Goal: Task Accomplishment & Management: Complete application form

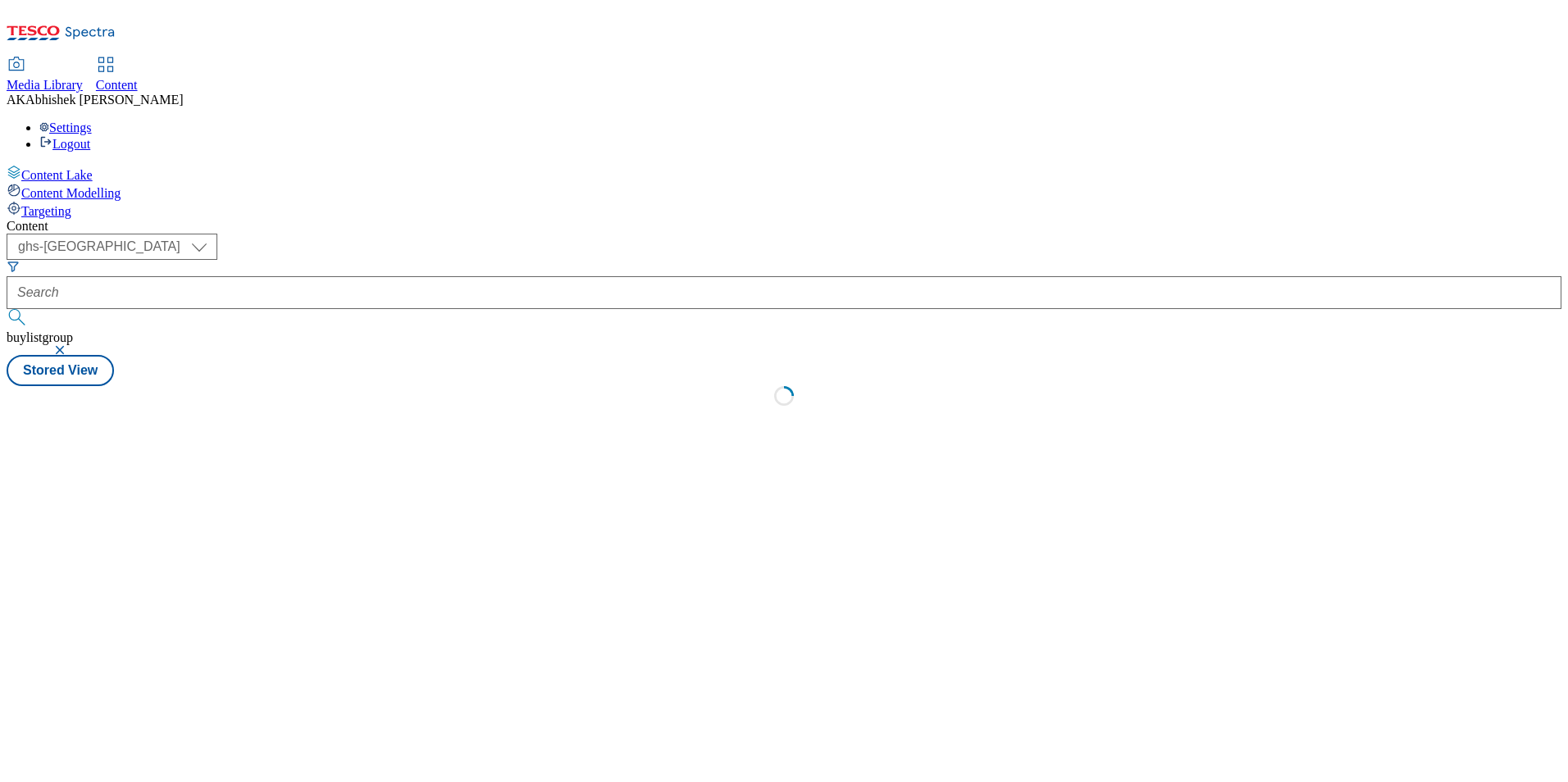
select select "ghs-[GEOGRAPHIC_DATA]"
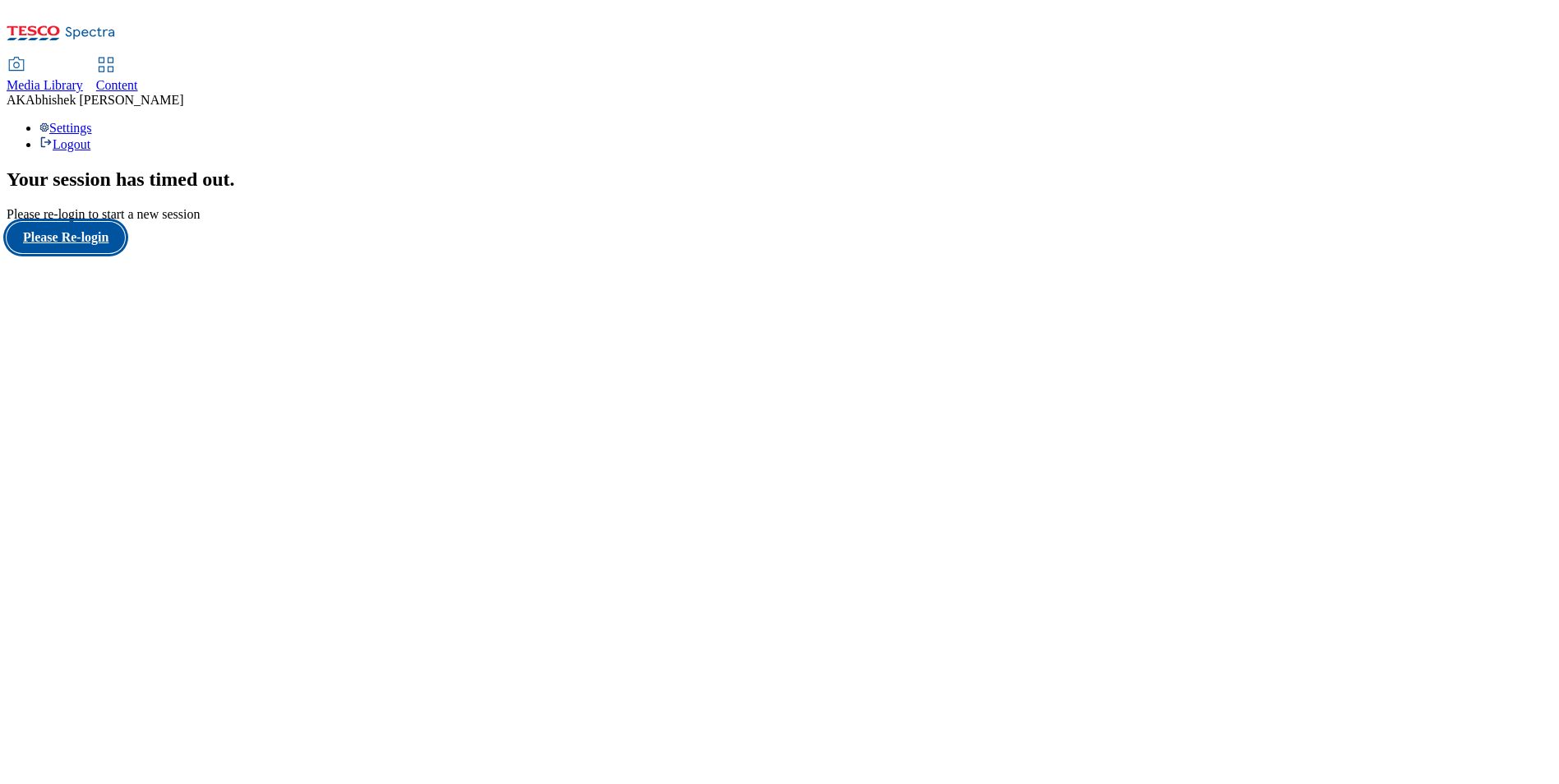
click at [92, 253] on button "Please Re-login" at bounding box center [65, 238] width 118 height 31
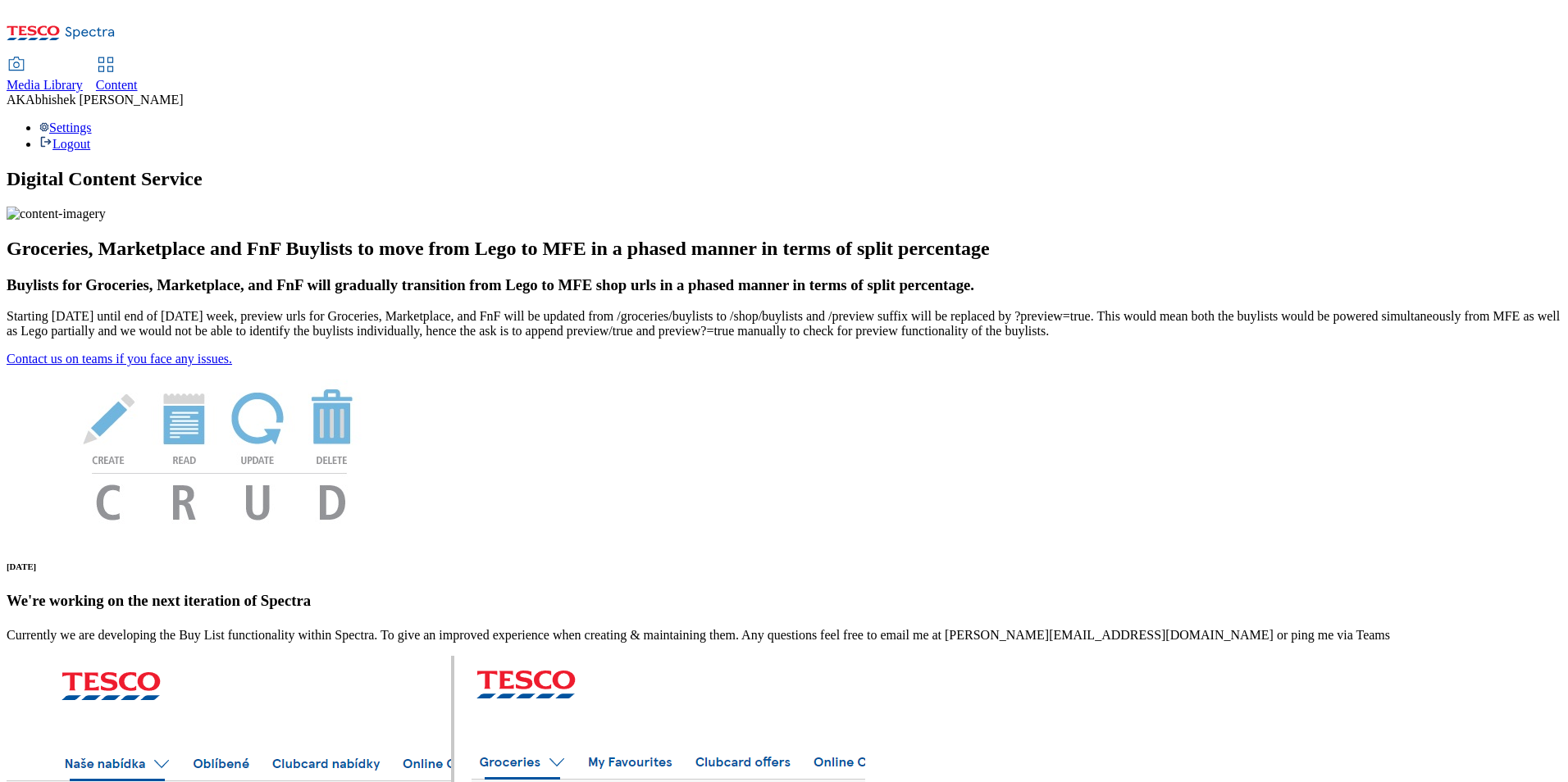
click at [138, 78] on span "Content" at bounding box center [117, 85] width 42 height 14
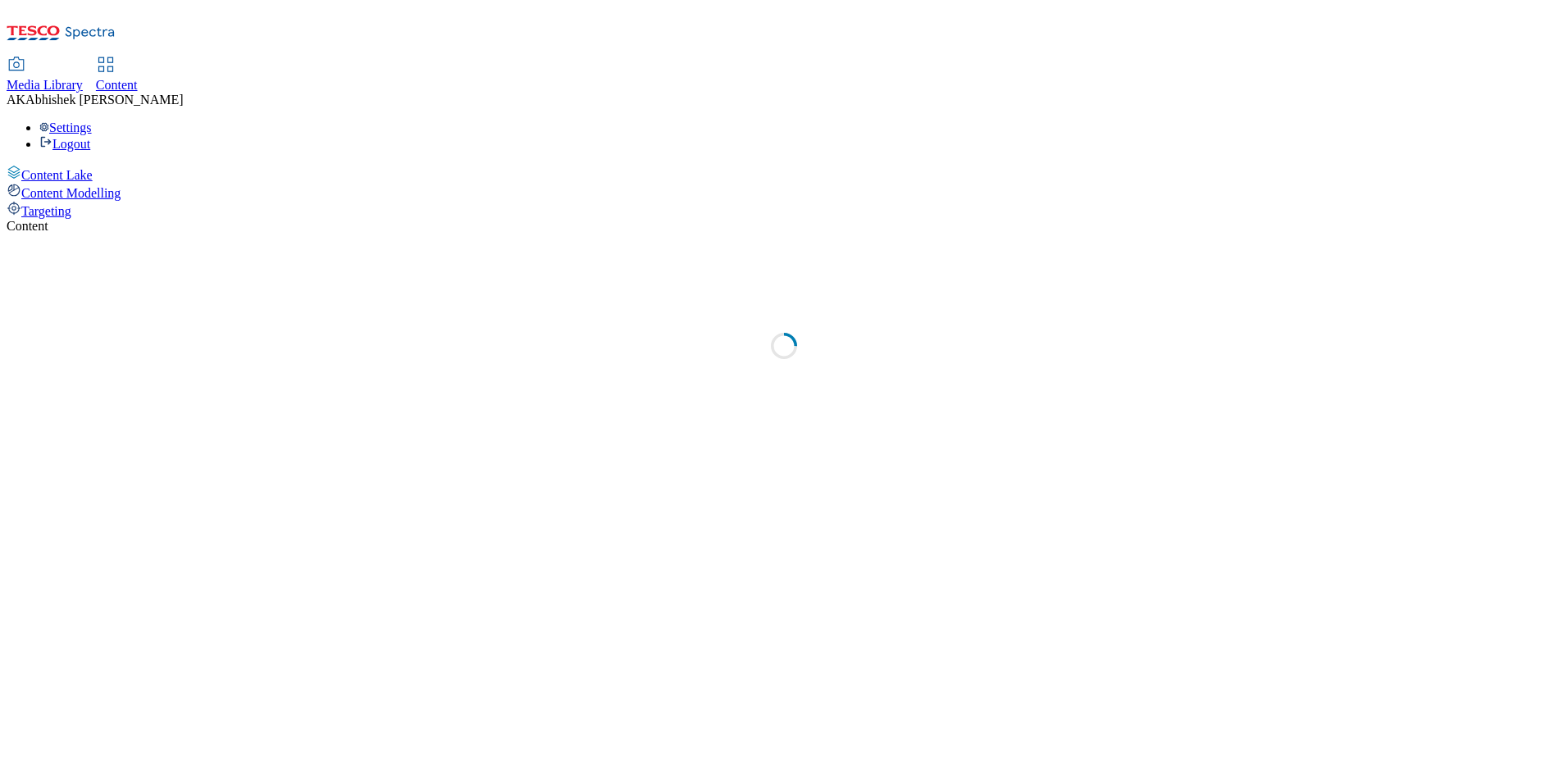
select select "ghs-[GEOGRAPHIC_DATA]"
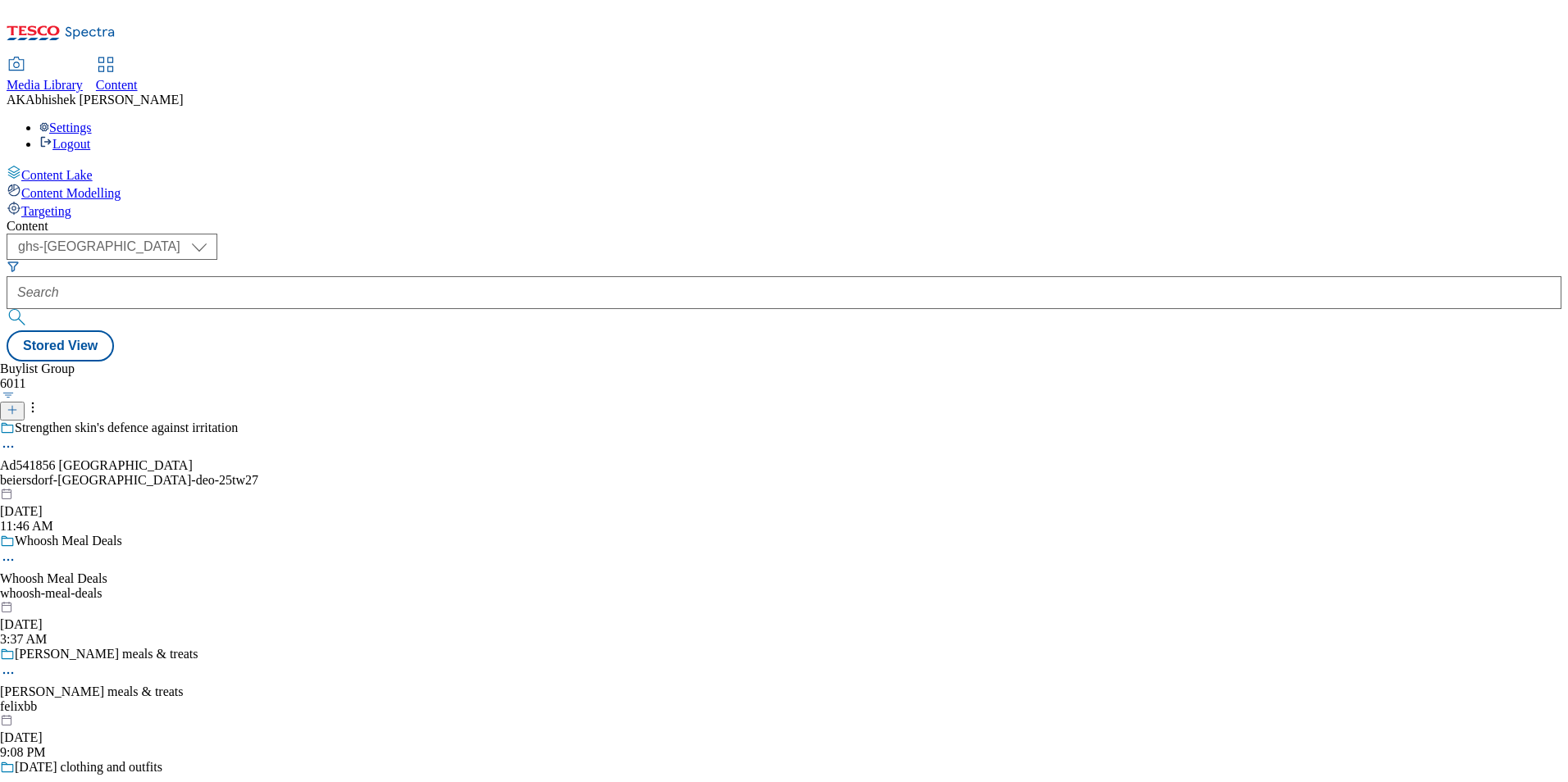
click at [18, 404] on icon at bounding box center [12, 410] width 12 height 12
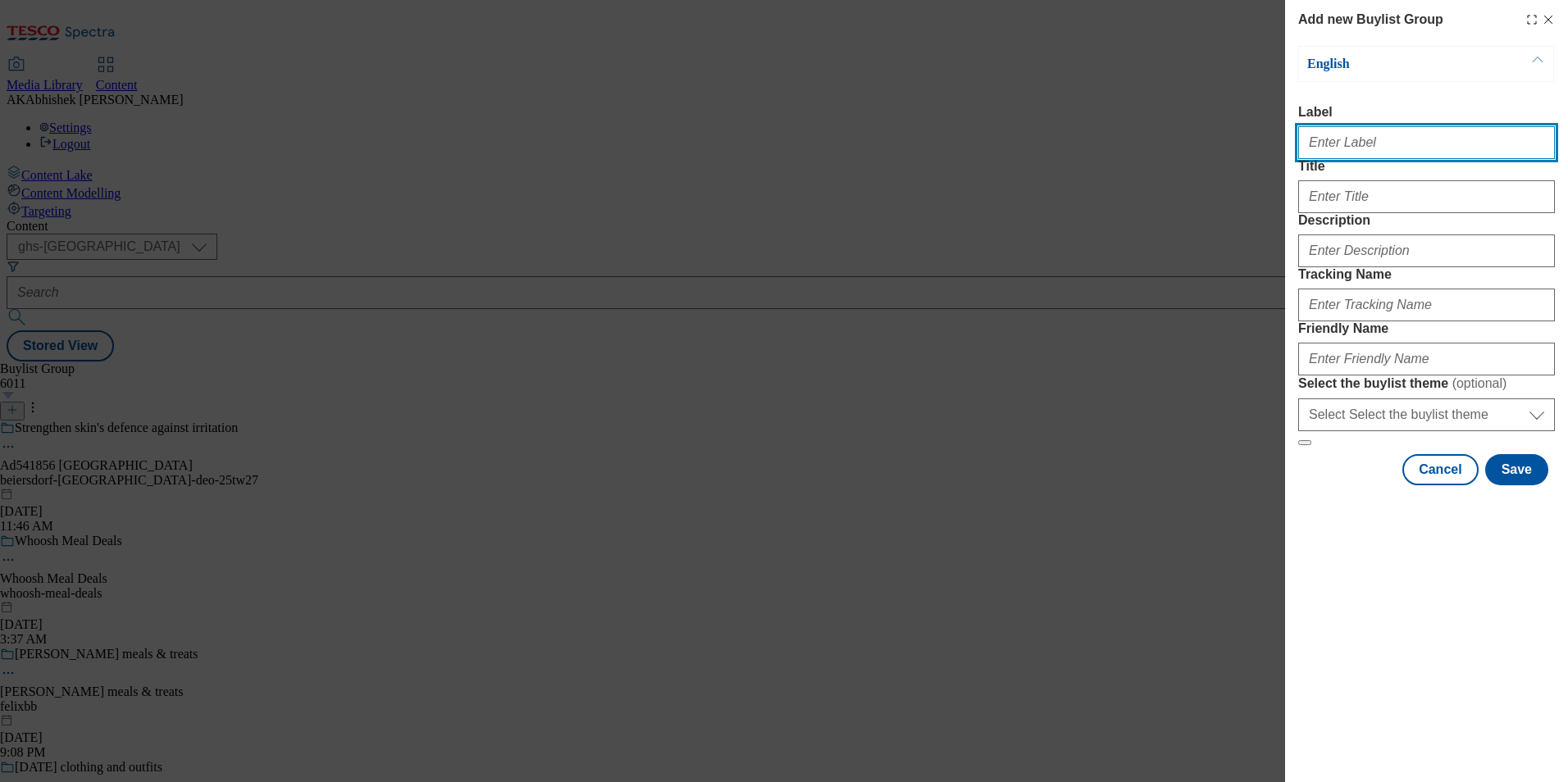
click at [1325, 154] on input "Label" at bounding box center [1427, 142] width 257 height 33
paste input "541457"
type input "Ad541457"
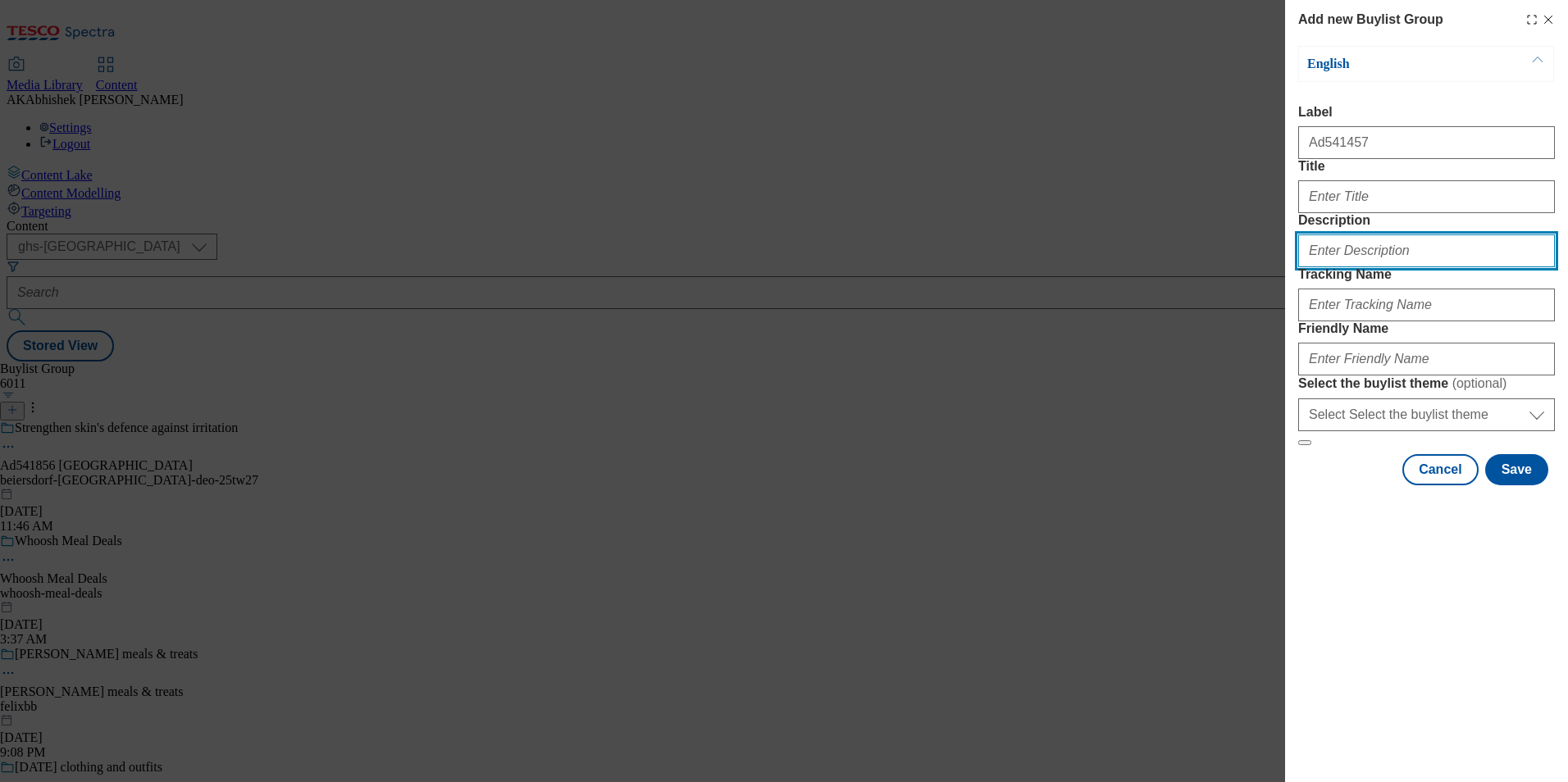
click at [1349, 268] on input "Description" at bounding box center [1427, 251] width 257 height 33
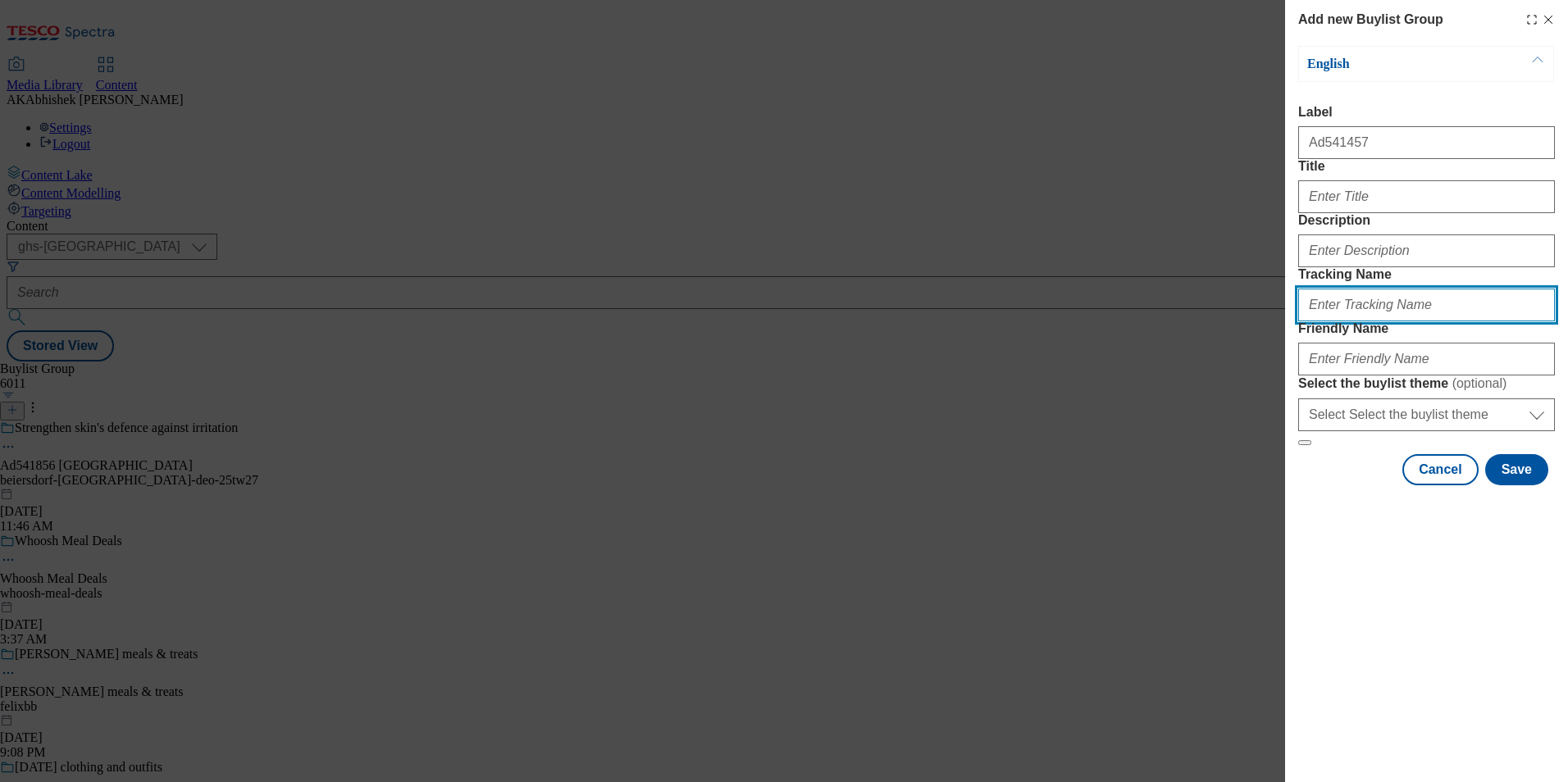
click at [1365, 321] on input "Tracking Name" at bounding box center [1427, 305] width 257 height 33
paste input "541457"
type input "DH_AD541457"
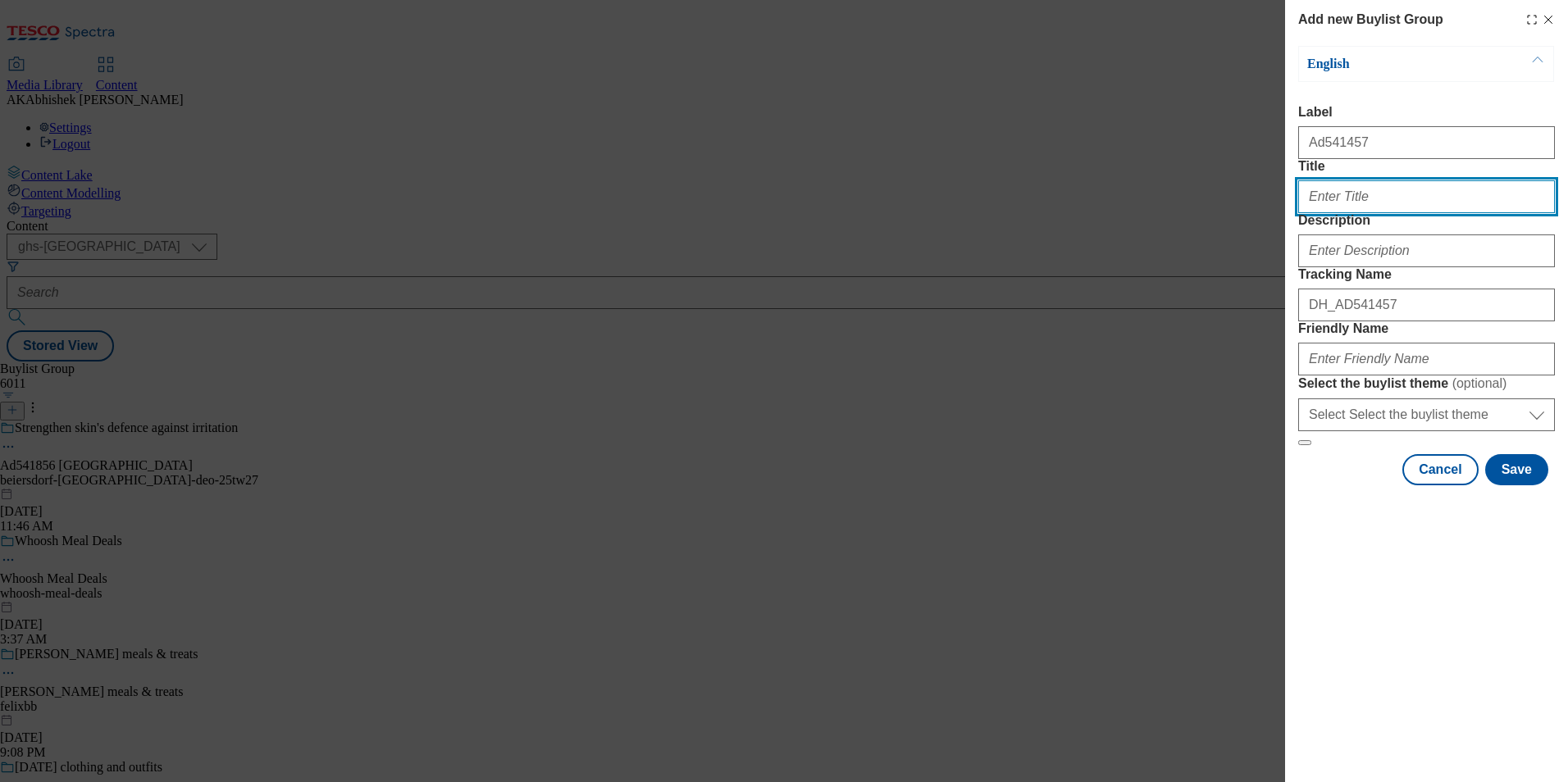
click at [1329, 213] on input "Title" at bounding box center [1427, 197] width 257 height 33
type input "Puree, but better"
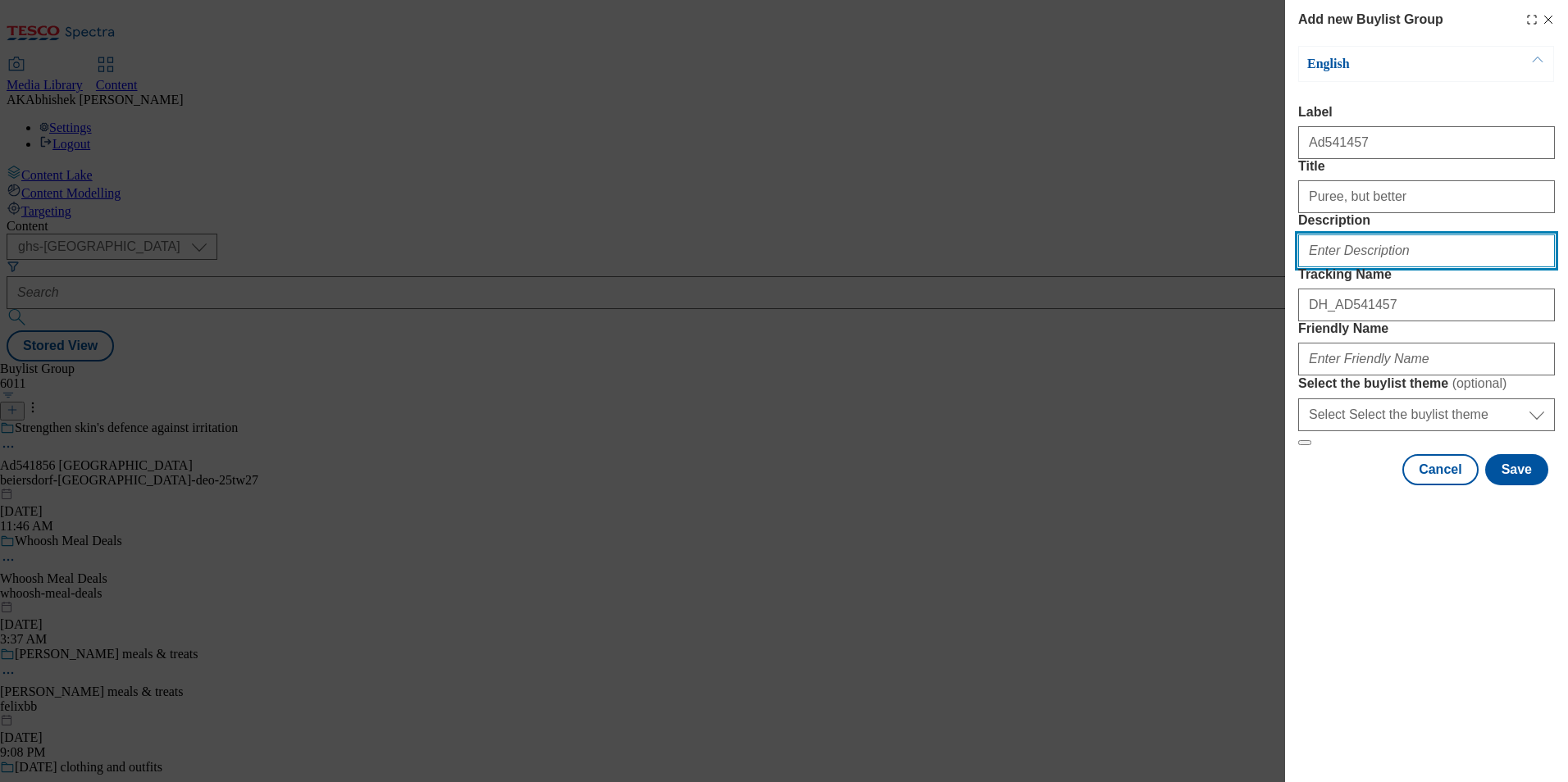
click at [1396, 268] on input "Description" at bounding box center [1427, 251] width 257 height 33
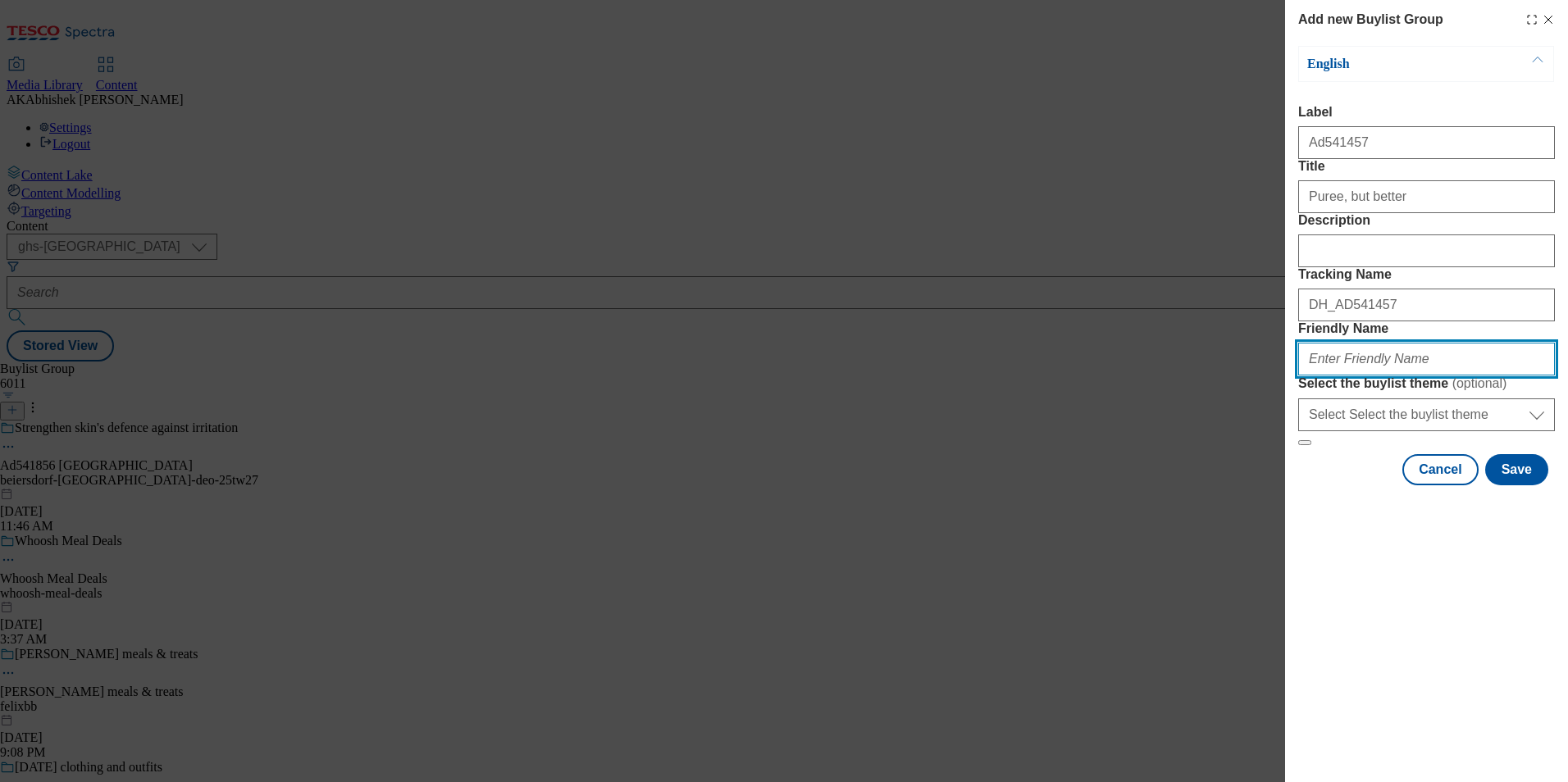
click at [1390, 375] on input "Friendly Name" at bounding box center [1427, 359] width 257 height 33
paste input "Princes"
click at [1367, 375] on input "princes-" at bounding box center [1427, 359] width 257 height 33
paste input "NapolinaFlavourBoosterP7 28"
click at [1351, 375] on input "princes-NapolinaFlavourBoosterP7 28" at bounding box center [1427, 359] width 257 height 33
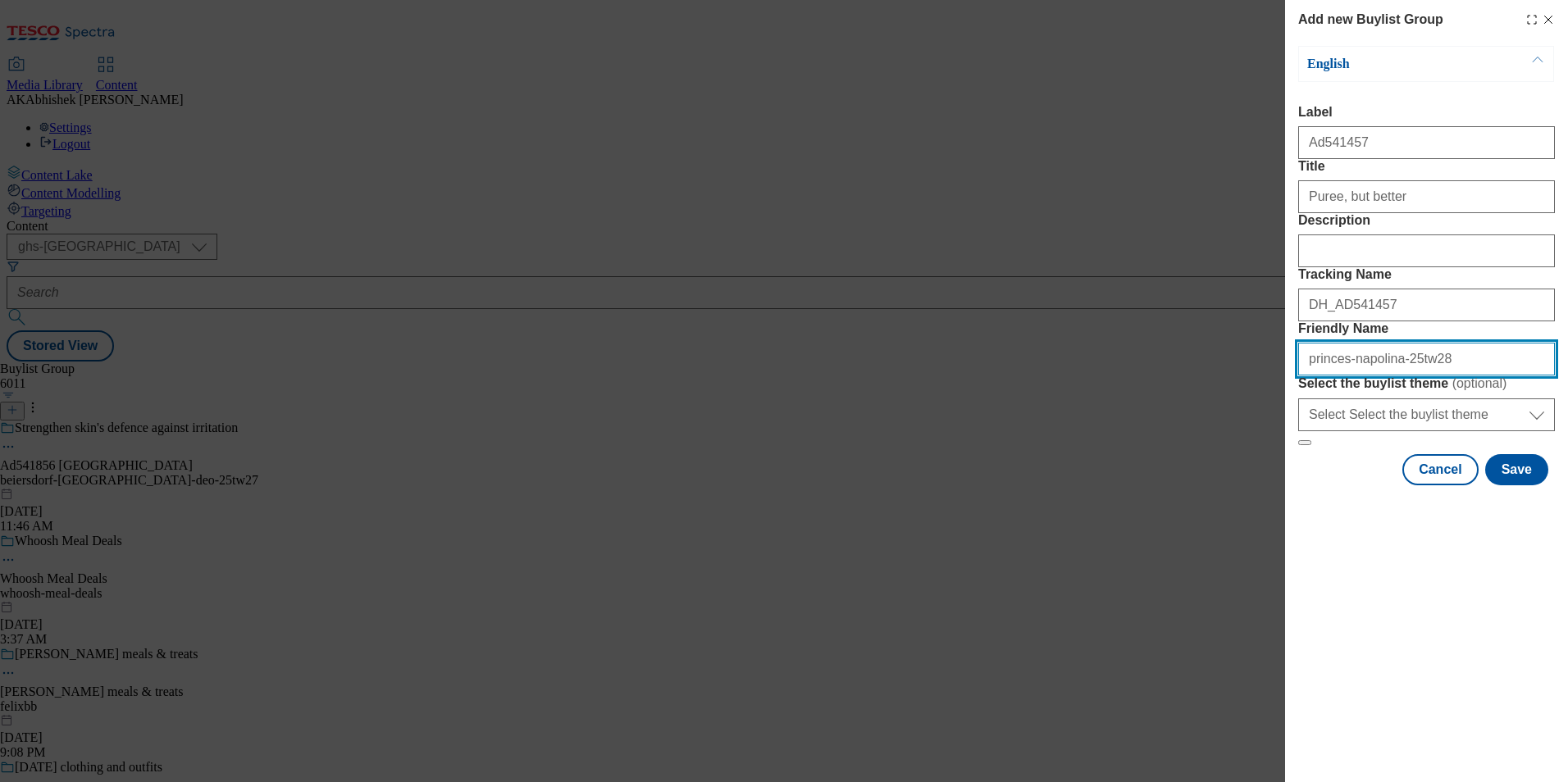
drag, startPoint x: 1443, startPoint y: 472, endPoint x: 1215, endPoint y: 472, distance: 228.0
click at [1215, 472] on div "Add new Buylist Group English Label Ad541457 Title Puree, but better Descriptio…" at bounding box center [784, 391] width 1568 height 782
type input "princes-napolina-25tw28"
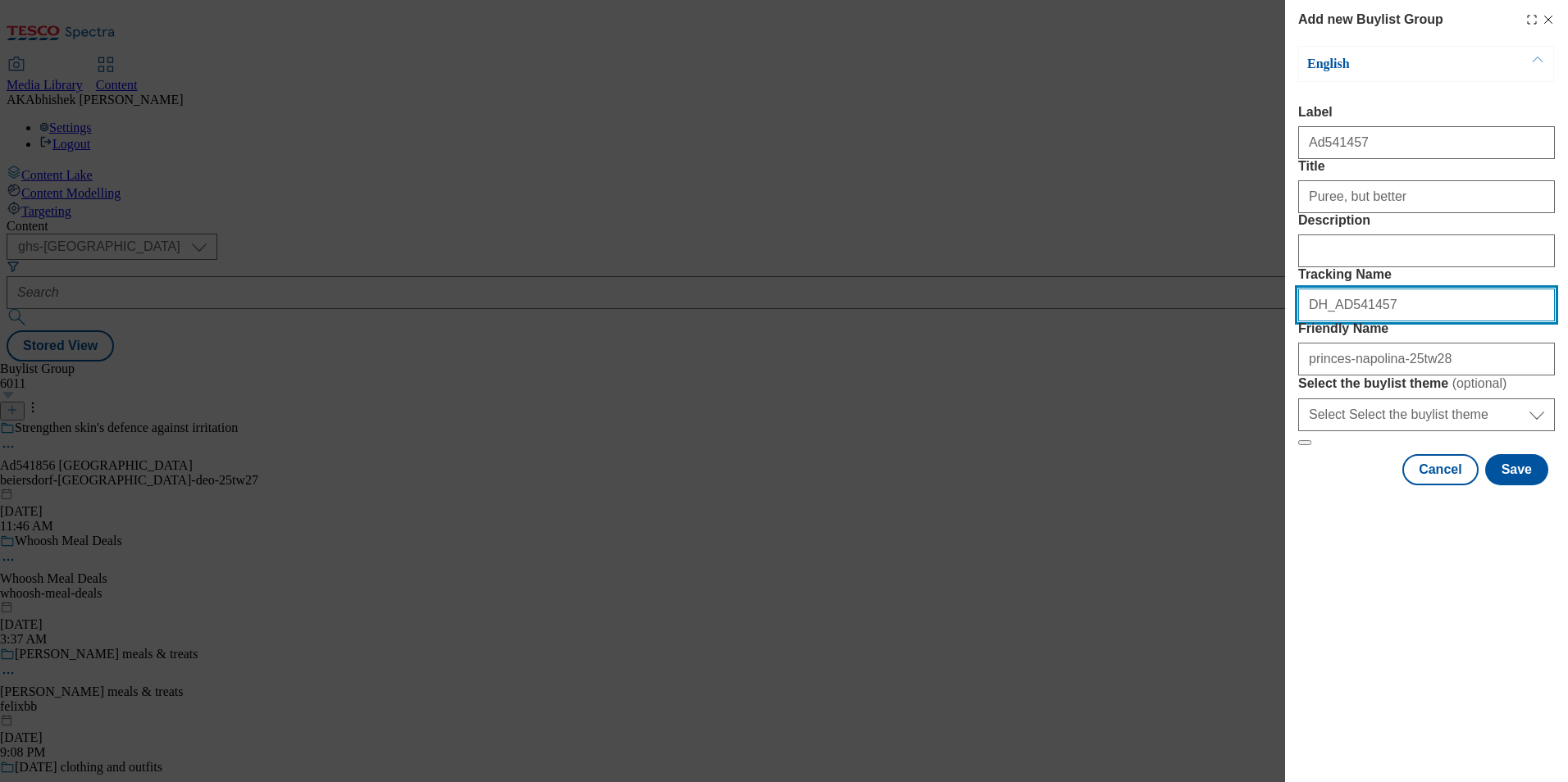
drag, startPoint x: 1381, startPoint y: 385, endPoint x: 1242, endPoint y: 387, distance: 139.0
click at [1242, 387] on div "Add new Buylist Group English Label Ad541457 Title Puree, but better Descriptio…" at bounding box center [784, 391] width 1568 height 782
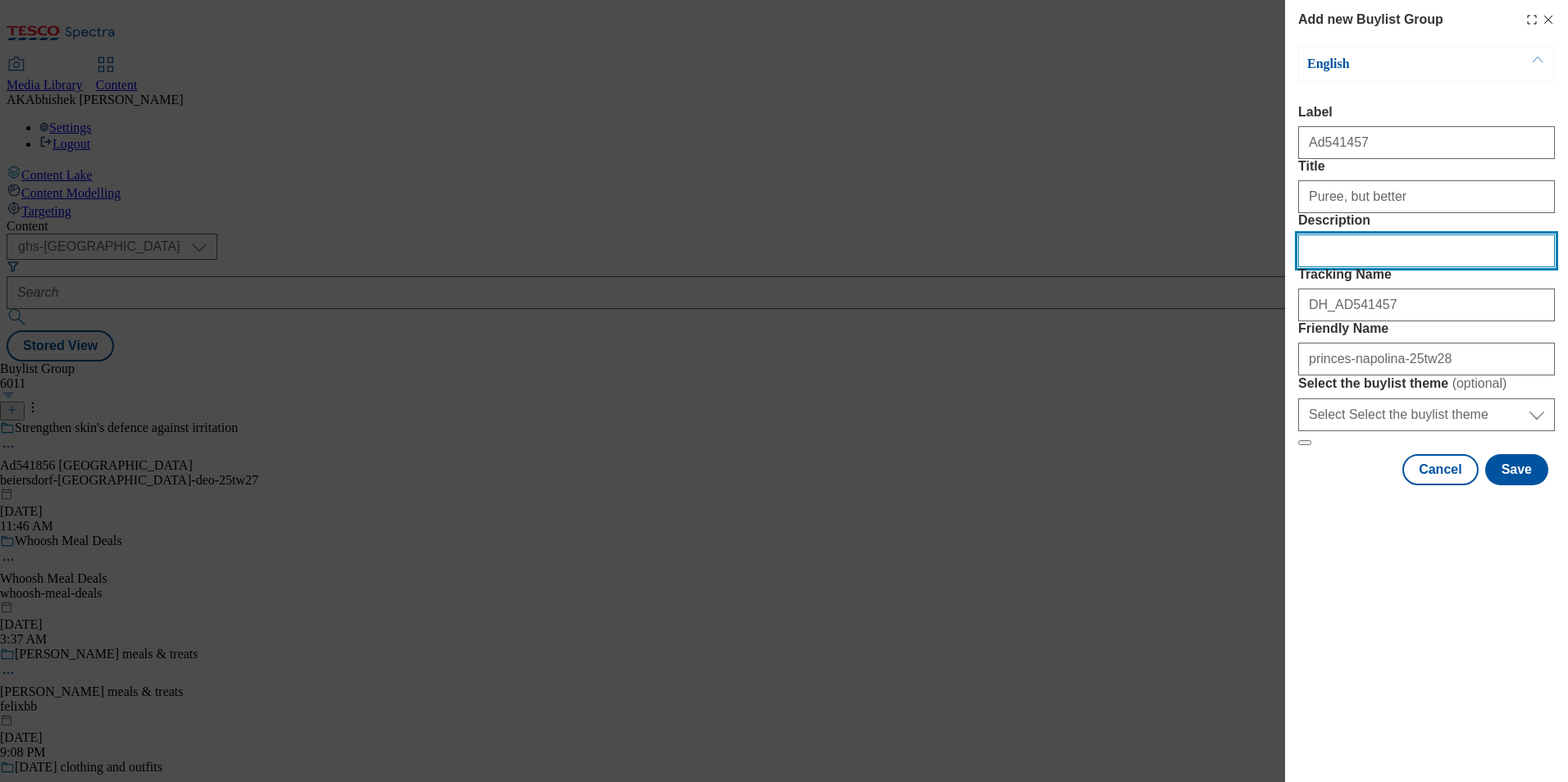
click at [1334, 268] on input "Description" at bounding box center [1427, 251] width 257 height 33
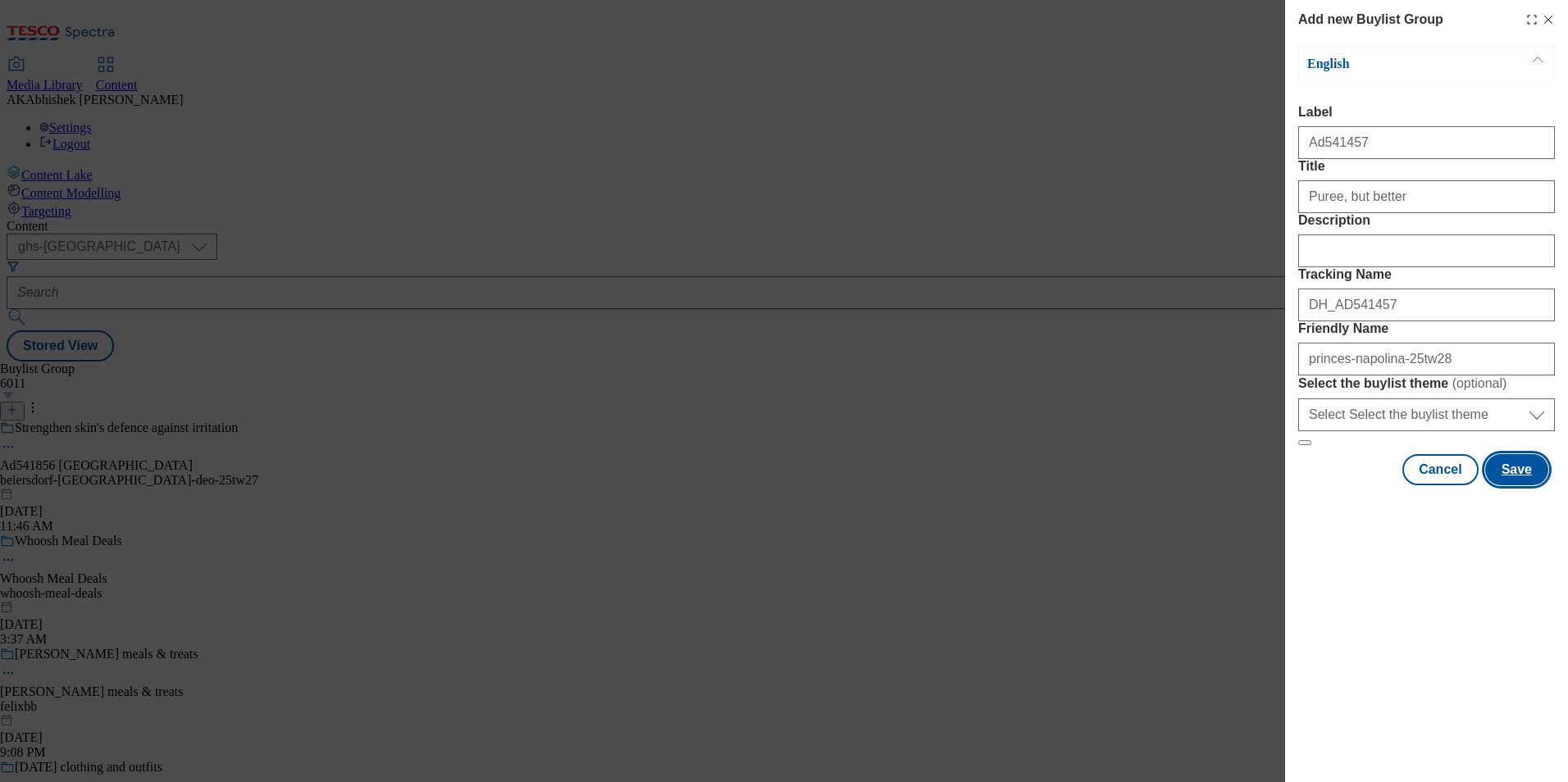
click at [1519, 486] on button "Save" at bounding box center [1517, 470] width 63 height 31
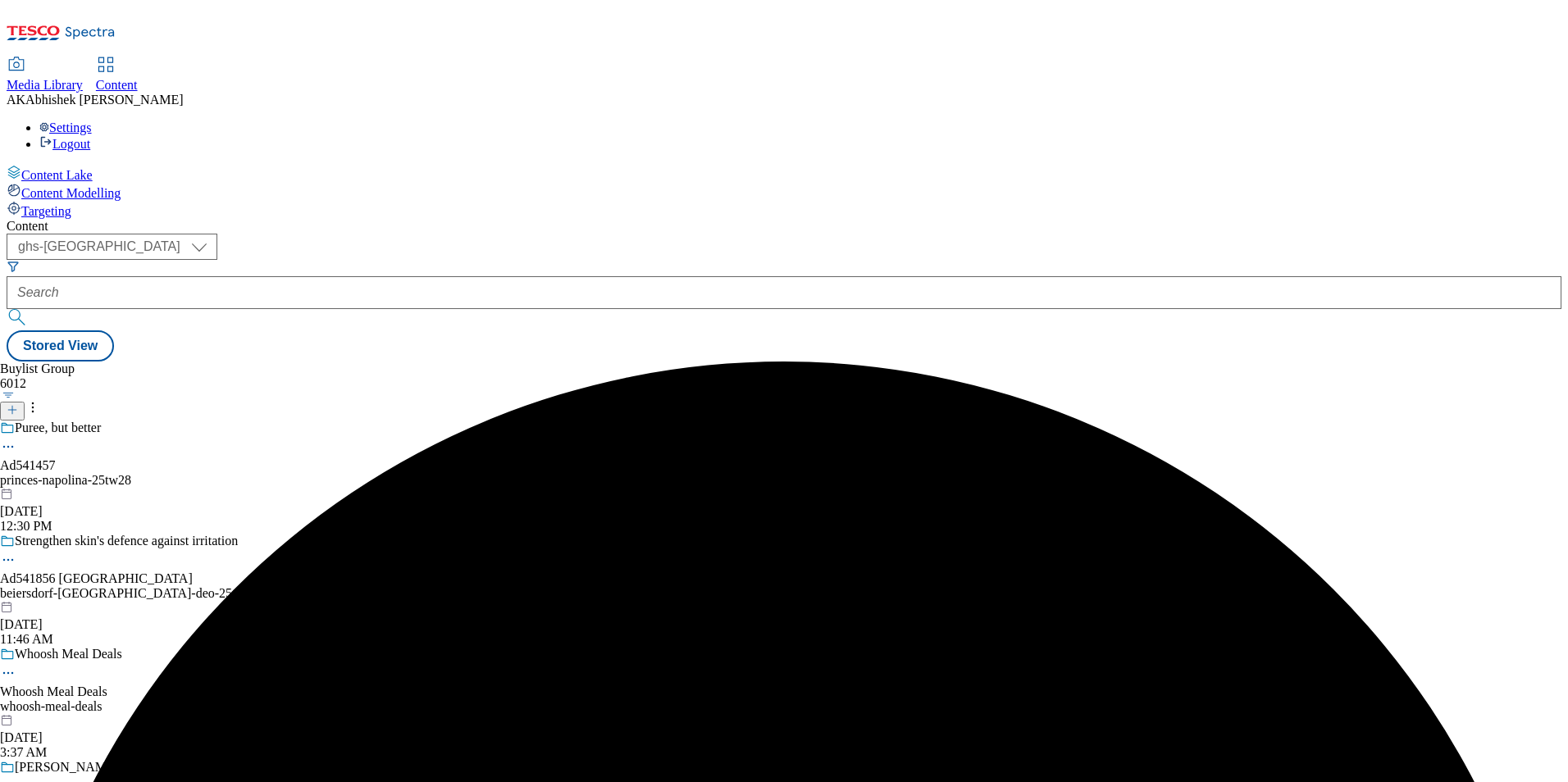
click at [259, 473] on div "princes-napolina-25tw28" at bounding box center [129, 481] width 259 height 15
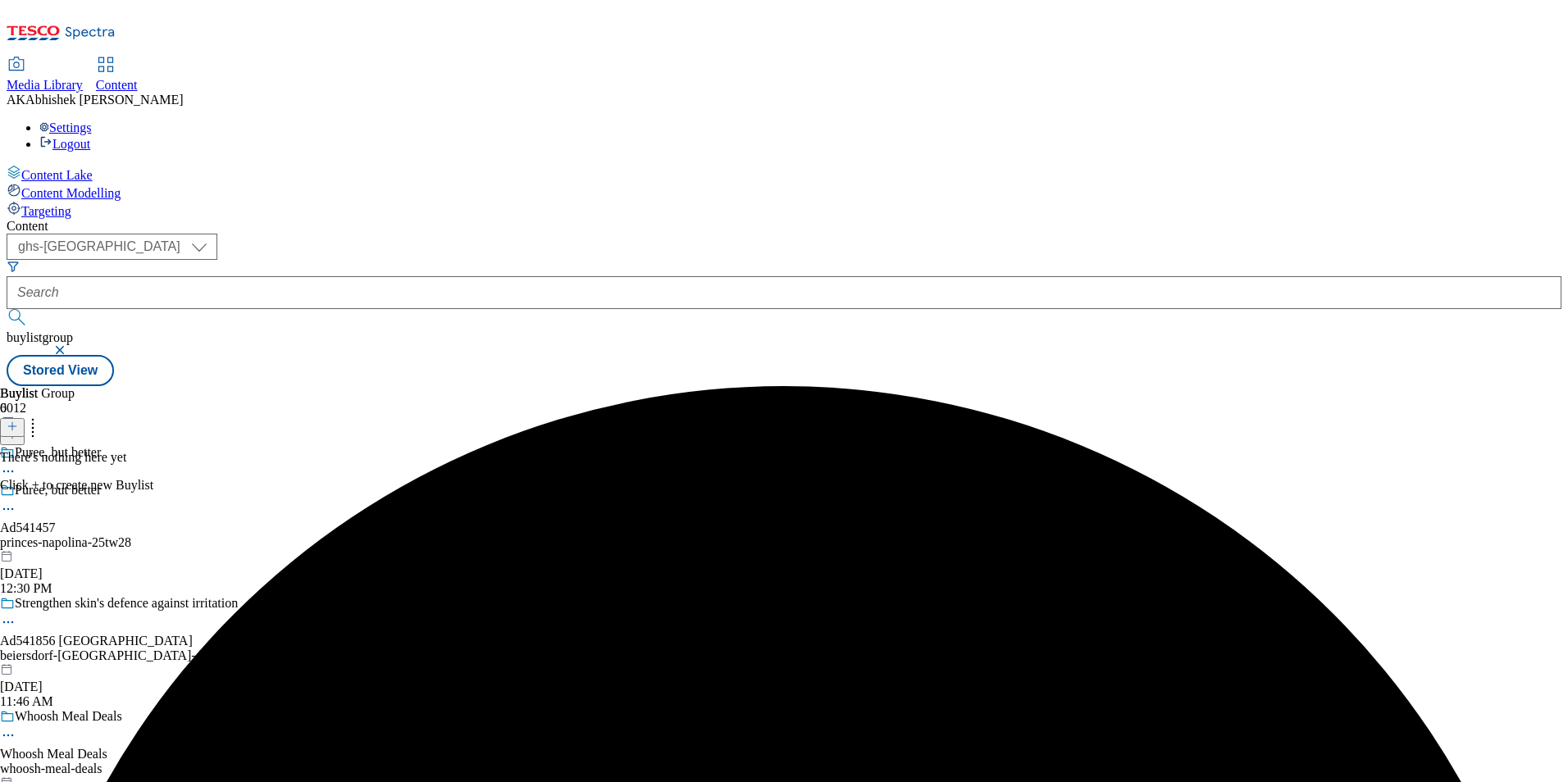
click at [18, 421] on icon at bounding box center [12, 426] width 12 height 12
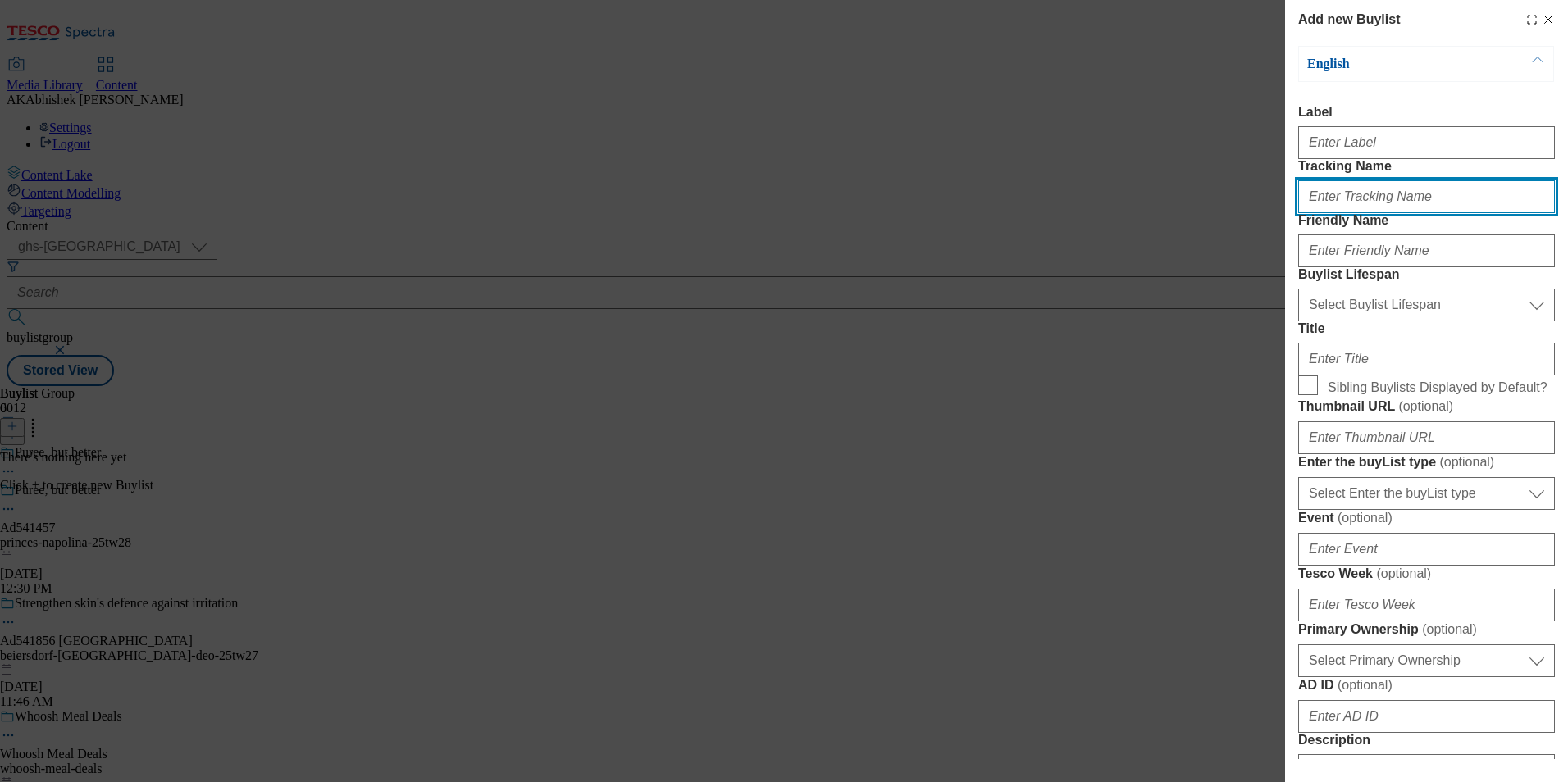
click at [1333, 213] on input "Tracking Name" at bounding box center [1427, 197] width 257 height 33
paste input "DH_AD541457"
click at [1337, 213] on input "DH_AD541457" at bounding box center [1427, 197] width 257 height 33
type input "DH_AD541457"
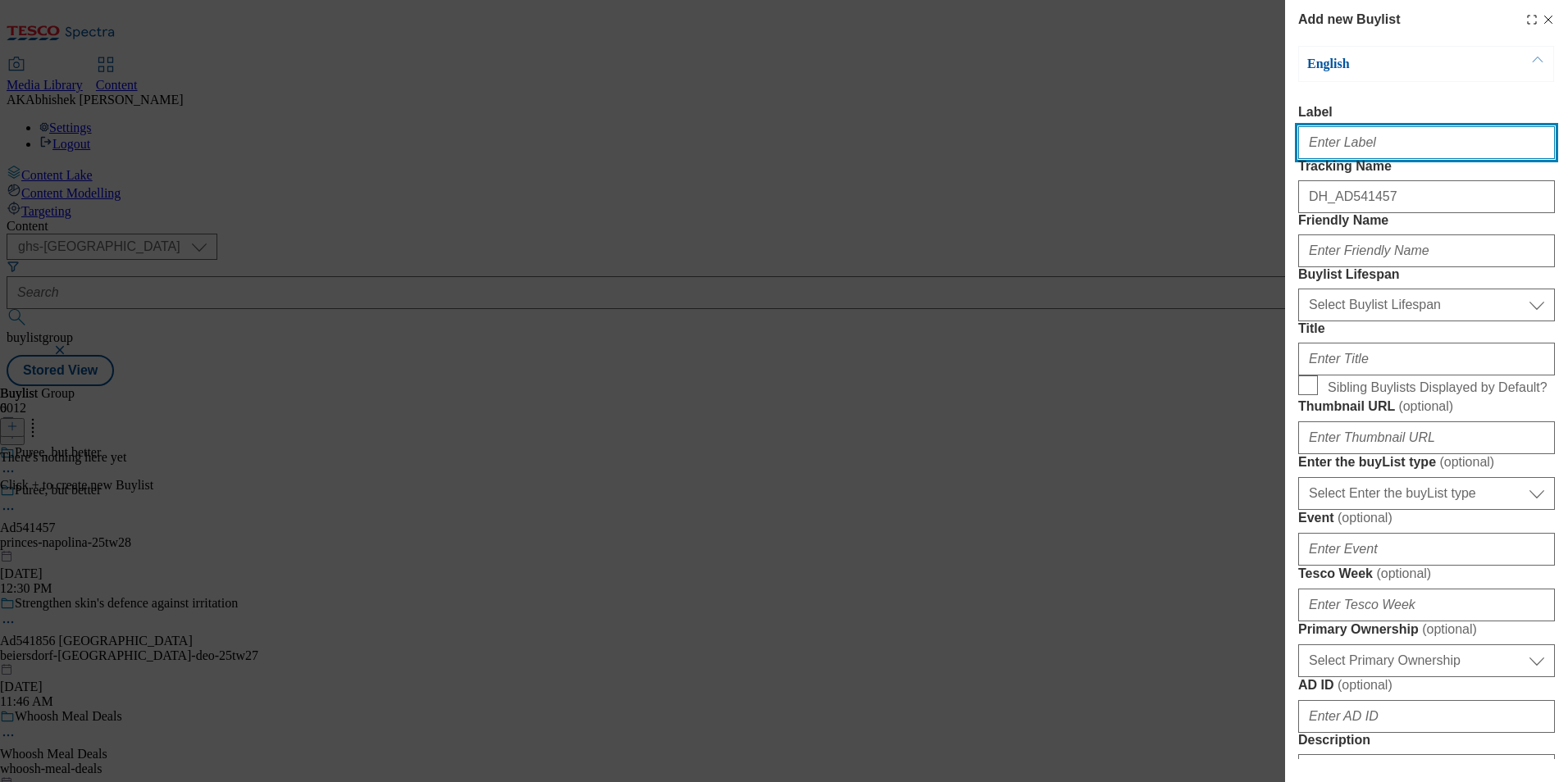
click at [1335, 156] on input "Label" at bounding box center [1427, 142] width 257 height 33
paste input "541457"
type input "Ad541457"
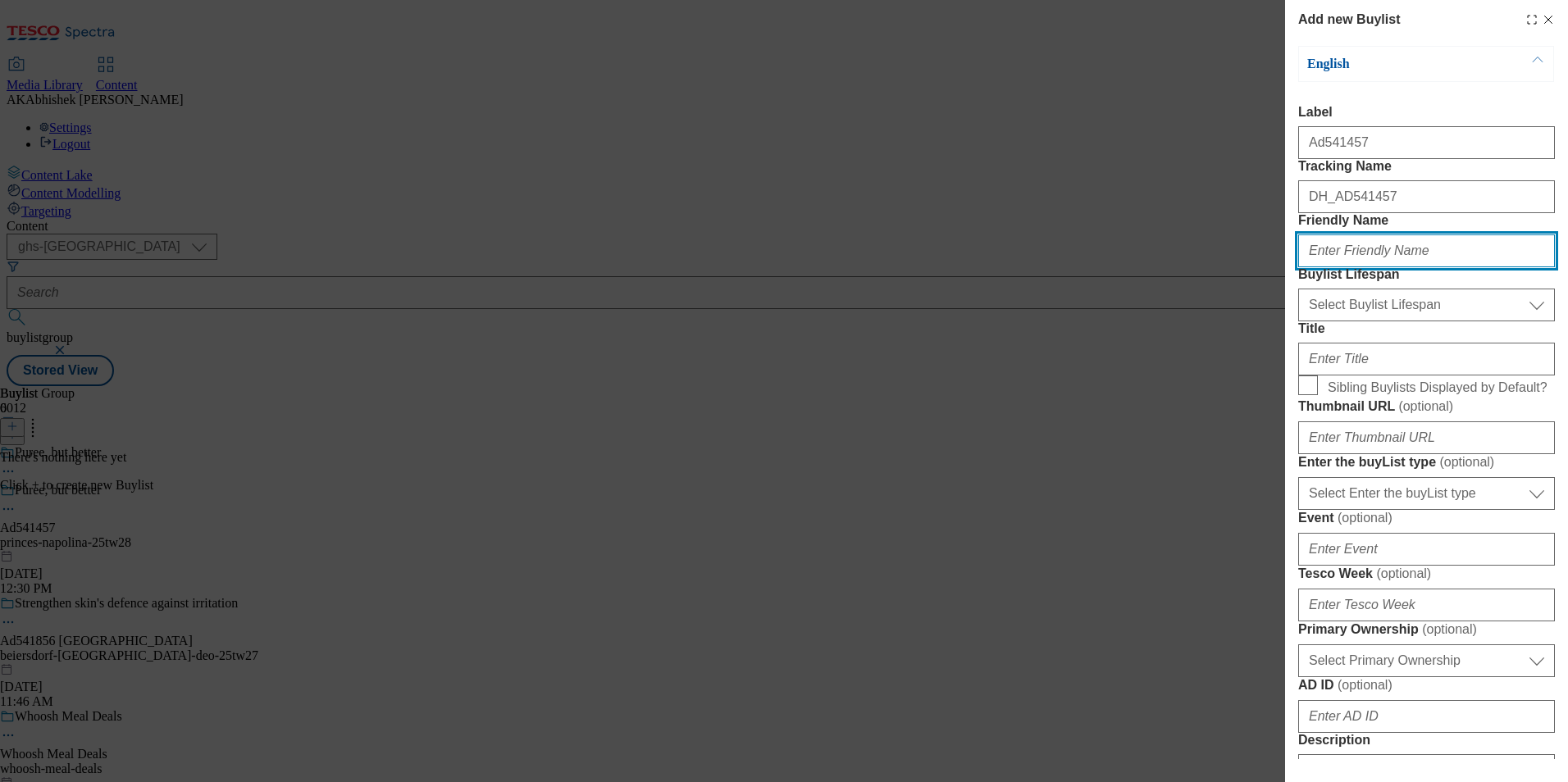
paste input "princes"
type input "princes"
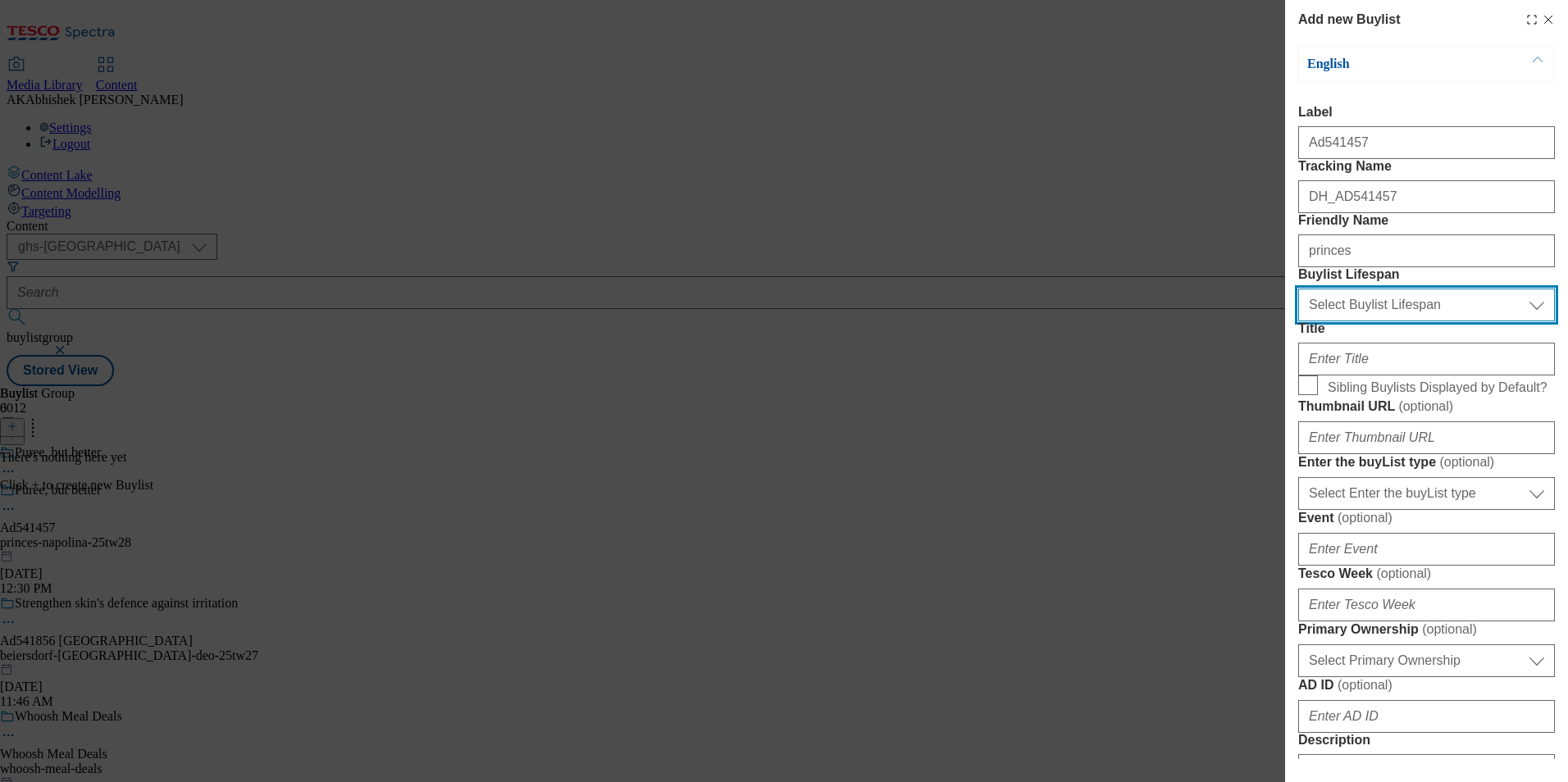
click at [1380, 321] on select "Select Buylist Lifespan evergreen seasonal tactical" at bounding box center [1427, 305] width 257 height 33
select select "tactical"
click at [1299, 321] on select "Select Buylist Lifespan evergreen seasonal tactical" at bounding box center [1427, 305] width 257 height 33
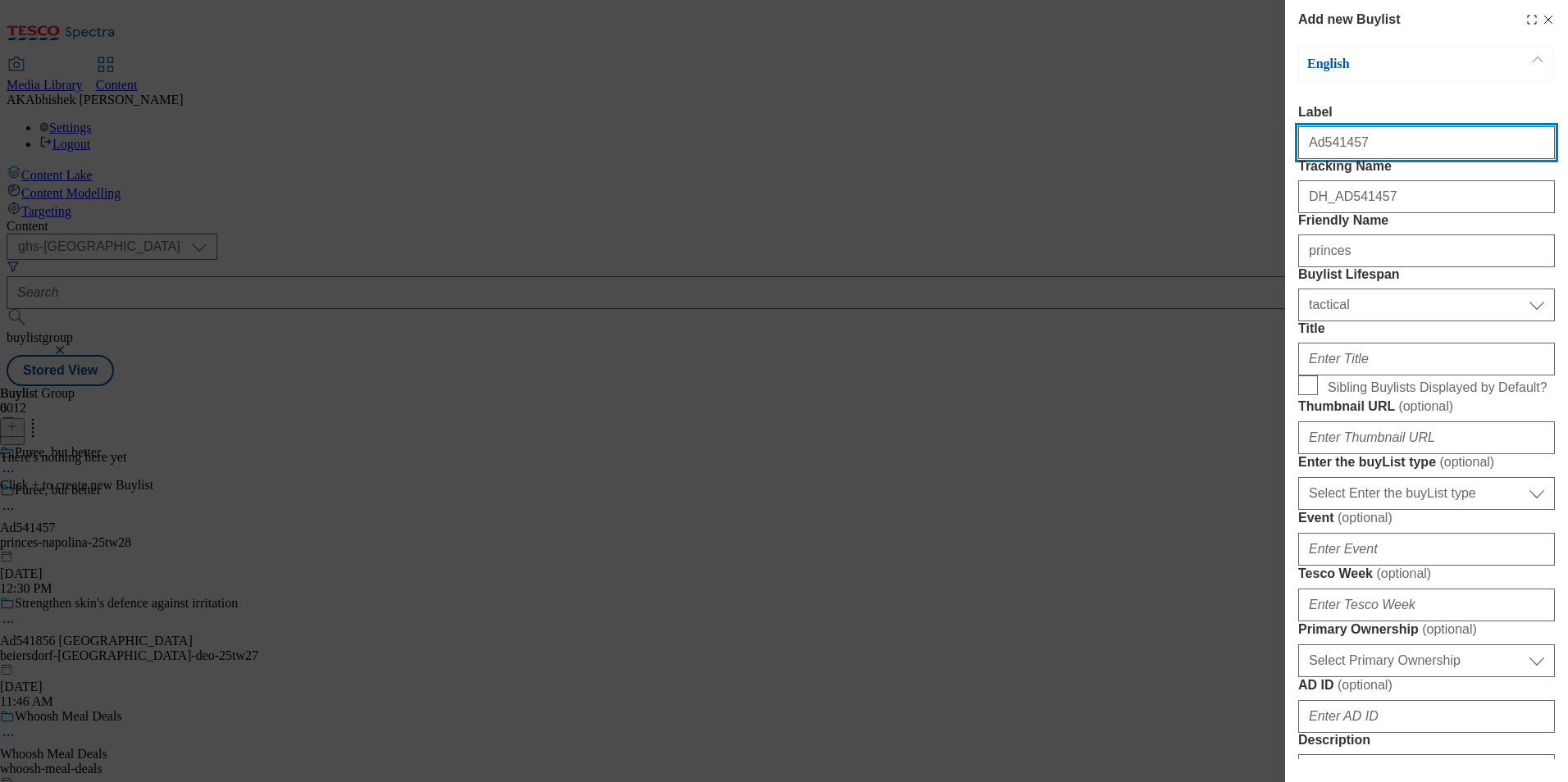
drag, startPoint x: 1319, startPoint y: 147, endPoint x: 1450, endPoint y: 144, distance: 131.0
click at [1450, 144] on input "Ad541457" at bounding box center [1427, 142] width 257 height 33
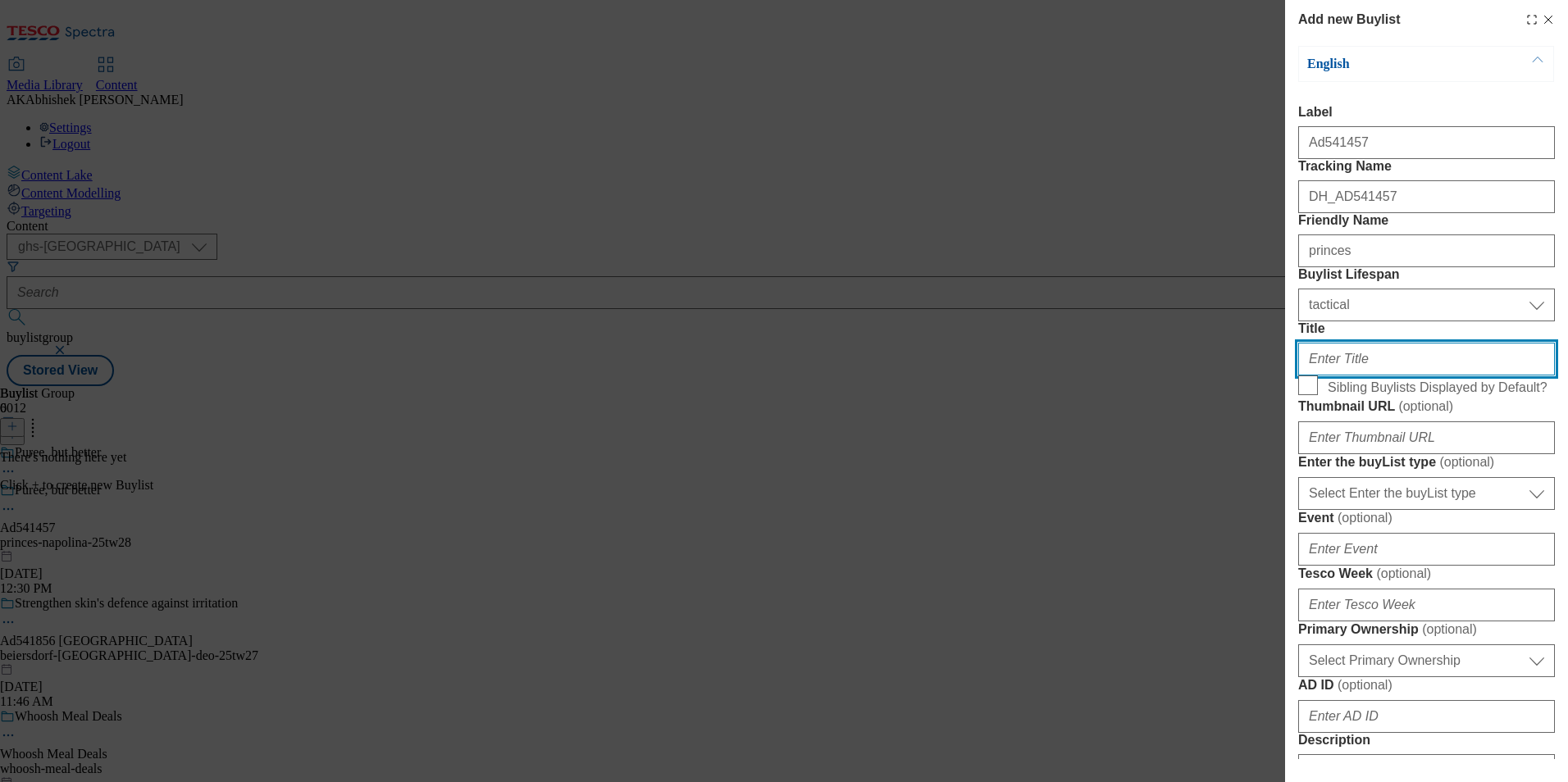
click at [1362, 375] on input "Title" at bounding box center [1427, 359] width 257 height 33
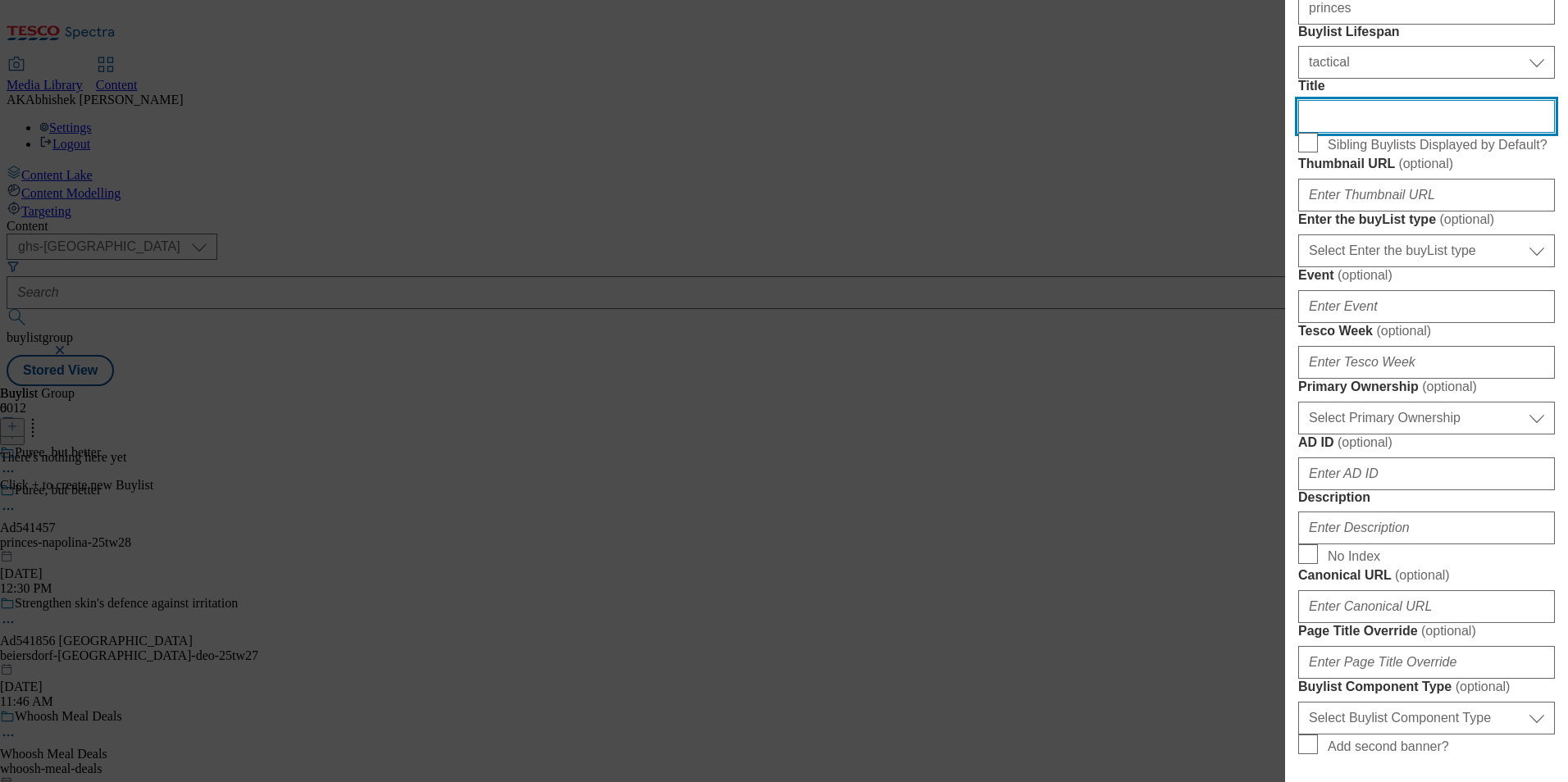
scroll to position [246, 0]
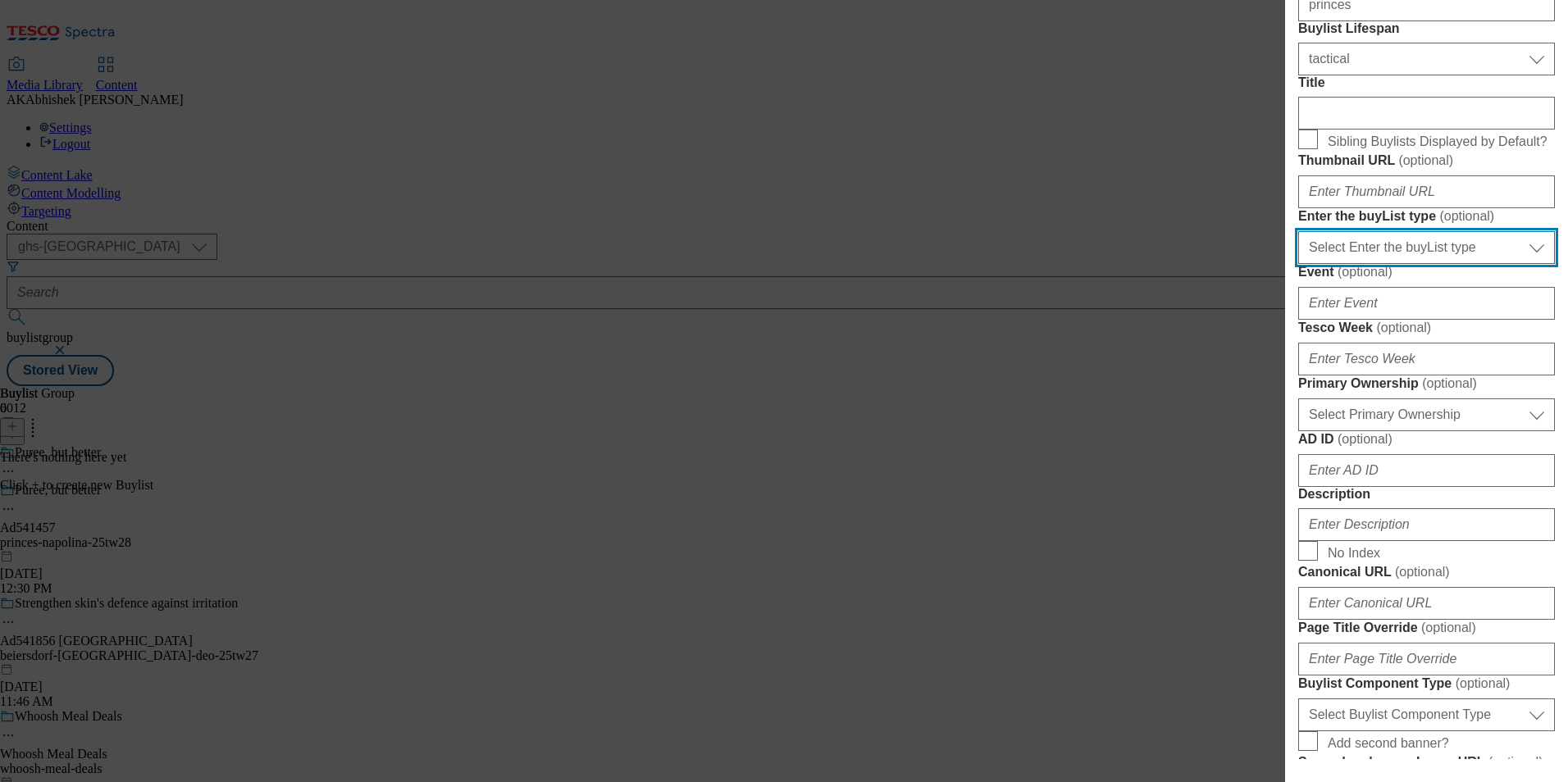
click at [1428, 264] on select "Select Enter the buyList type event supplier funded long term >4 weeks supplier…" at bounding box center [1427, 248] width 257 height 33
select select "supplier funded short term 1-3 weeks"
click at [1299, 264] on select "Select Enter the buyList type event supplier funded long term >4 weeks supplier…" at bounding box center [1427, 248] width 257 height 33
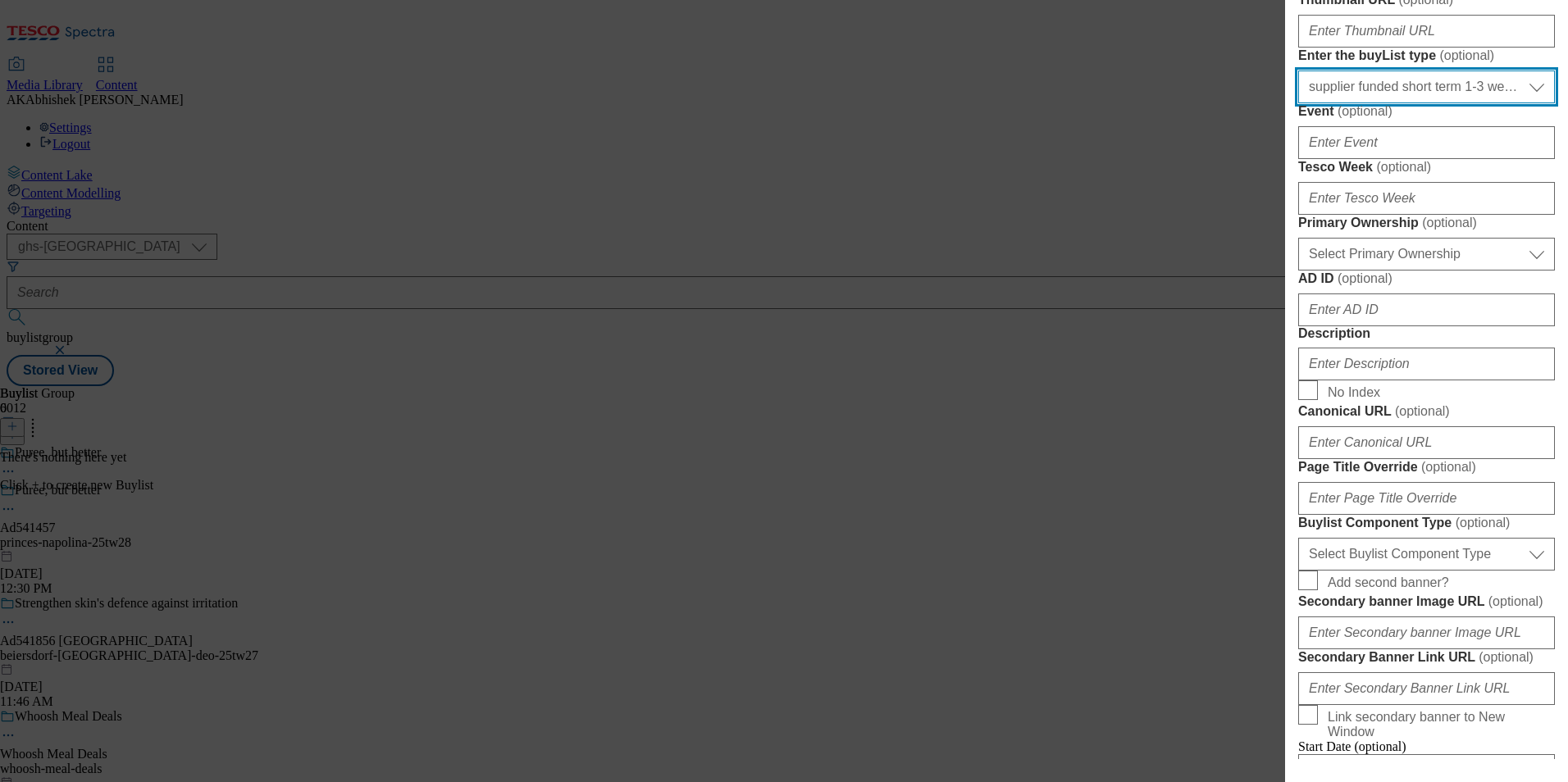
scroll to position [410, 0]
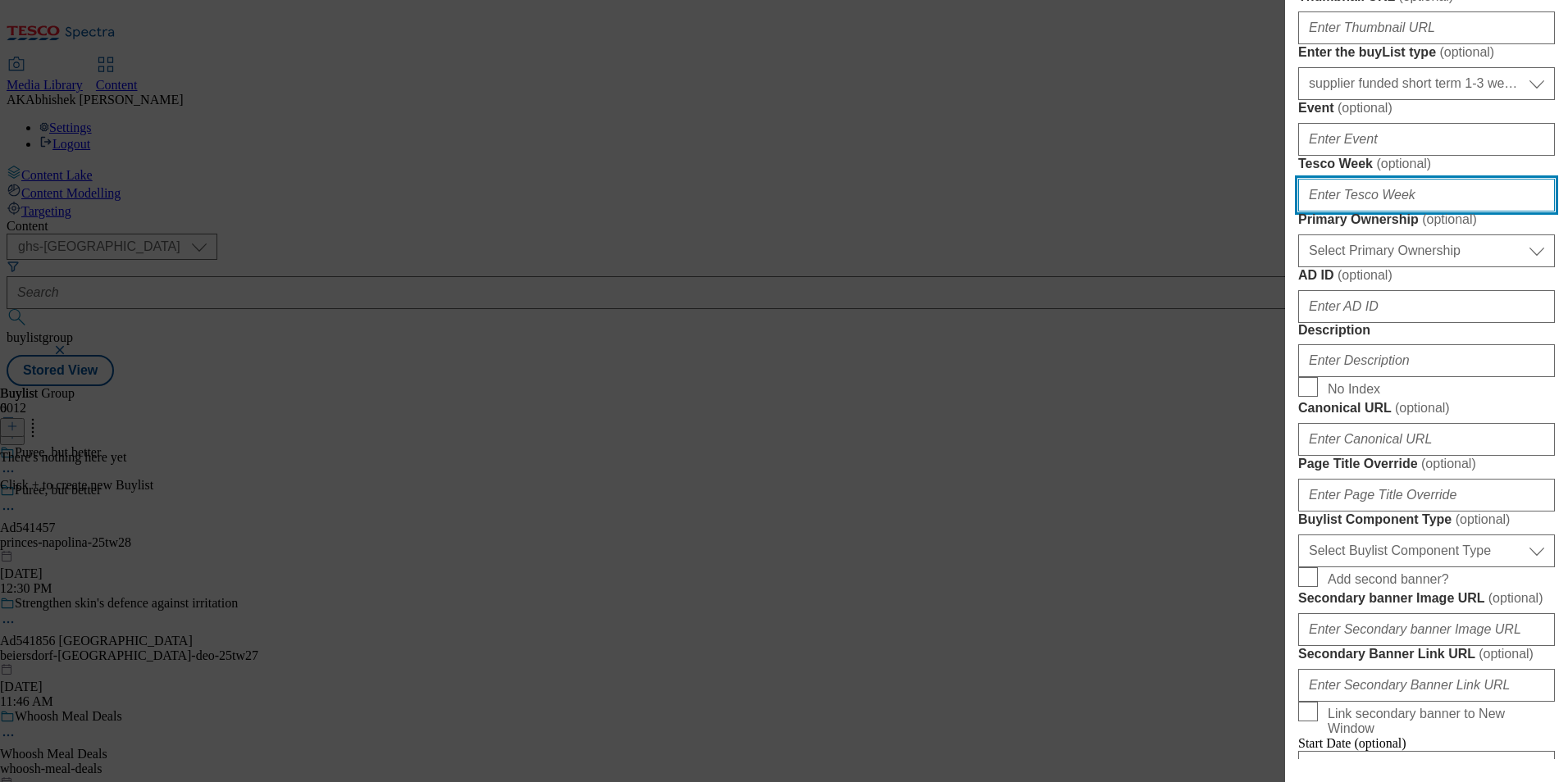
click at [1378, 212] on input "Tesco Week ( optional )" at bounding box center [1427, 195] width 257 height 33
type input "28"
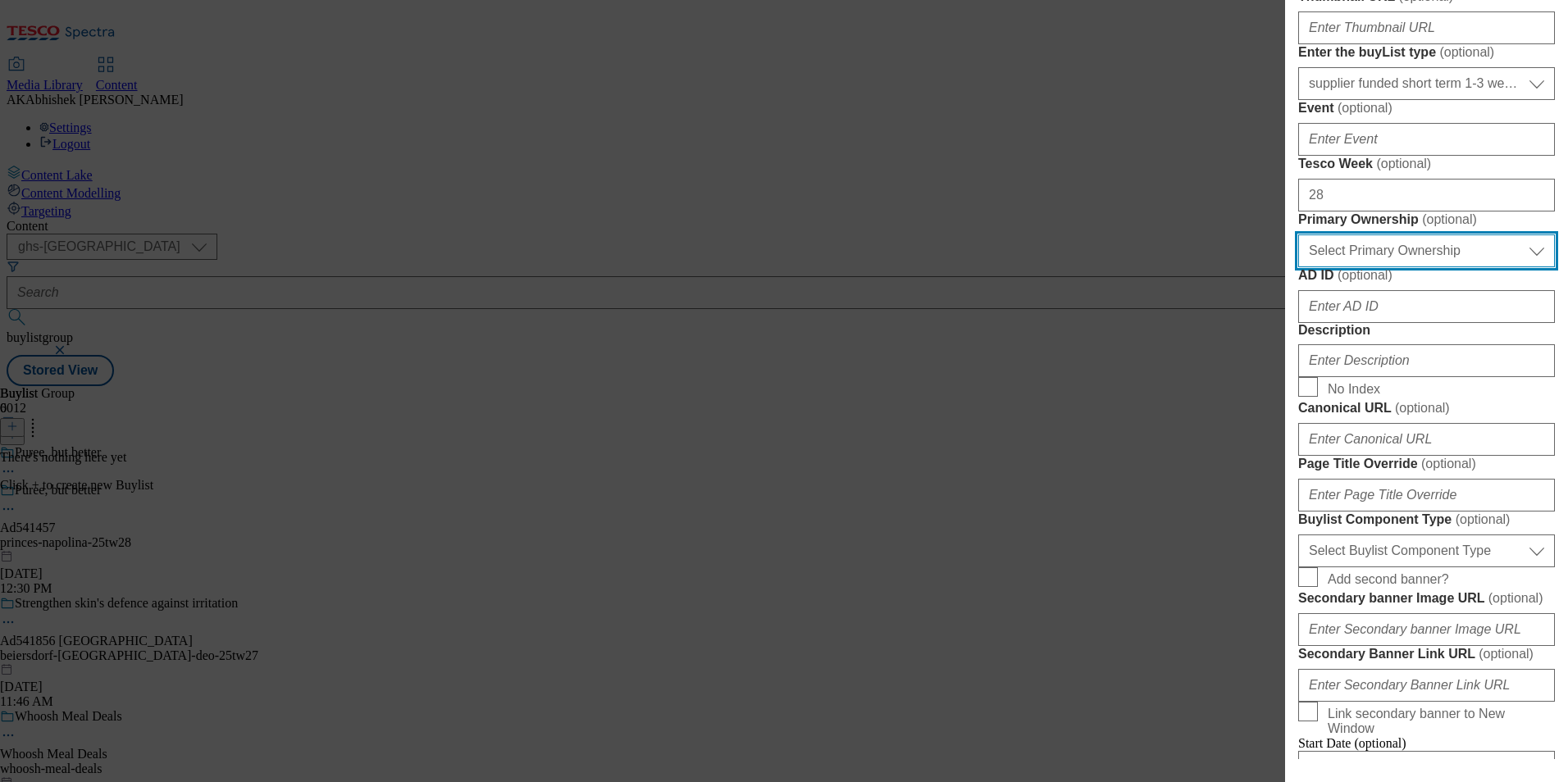
click at [1346, 268] on select "Select Primary Ownership [PERSON_NAME]" at bounding box center [1427, 251] width 257 height 33
select select "dunnhumby"
click at [1299, 268] on select "Select Primary Ownership [PERSON_NAME]" at bounding box center [1427, 251] width 257 height 33
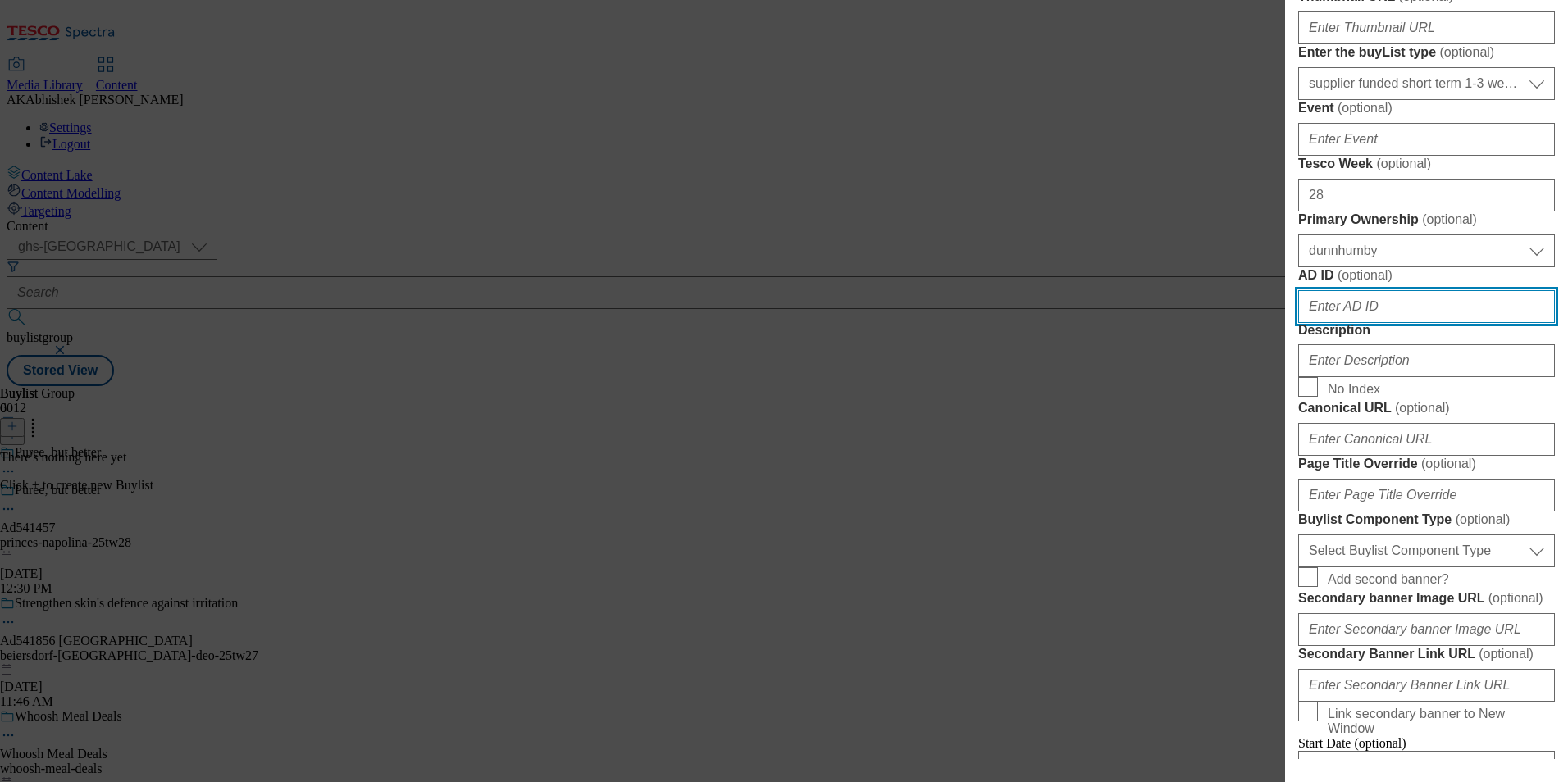
click at [1407, 323] on input "AD ID ( optional )" at bounding box center [1427, 307] width 257 height 33
paste input "541457"
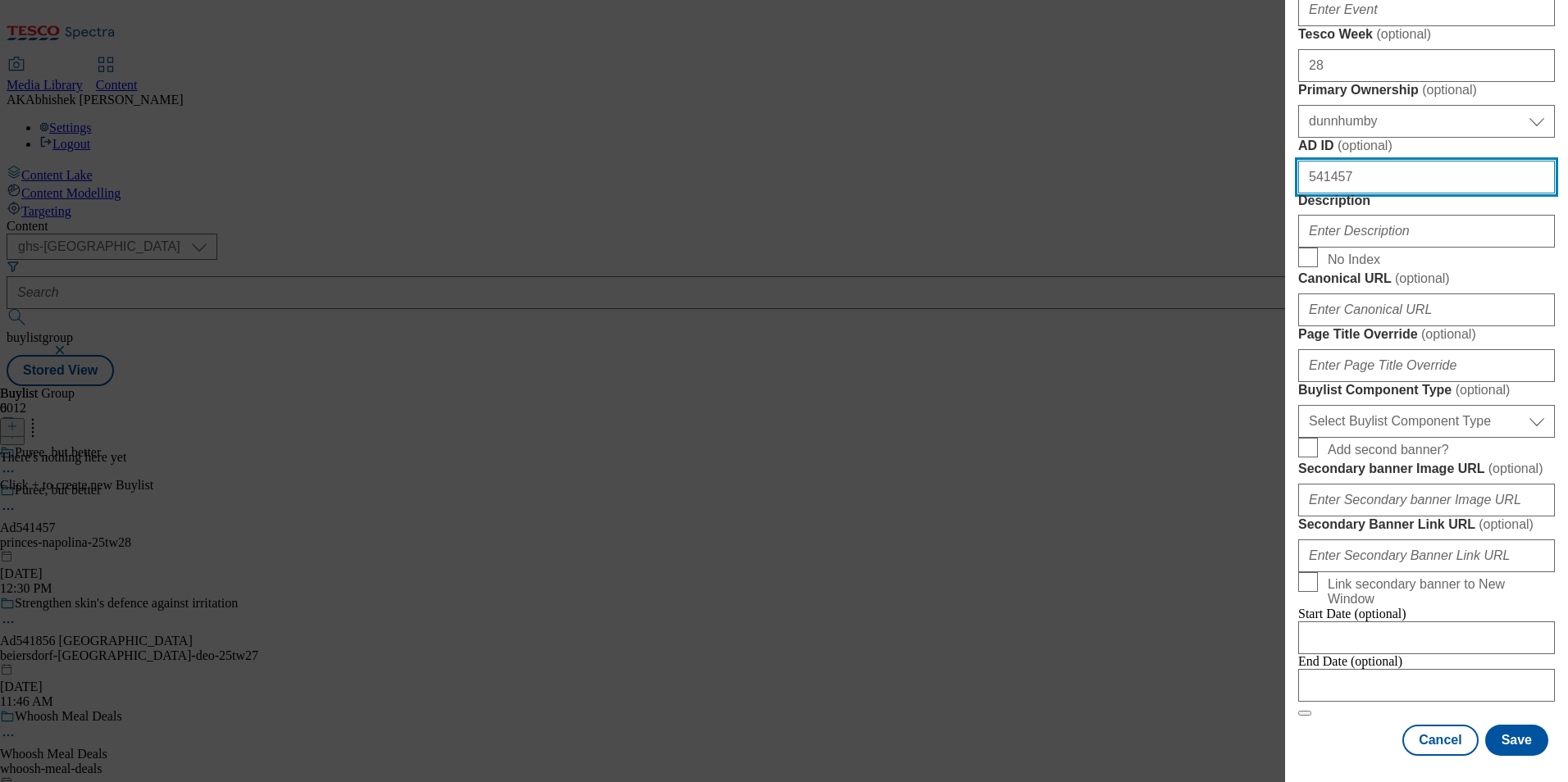
type input "541457"
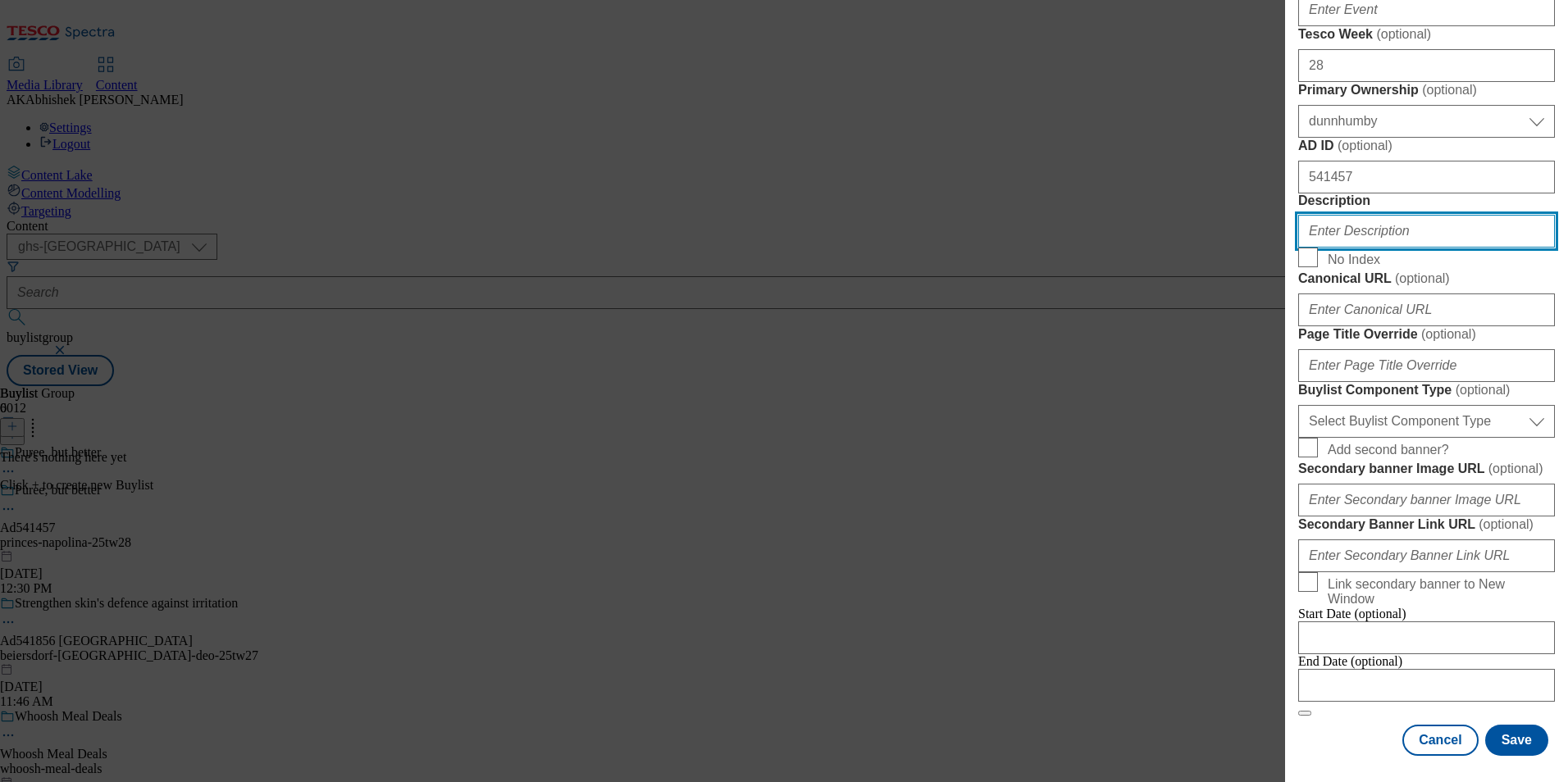
click at [1354, 248] on input "Description" at bounding box center [1427, 231] width 257 height 33
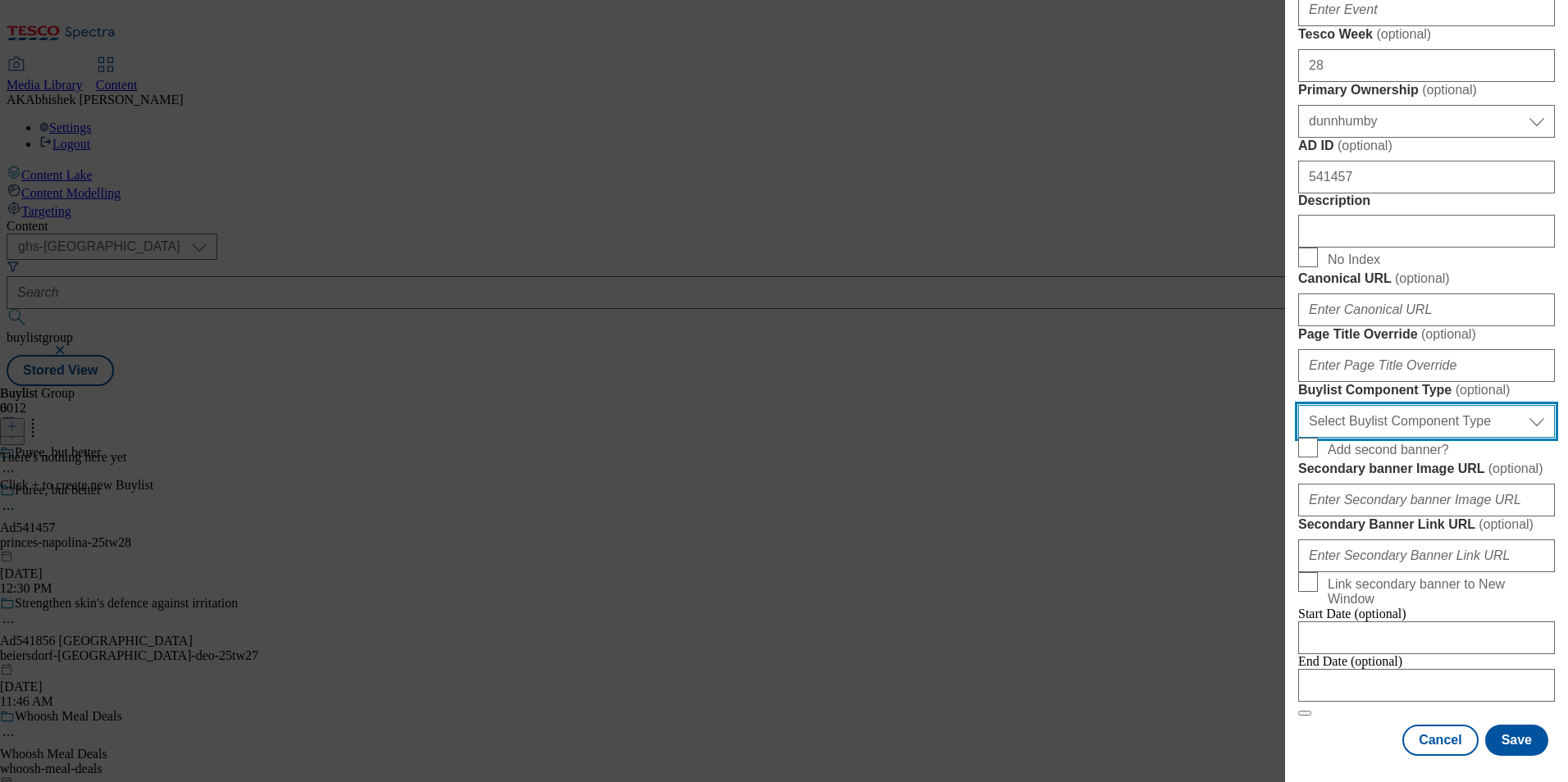
click at [1414, 438] on select "Select Buylist Component Type Banner Competition Header Meal" at bounding box center [1427, 421] width 257 height 33
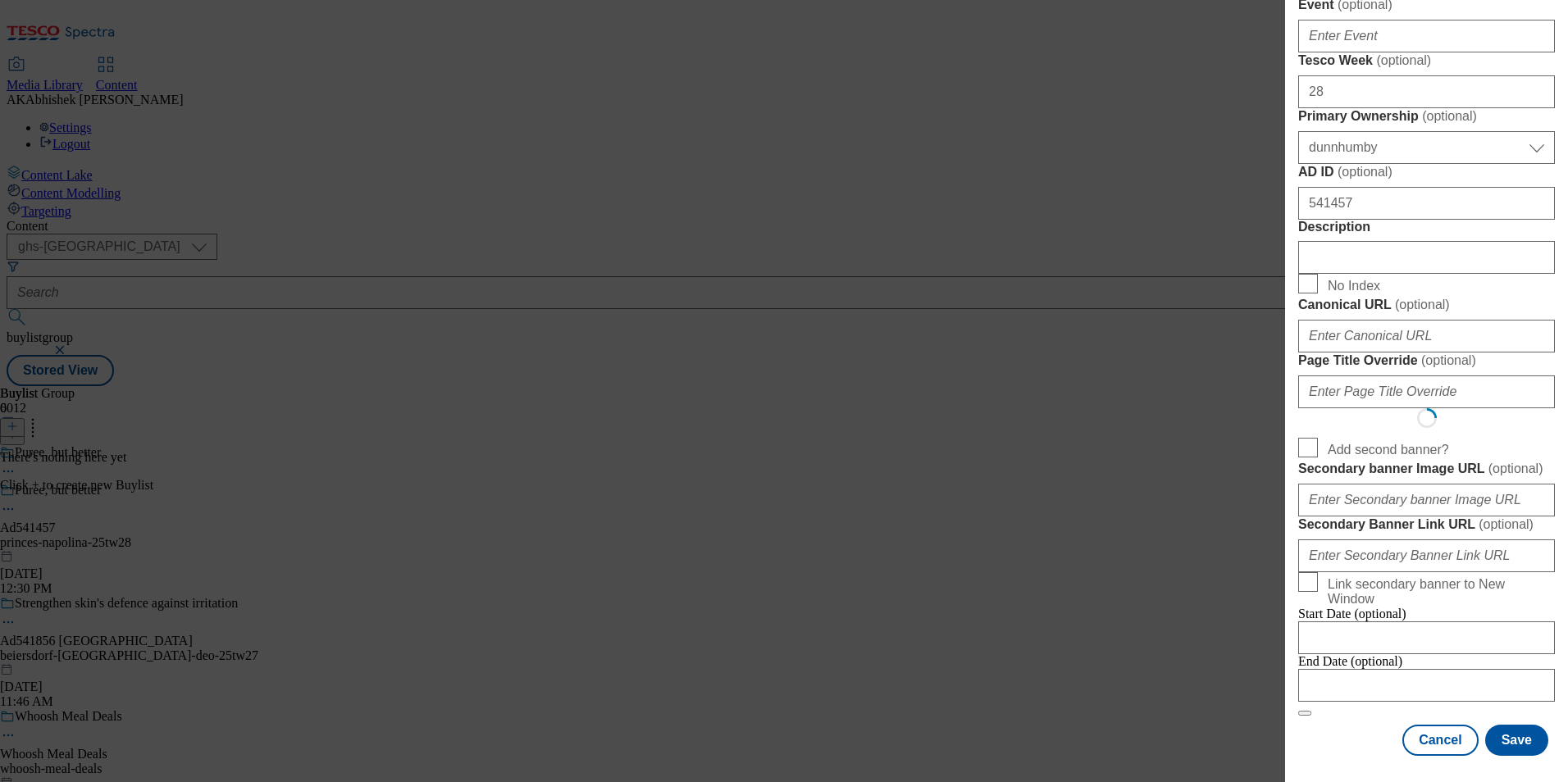
select select "Banner"
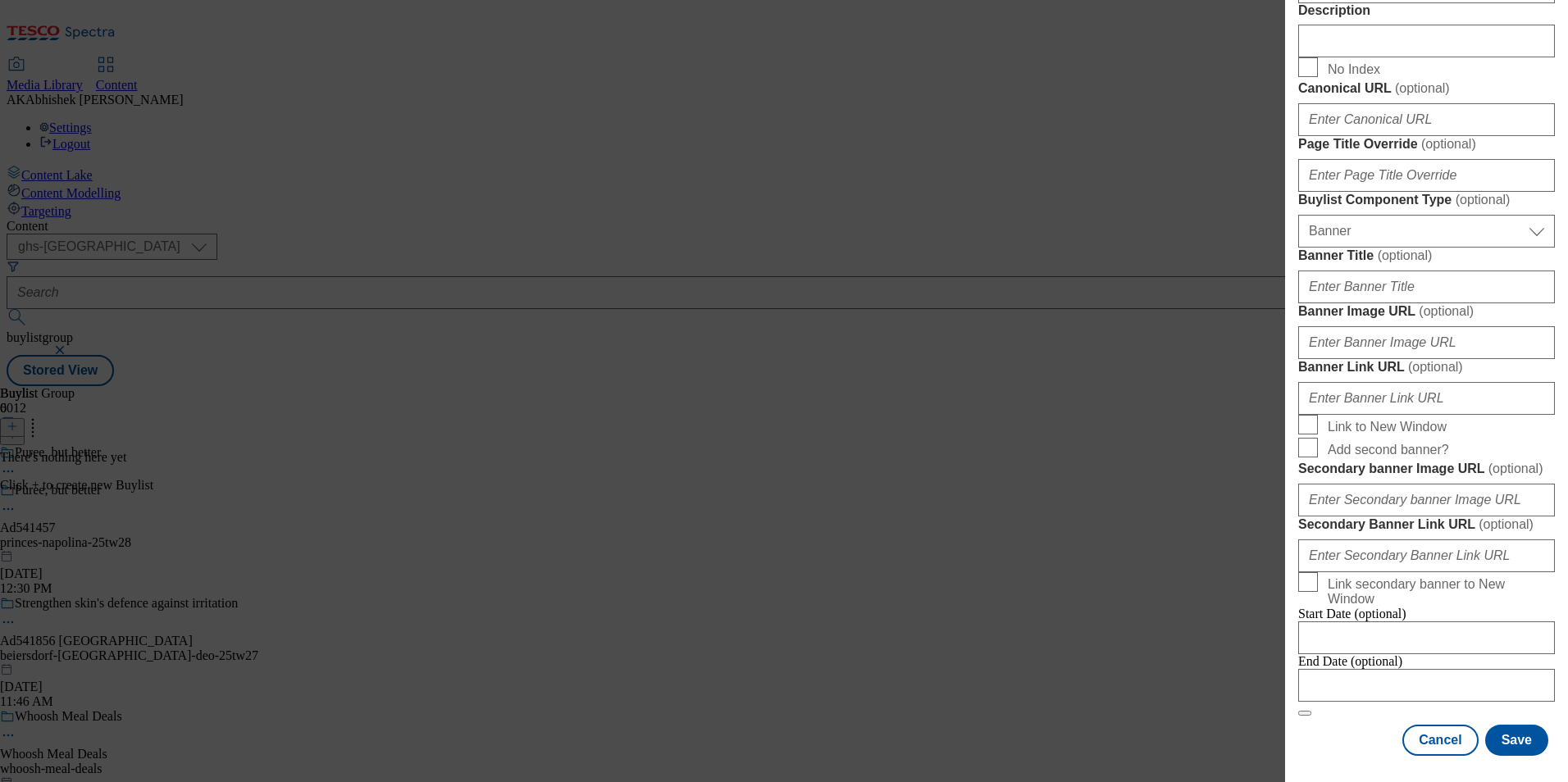
scroll to position [1430, 0]
click at [1467, 678] on input "Modal" at bounding box center [1427, 686] width 257 height 33
select select "2025"
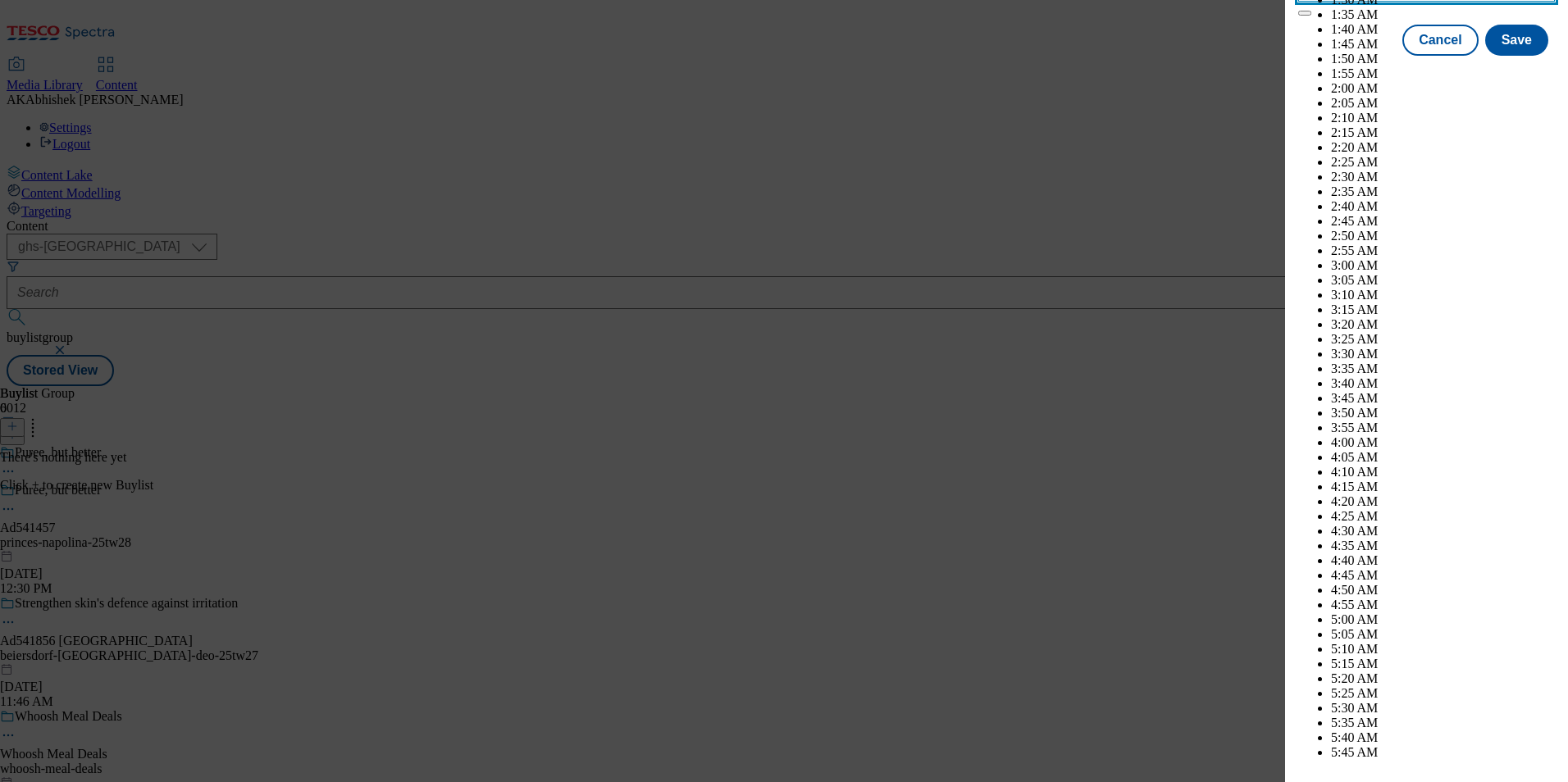
scroll to position [4536, 0]
select select "November"
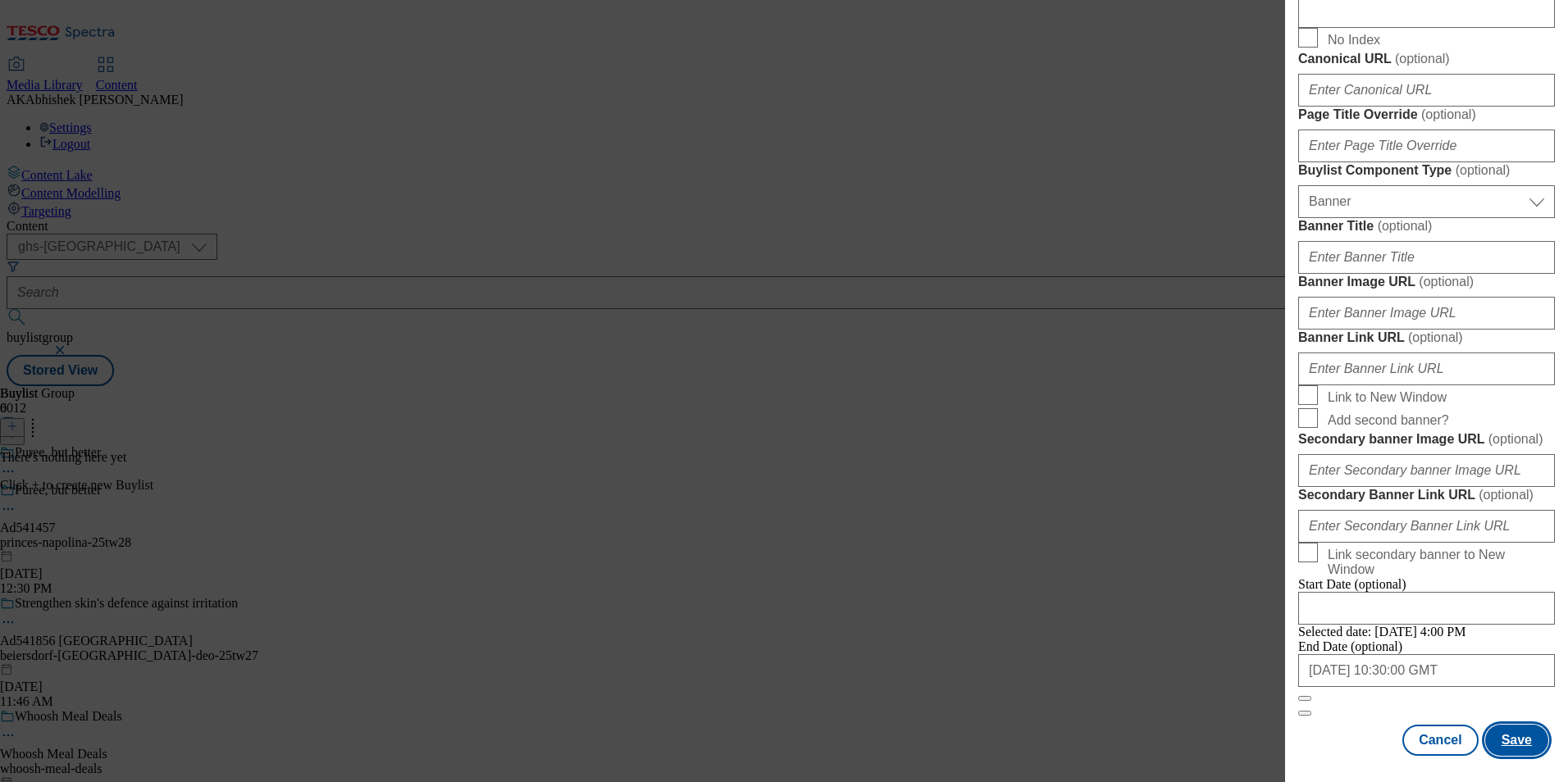
click at [1511, 747] on button "Save" at bounding box center [1517, 740] width 63 height 31
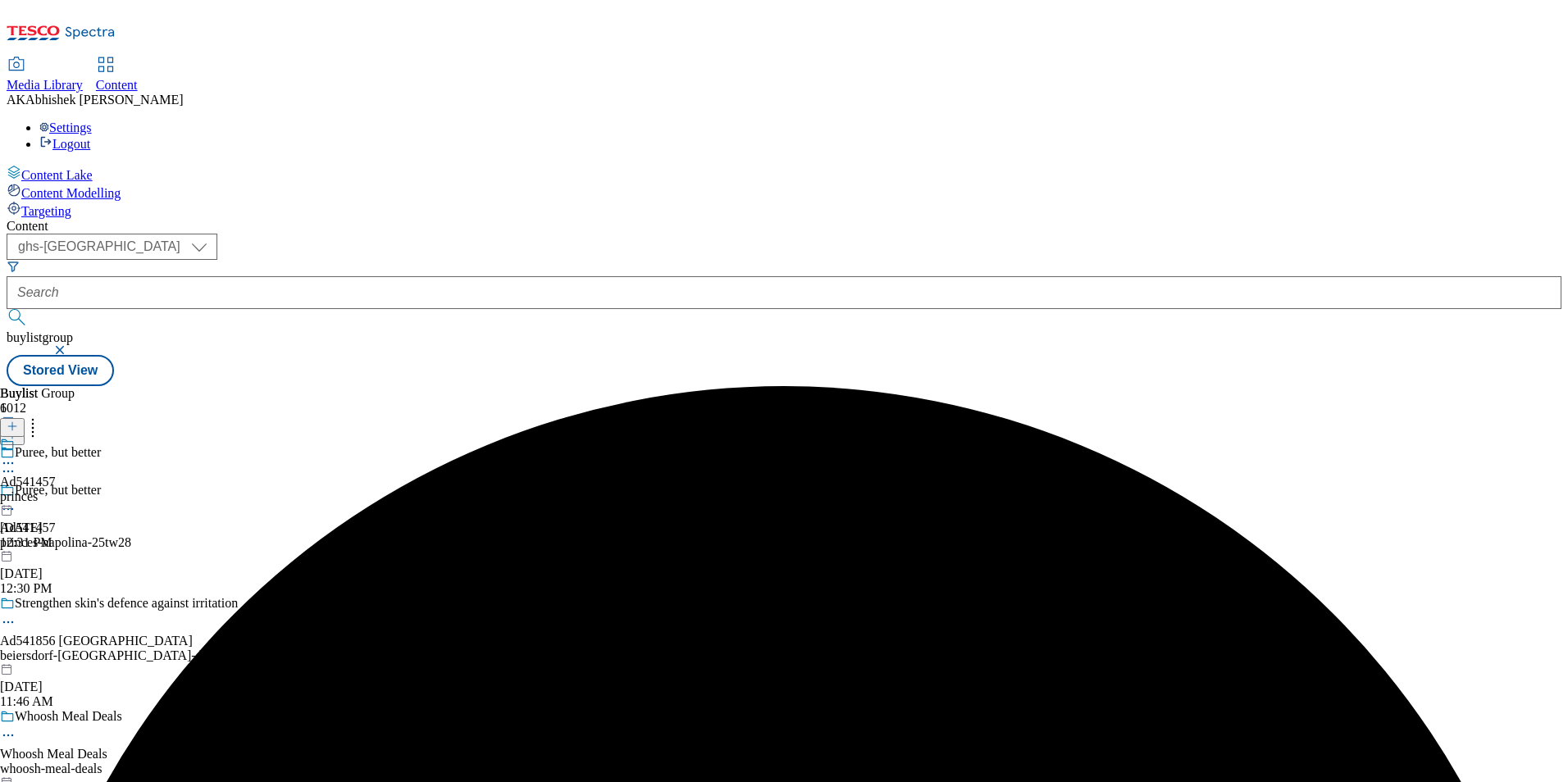
click at [56, 490] on div "princes" at bounding box center [28, 497] width 56 height 15
click at [25, 418] on button at bounding box center [12, 427] width 25 height 19
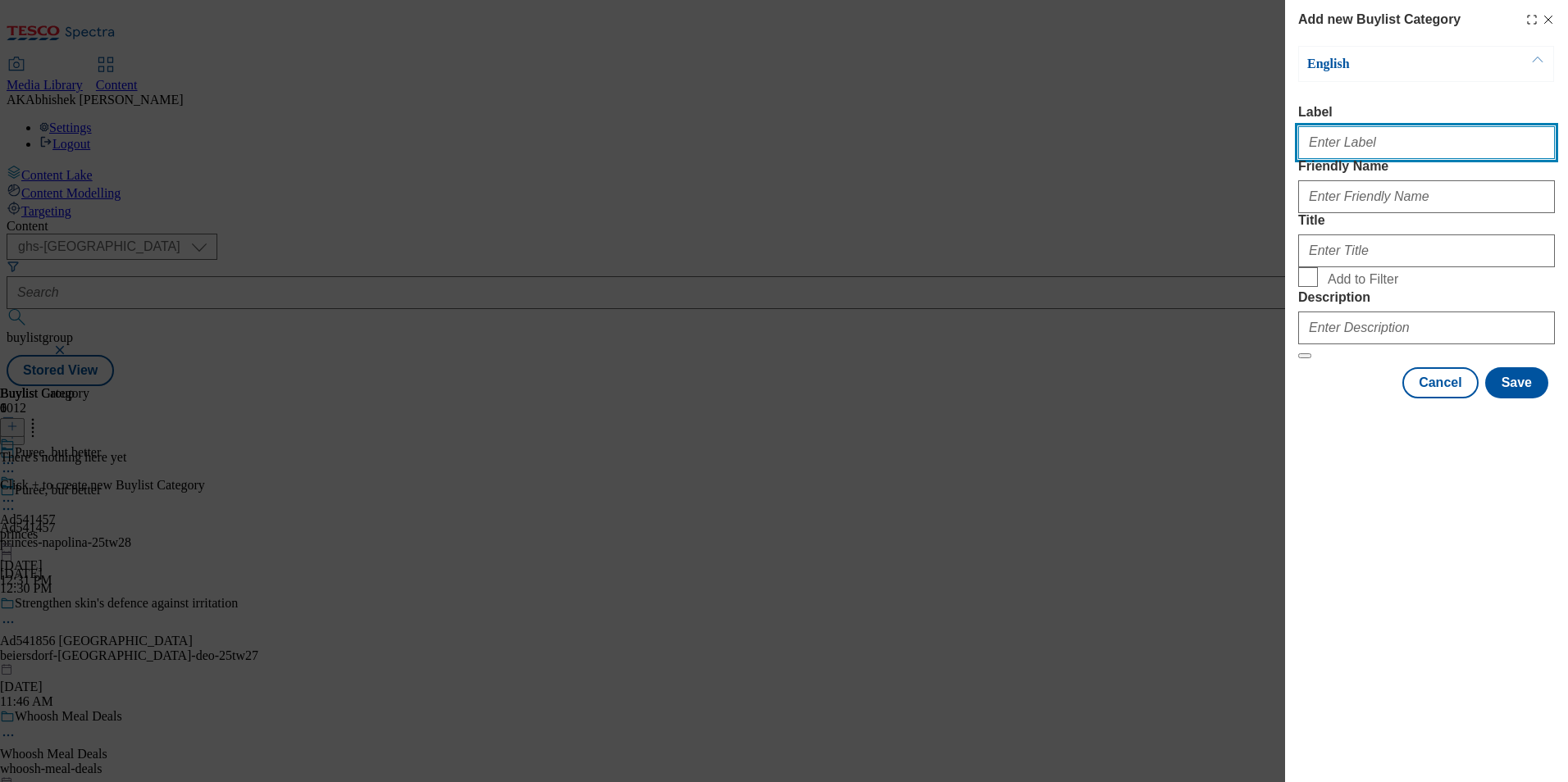
click at [1349, 155] on input "Label" at bounding box center [1427, 142] width 257 height 33
paste input "541457"
type input "Ad541457"
click at [1336, 213] on div "Modal" at bounding box center [1427, 193] width 257 height 40
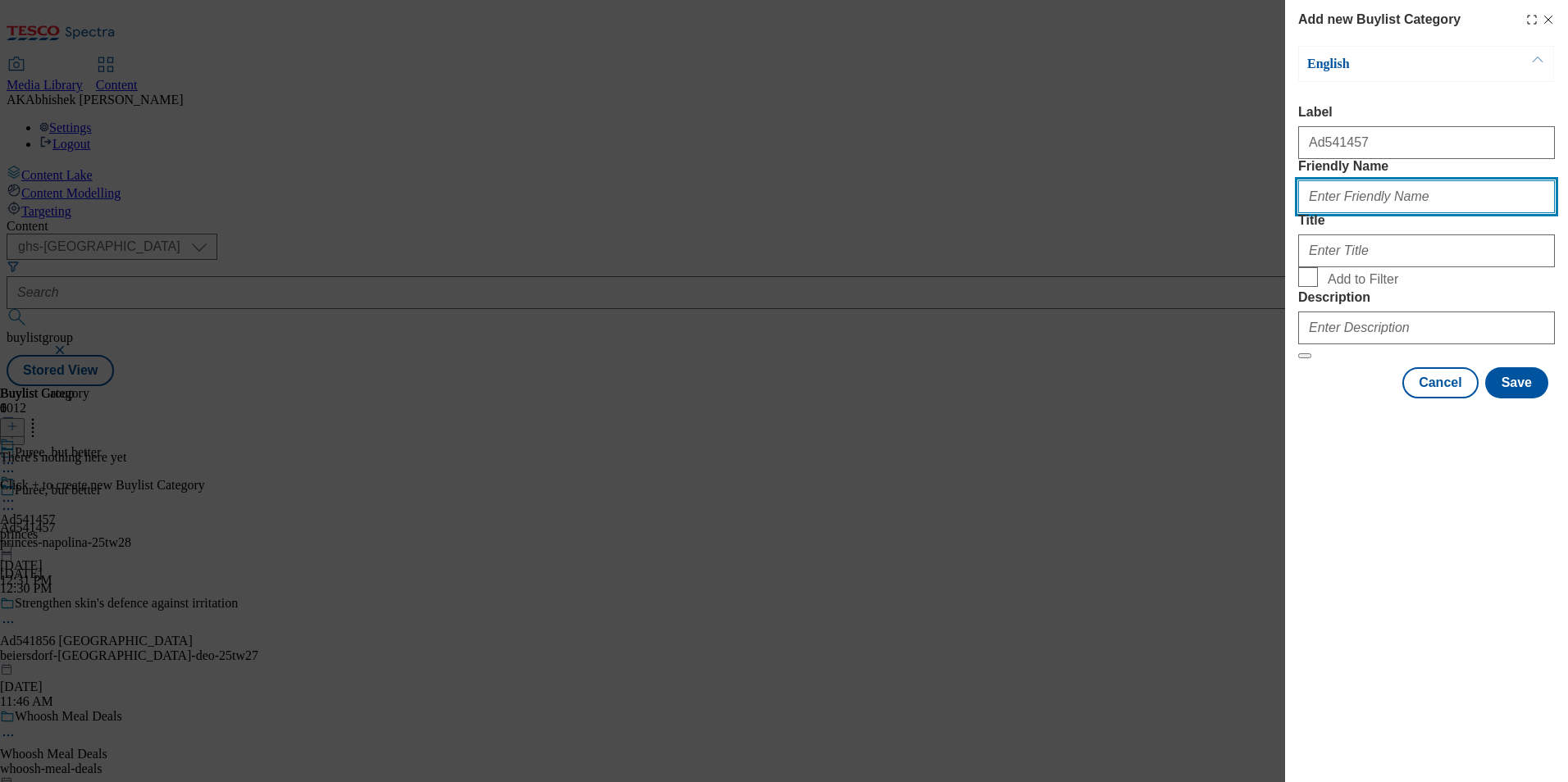
click at [1337, 213] on input "Friendly Name" at bounding box center [1427, 197] width 257 height 33
paste input "princes-napolina"
type input "princes-napolina"
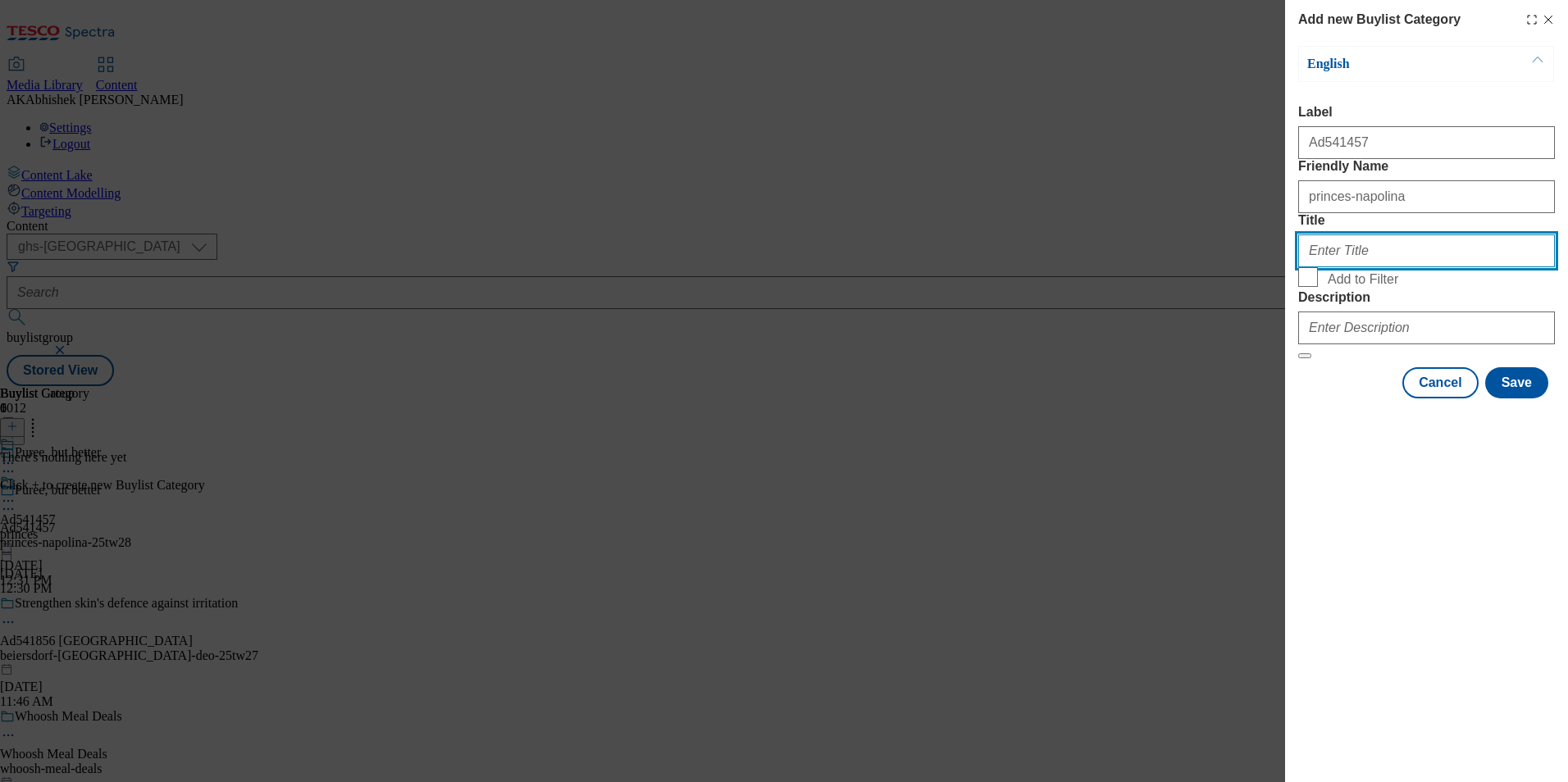
click at [1368, 268] on input "Title" at bounding box center [1427, 251] width 257 height 33
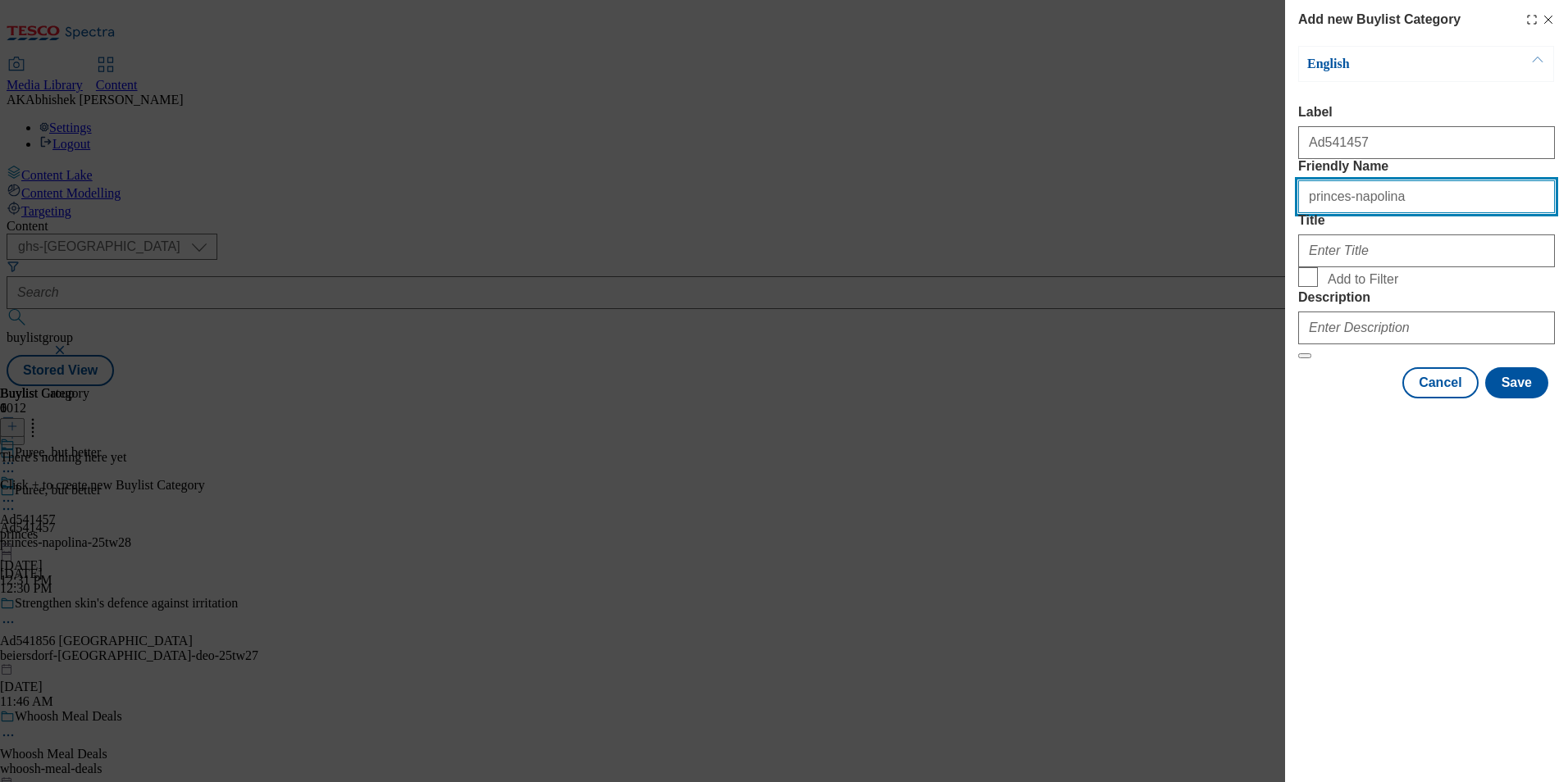
drag, startPoint x: 1341, startPoint y: 229, endPoint x: 1241, endPoint y: 230, distance: 100.0
click at [1241, 230] on div "Add new Buylist Category English Label Ad541457 Friendly Name princes-napolina …" at bounding box center [784, 391] width 1568 height 782
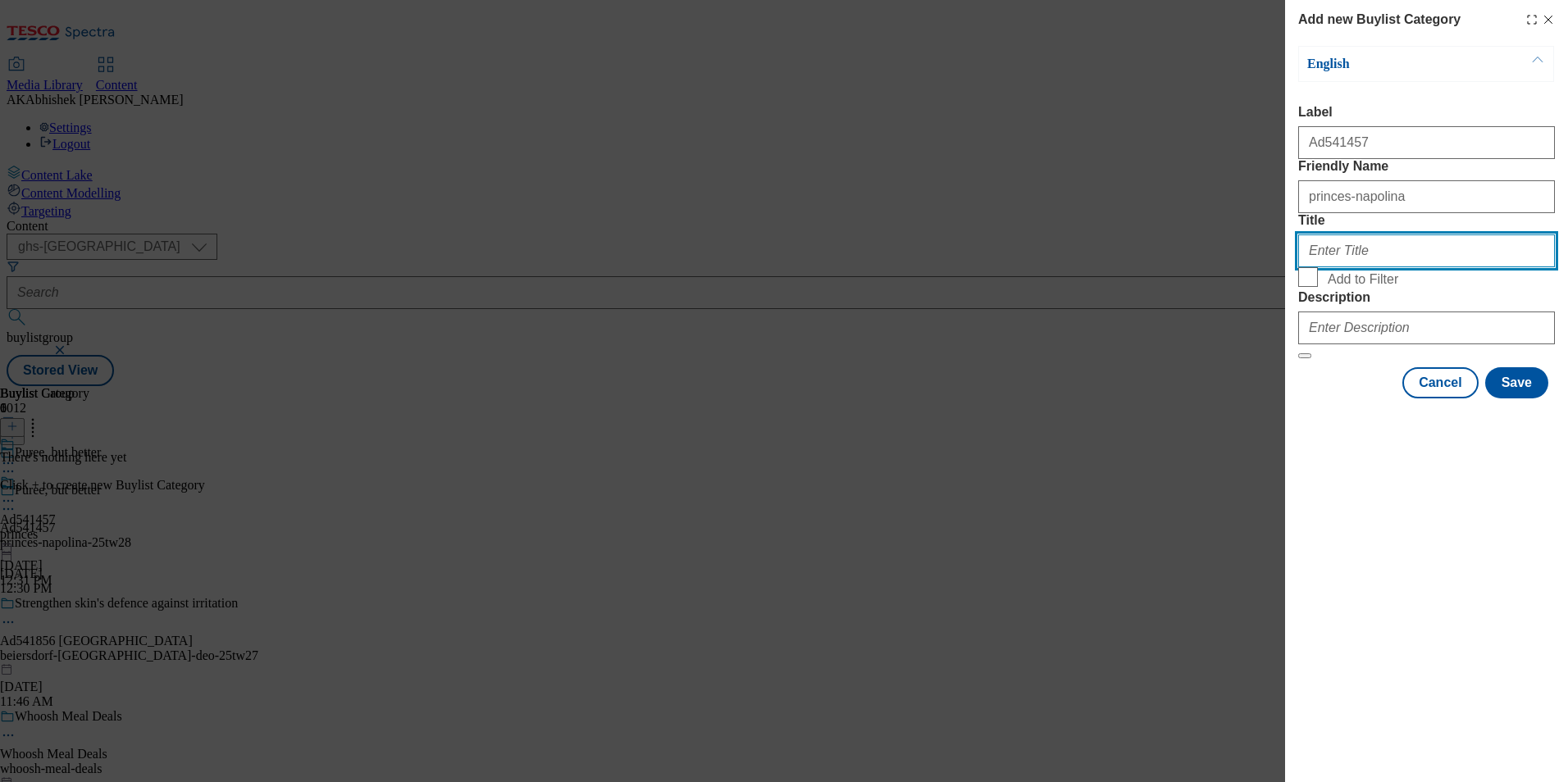
click at [1421, 268] on input "Title" at bounding box center [1427, 251] width 257 height 33
paste input "princes"
click at [1312, 268] on input "princes" at bounding box center [1427, 251] width 257 height 33
type input "Princes"
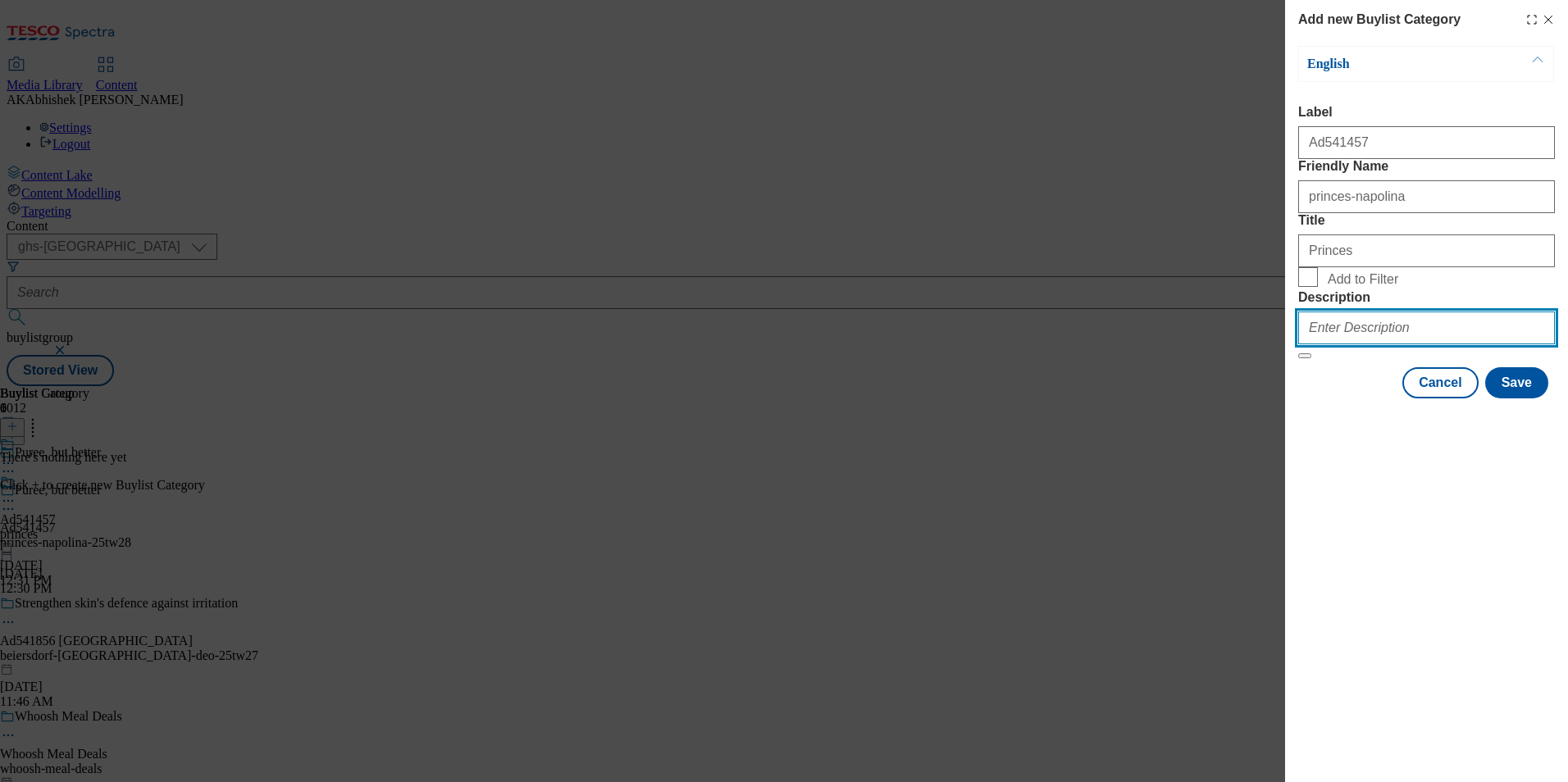
click at [1402, 344] on input "Description" at bounding box center [1427, 328] width 257 height 33
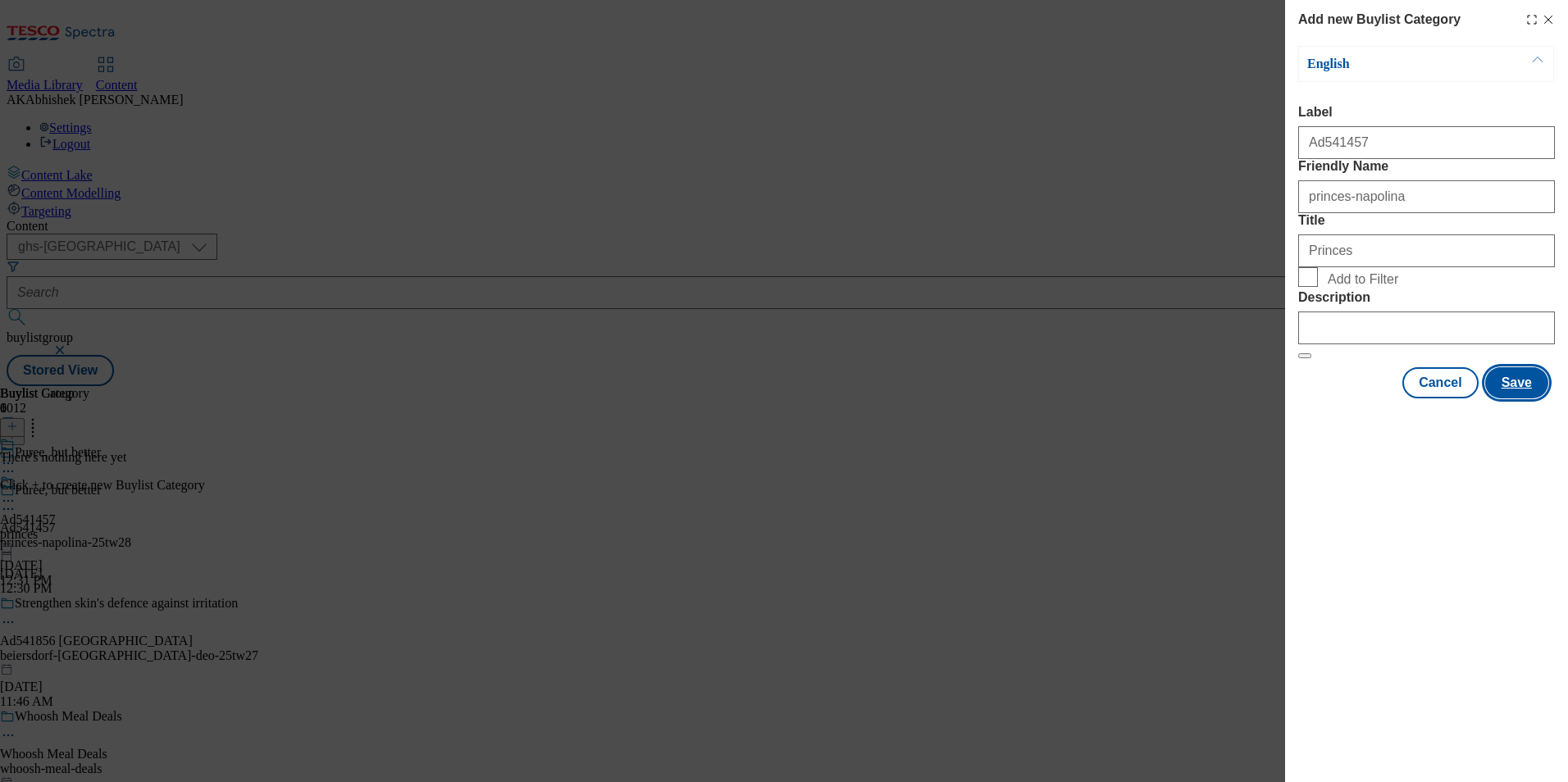
click at [1515, 398] on button "Save" at bounding box center [1517, 383] width 63 height 31
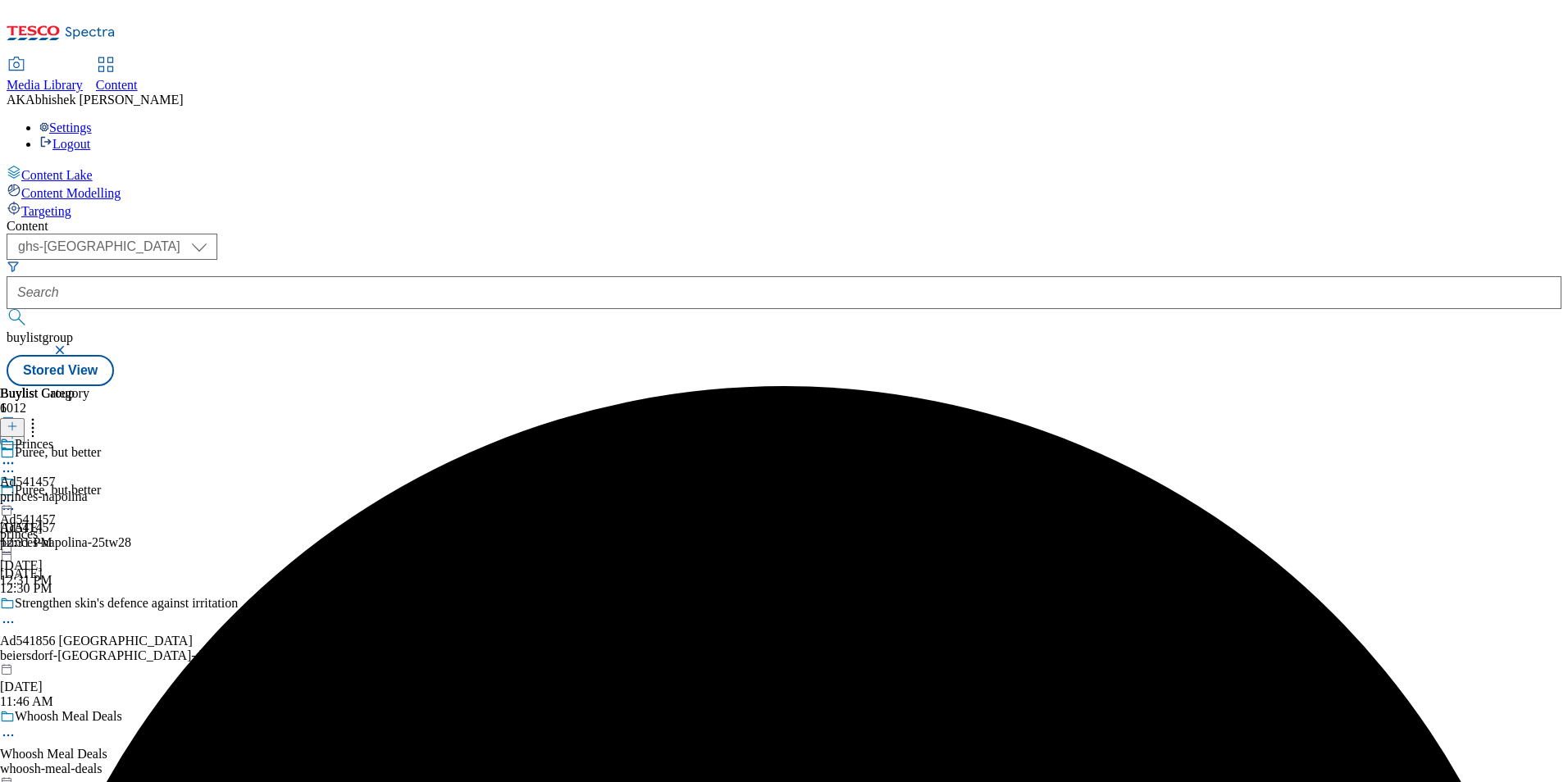
click at [90, 437] on div "Princes Ad541457 princes-napolina [DATE] 12:31 PM" at bounding box center [44, 493] width 90 height 113
click at [18, 421] on icon at bounding box center [12, 426] width 12 height 12
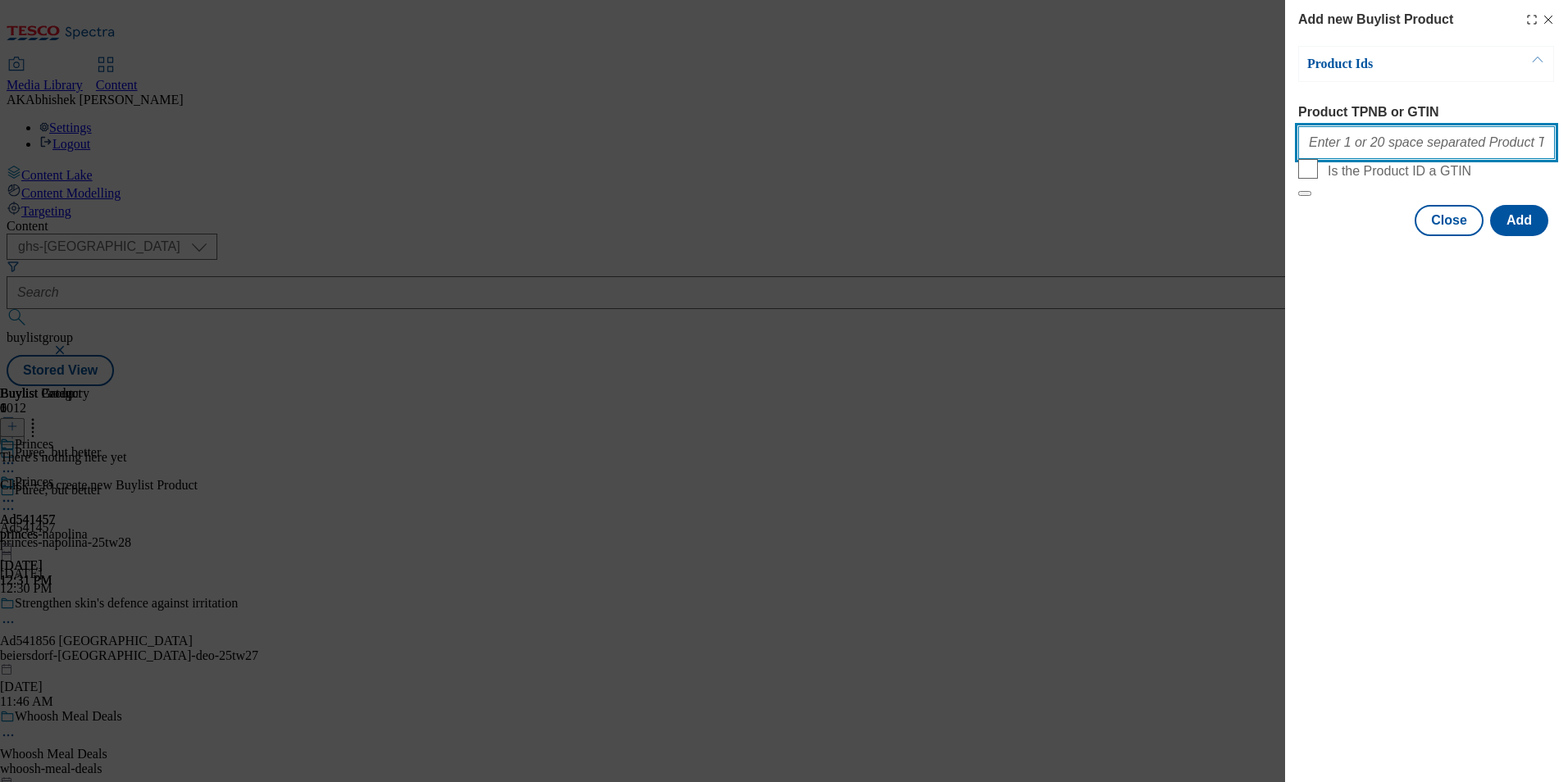
click at [1365, 143] on input "Product TPNB or GTIN" at bounding box center [1427, 142] width 257 height 33
paste input "96425774 96635859 96439723"
type input "96425774 96635859 96439723"
click at [1527, 236] on button "Add" at bounding box center [1519, 221] width 58 height 31
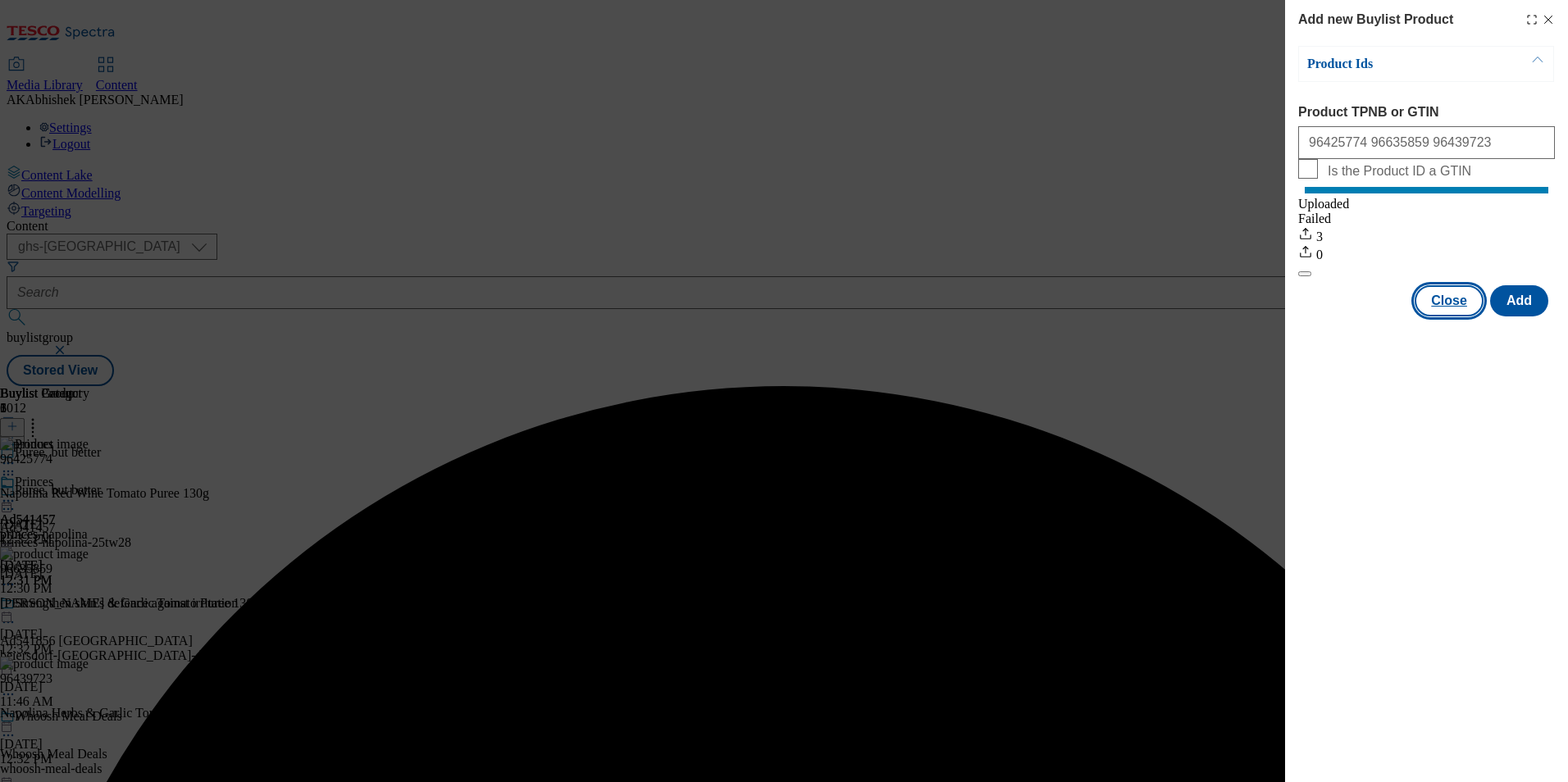
click at [1456, 316] on button "Close" at bounding box center [1449, 301] width 69 height 31
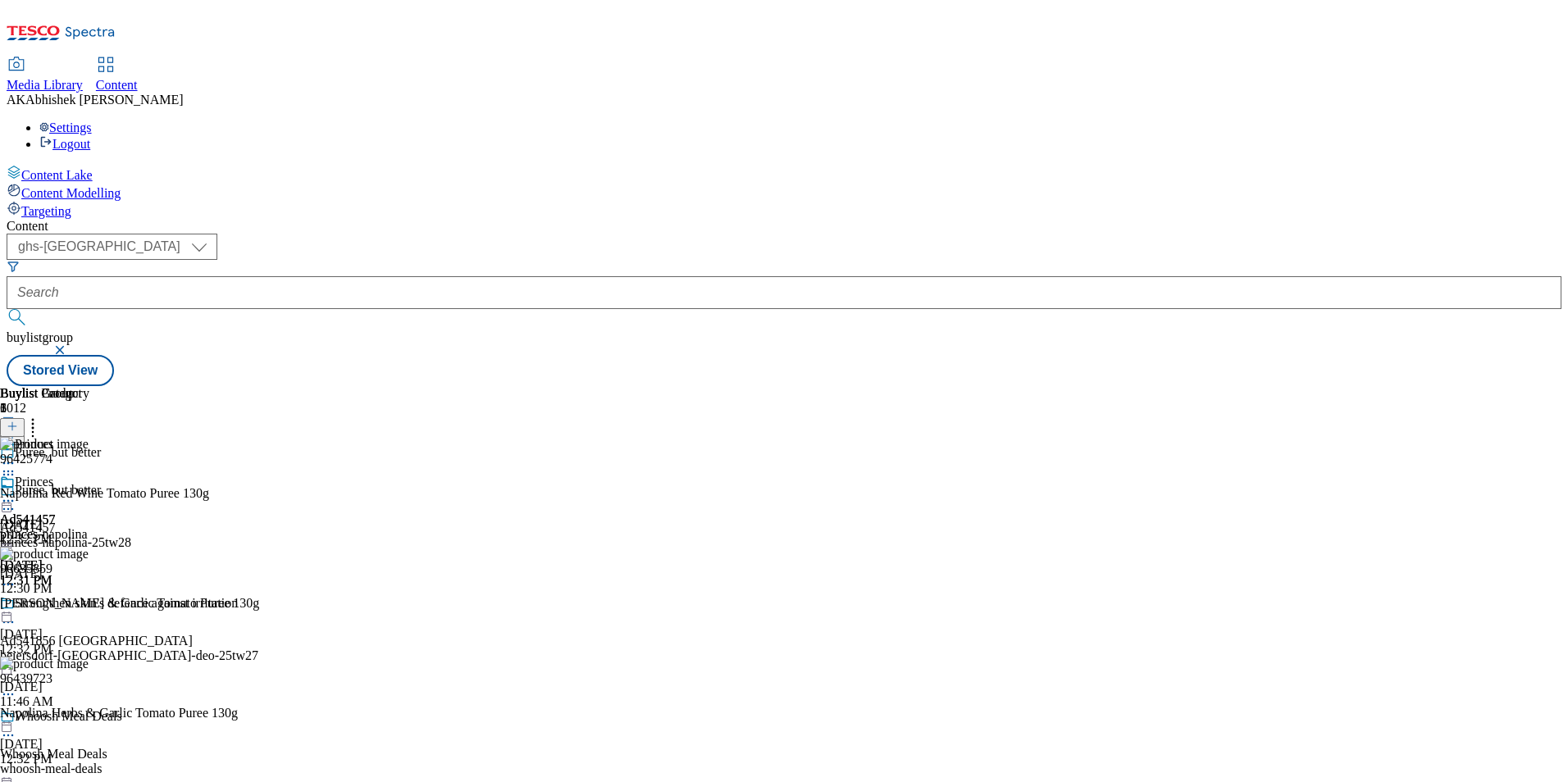
click at [16, 493] on icon at bounding box center [8, 501] width 16 height 16
click at [90, 605] on span "Preview" at bounding box center [70, 611] width 39 height 12
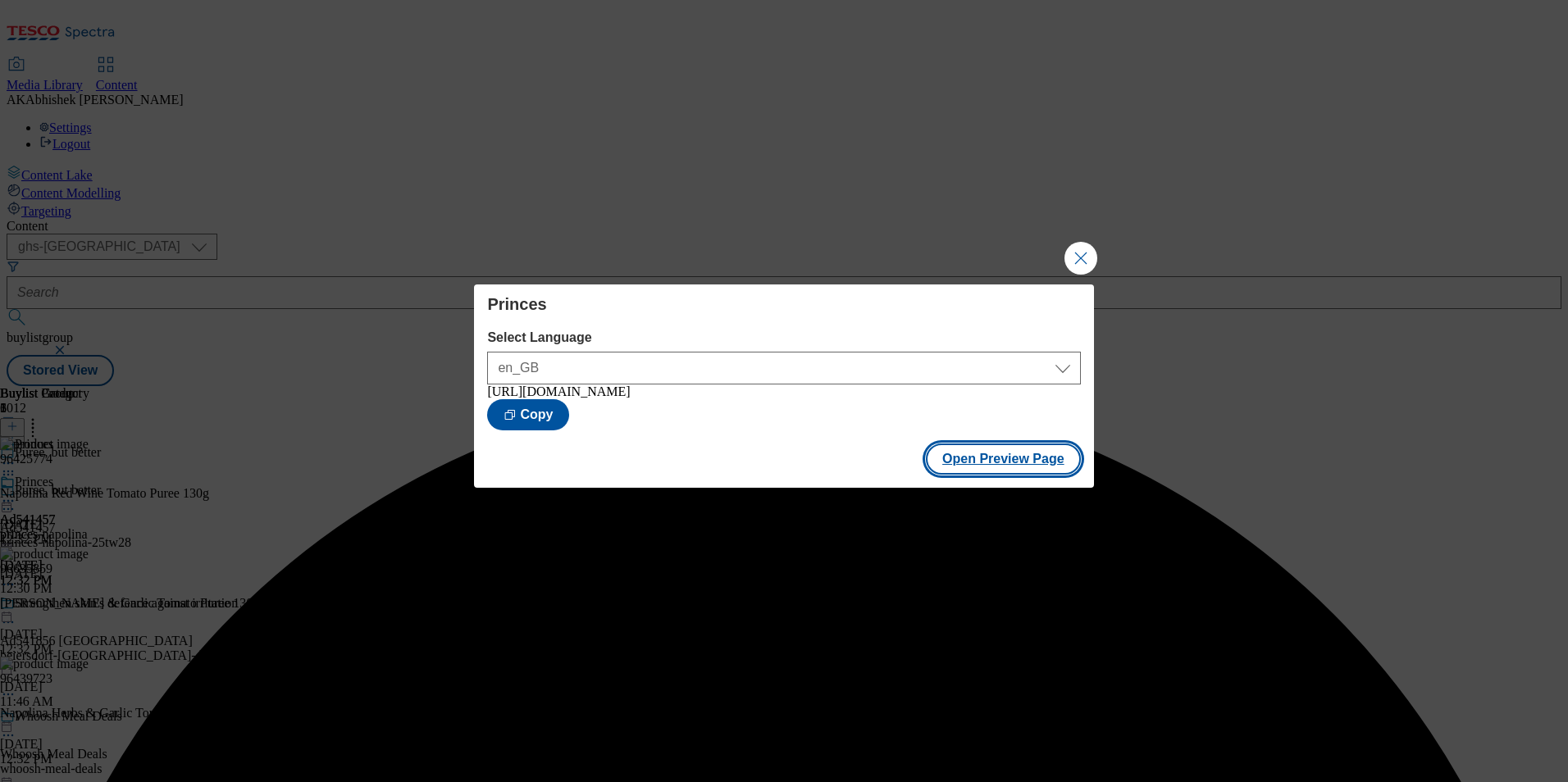
click at [1040, 460] on button "Open Preview Page" at bounding box center [1003, 459] width 155 height 31
click at [1075, 256] on button "Close Modal" at bounding box center [1081, 258] width 33 height 33
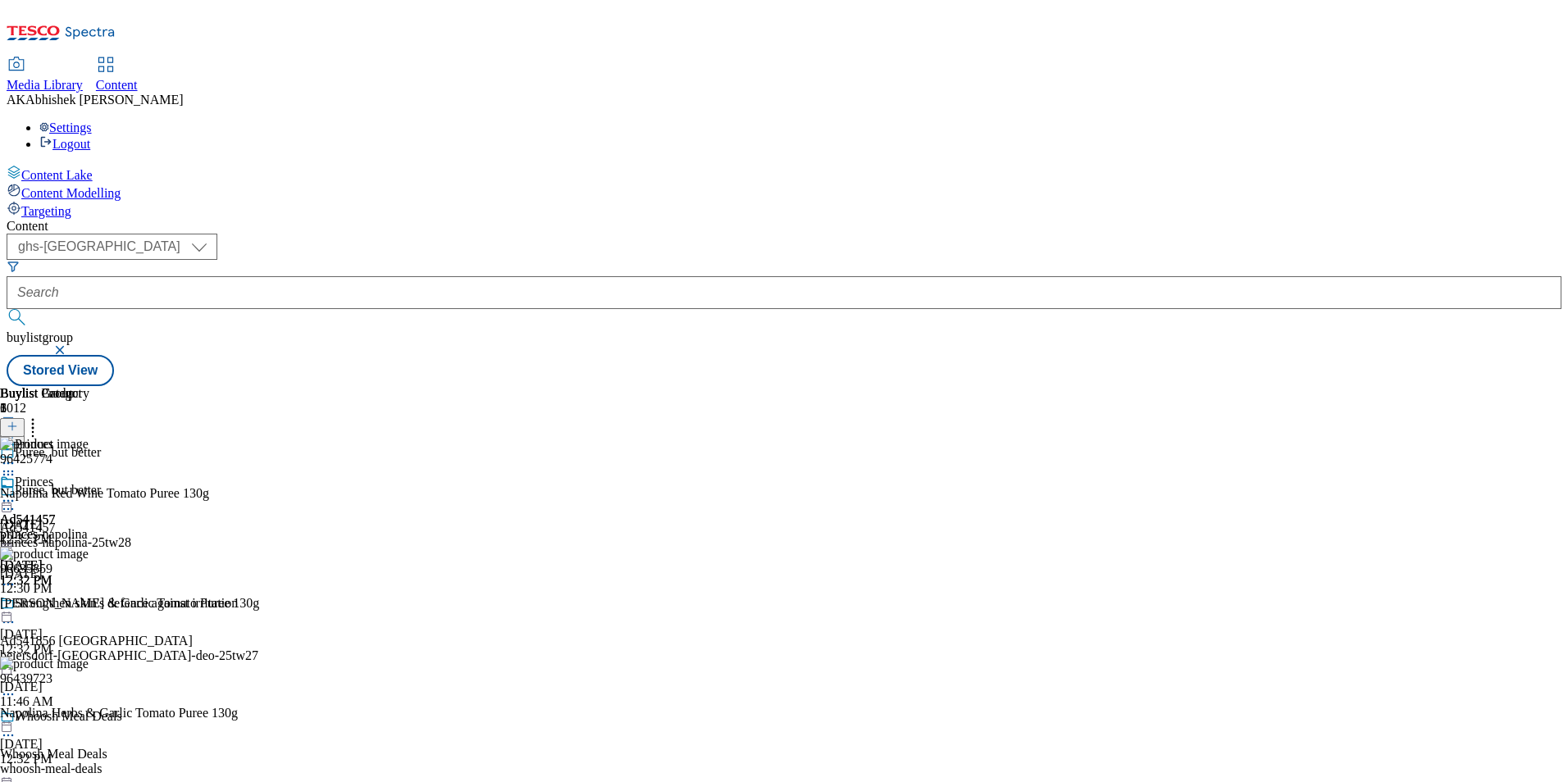
click at [16, 501] on icon at bounding box center [8, 510] width 16 height 16
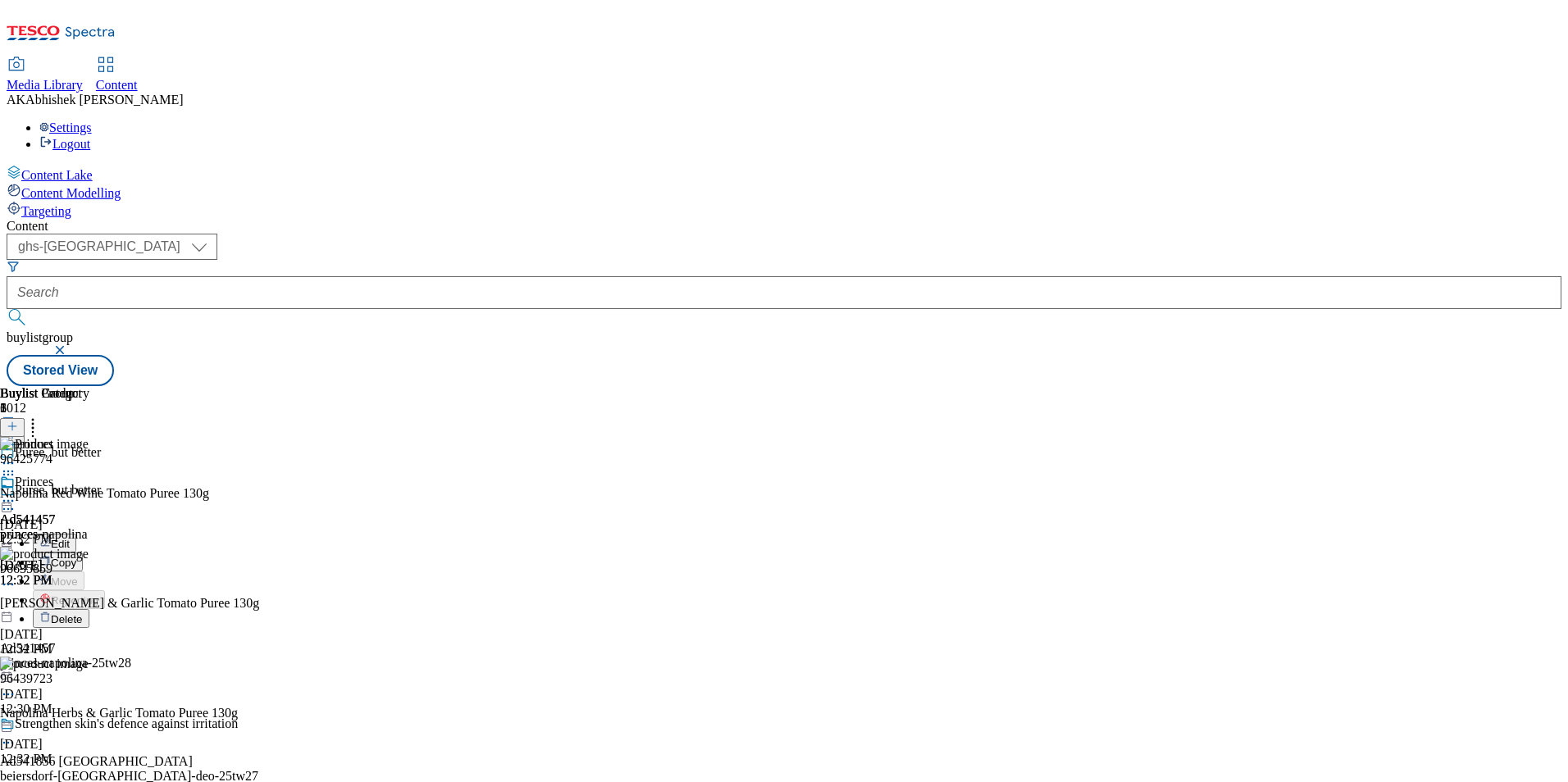
click at [70, 538] on span "Edit" at bounding box center [60, 543] width 19 height 12
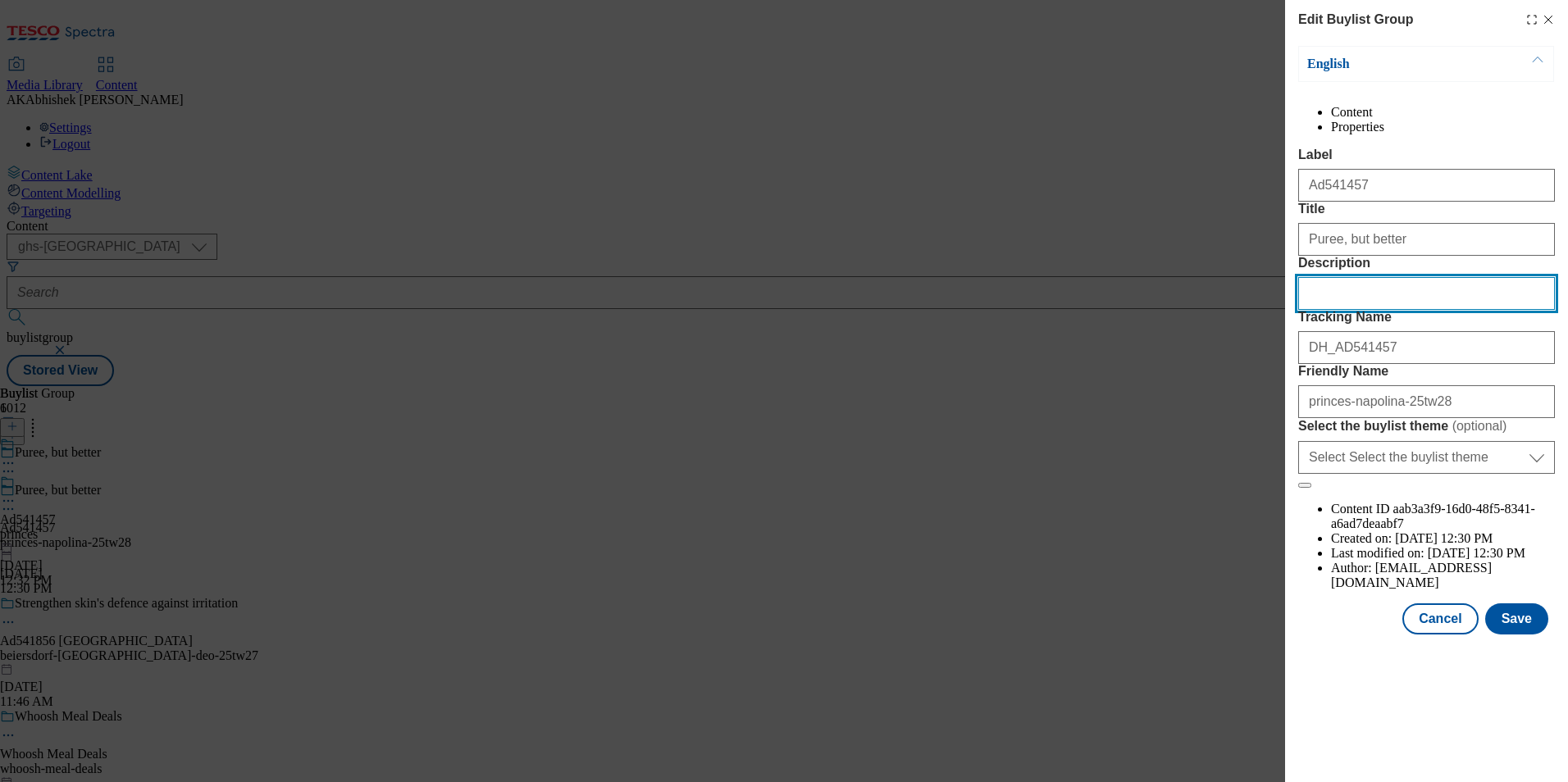
click at [1343, 310] on input "Description" at bounding box center [1427, 294] width 257 height 33
paste input "Napolina Red Wine Tomato Booster 130G"
type input "Napolina Red Wine Tomato Booster 130G"
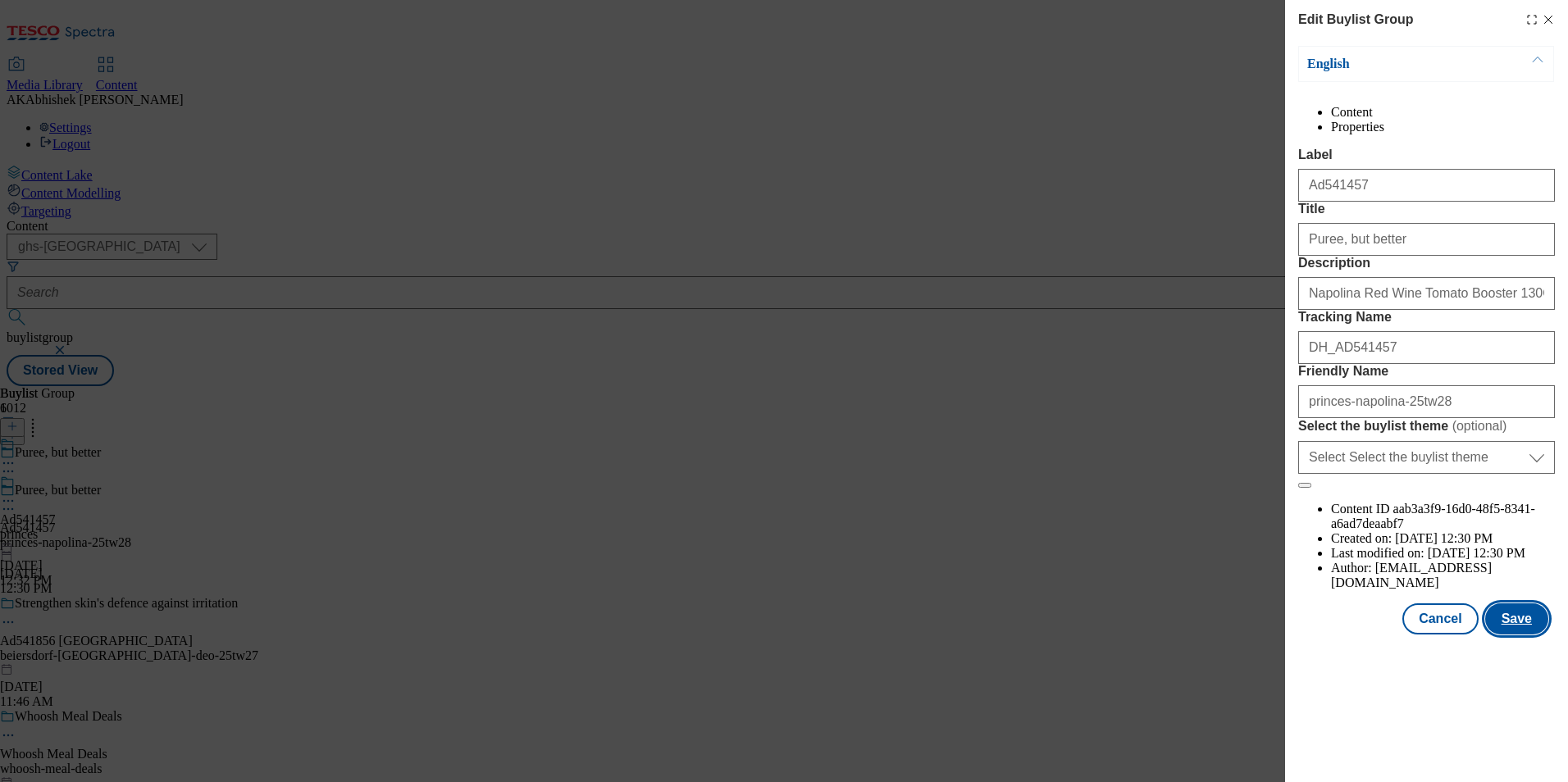
click at [1525, 635] on button "Save" at bounding box center [1517, 619] width 63 height 31
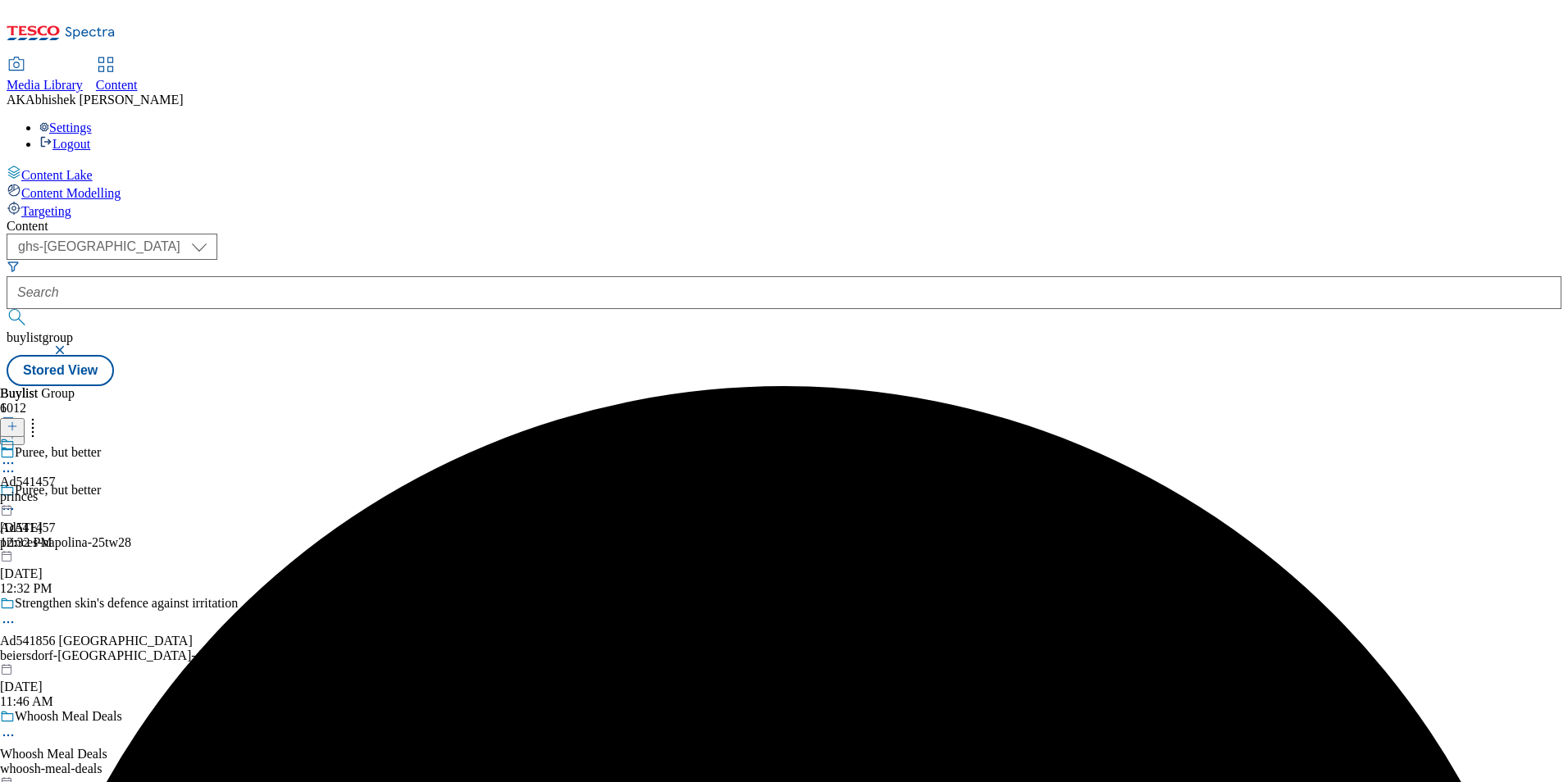
click at [10, 463] on circle at bounding box center [8, 463] width 2 height 2
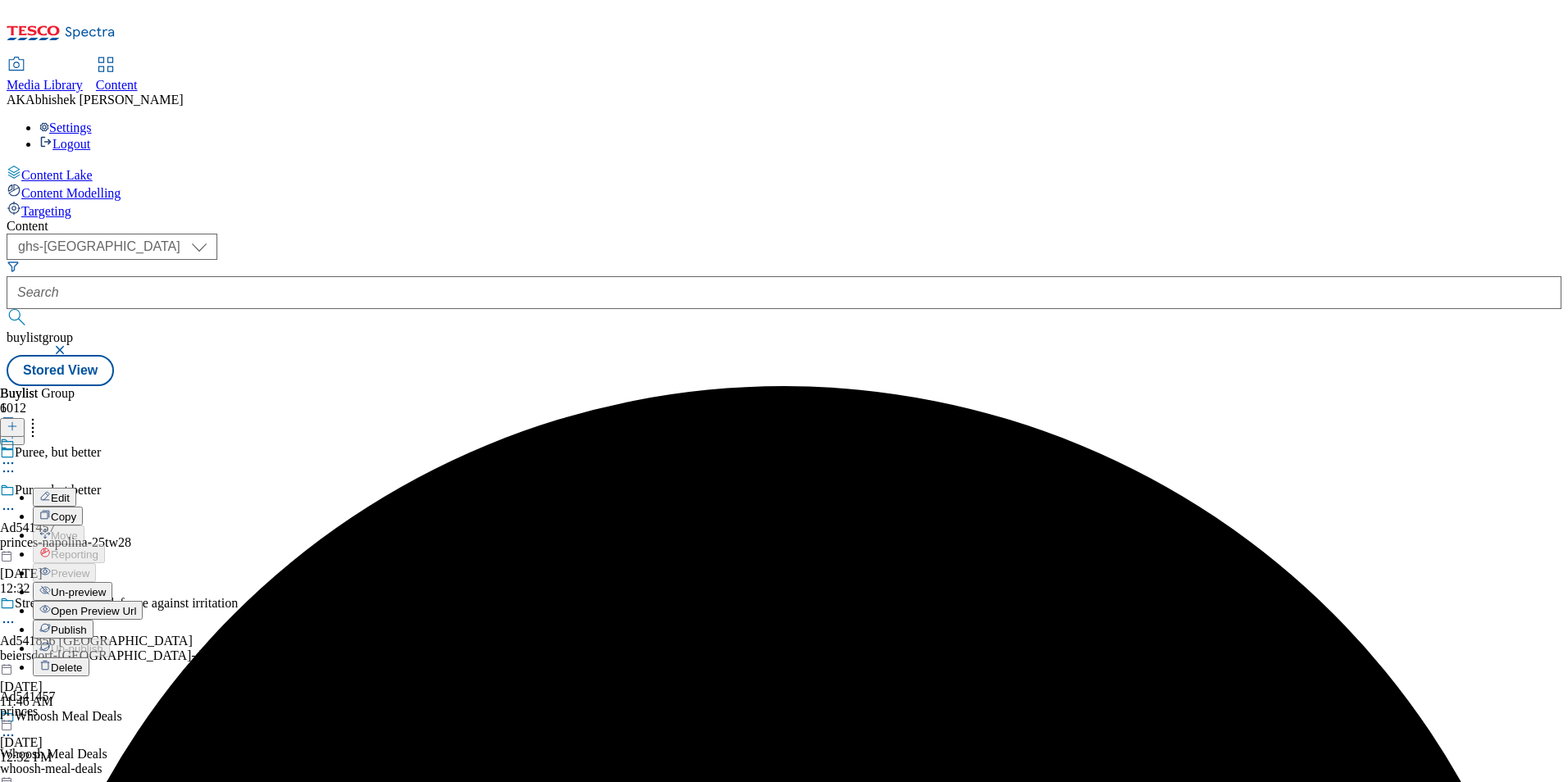
click at [70, 492] on span "Edit" at bounding box center [60, 498] width 19 height 12
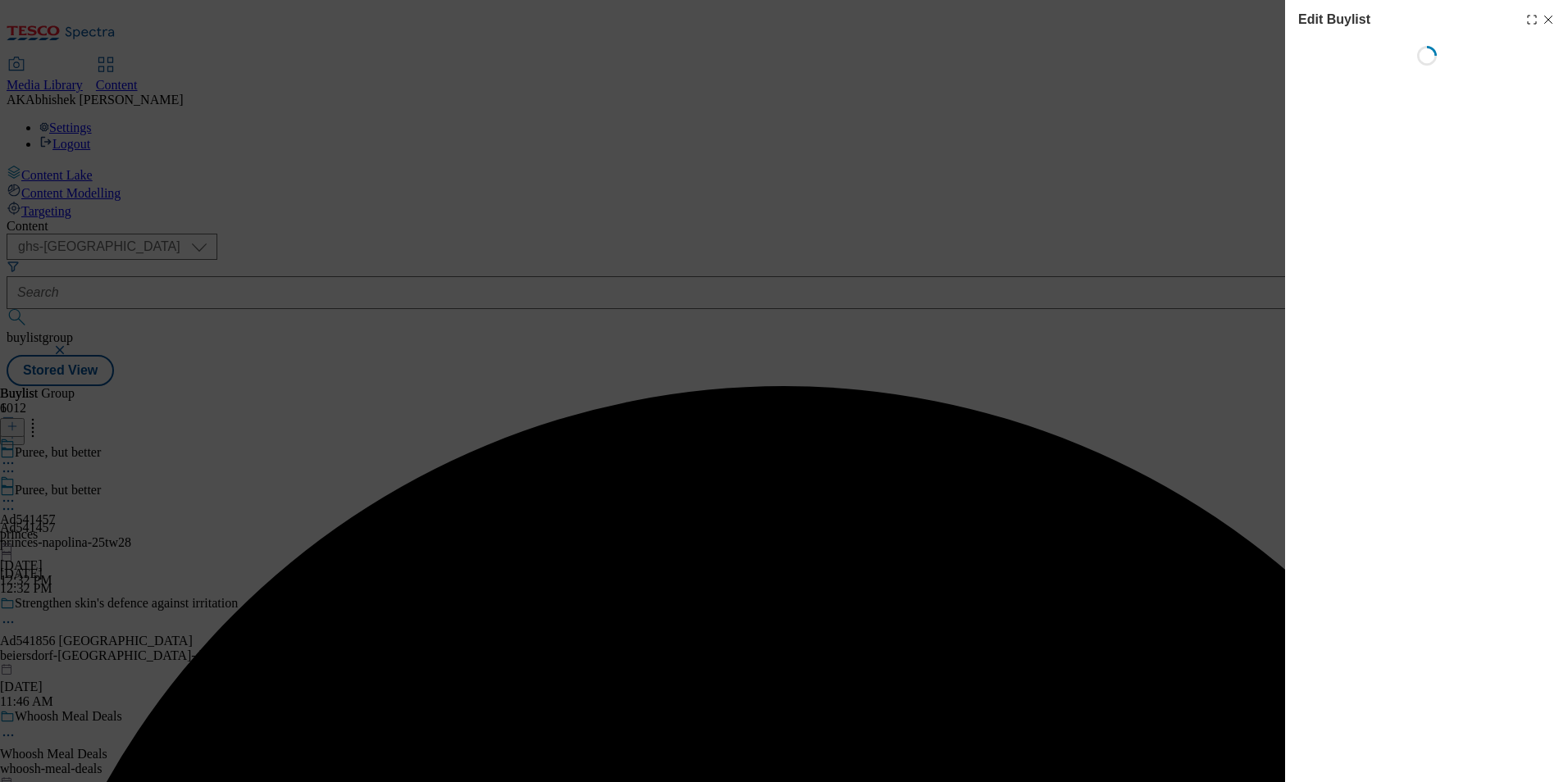
select select "tactical"
select select "supplier funded short term 1-3 weeks"
select select "dunnhumby"
select select "Banner"
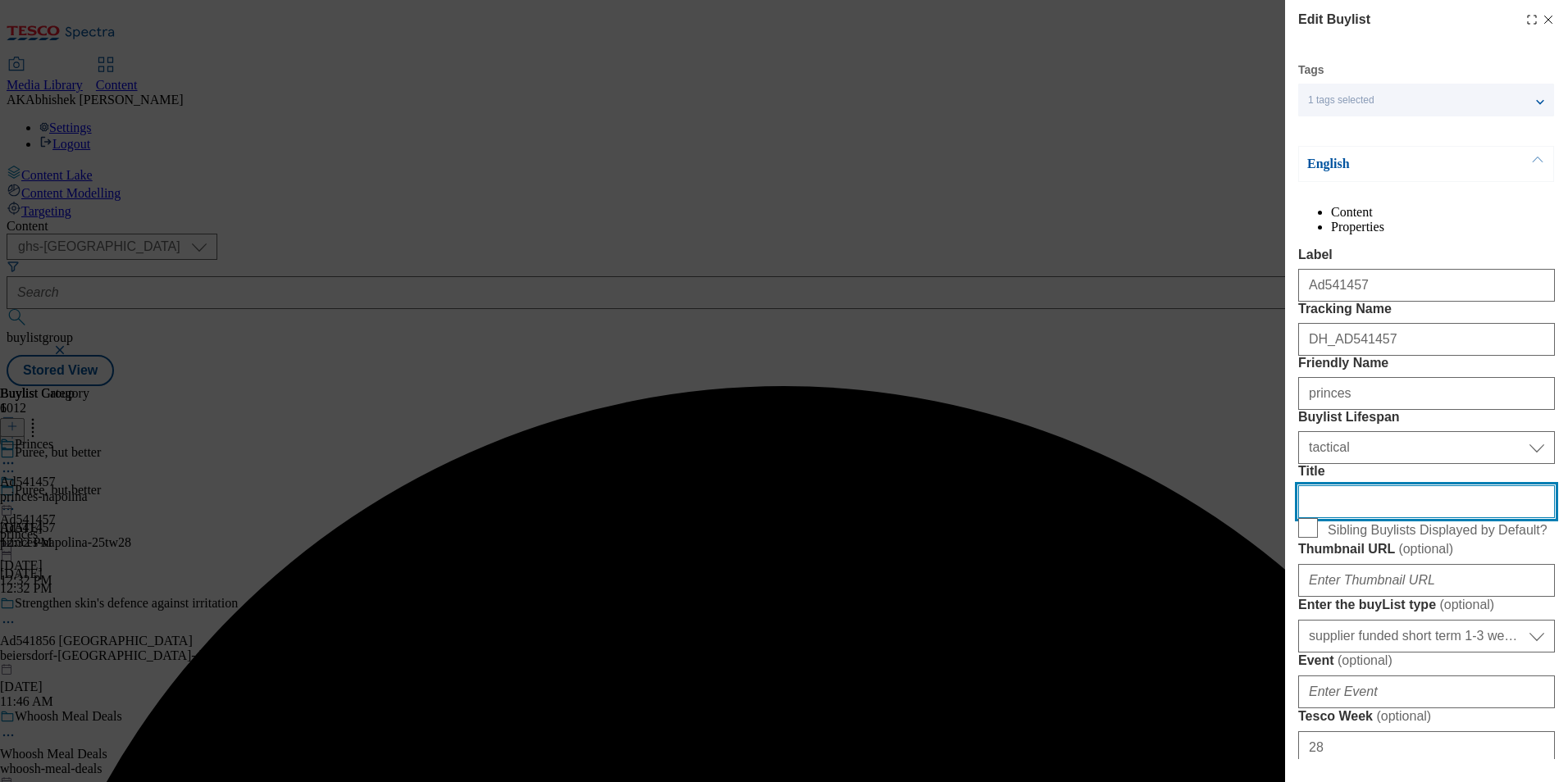
click at [1373, 518] on input "Title" at bounding box center [1427, 502] width 257 height 33
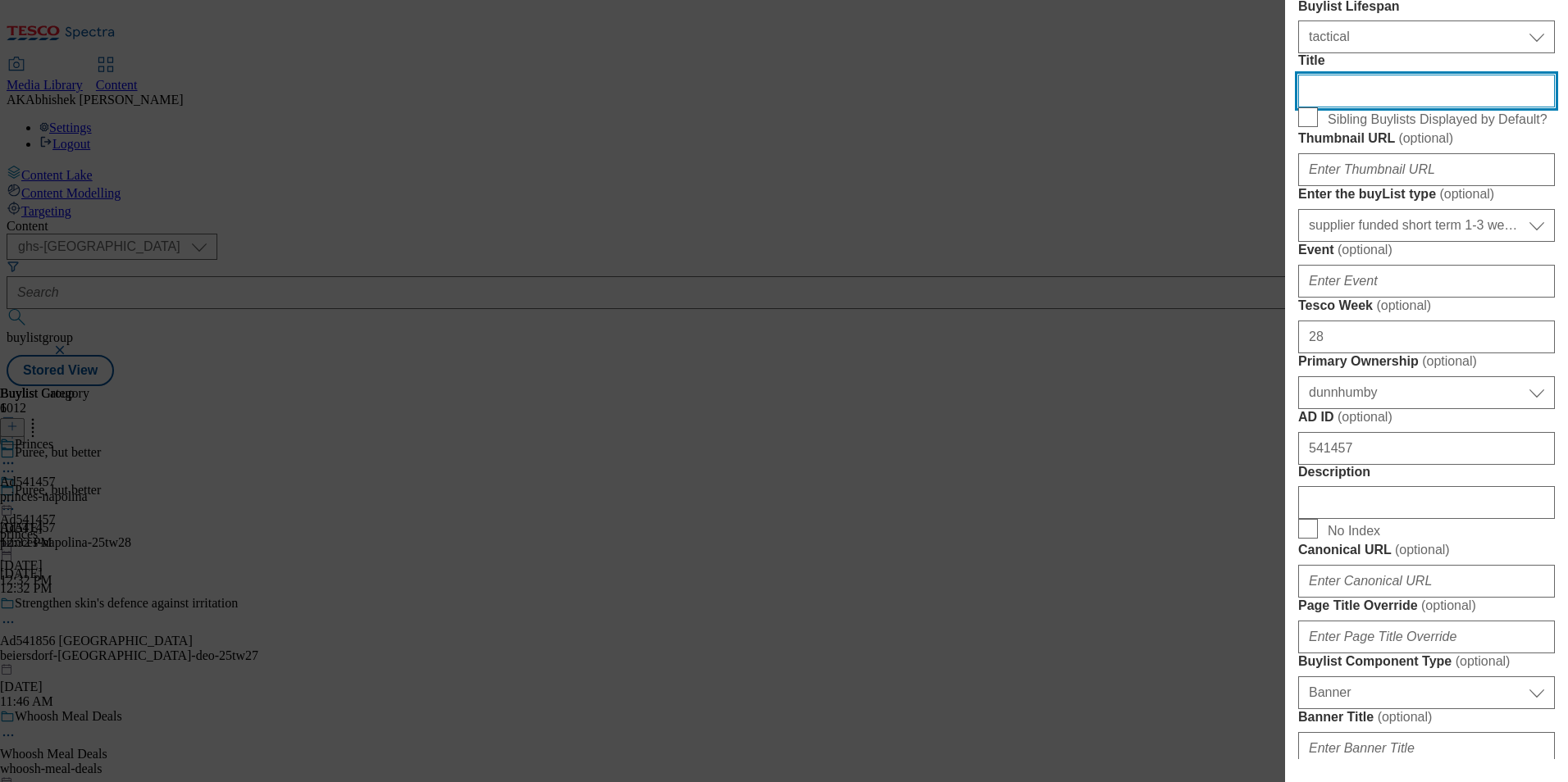
scroll to position [656, 0]
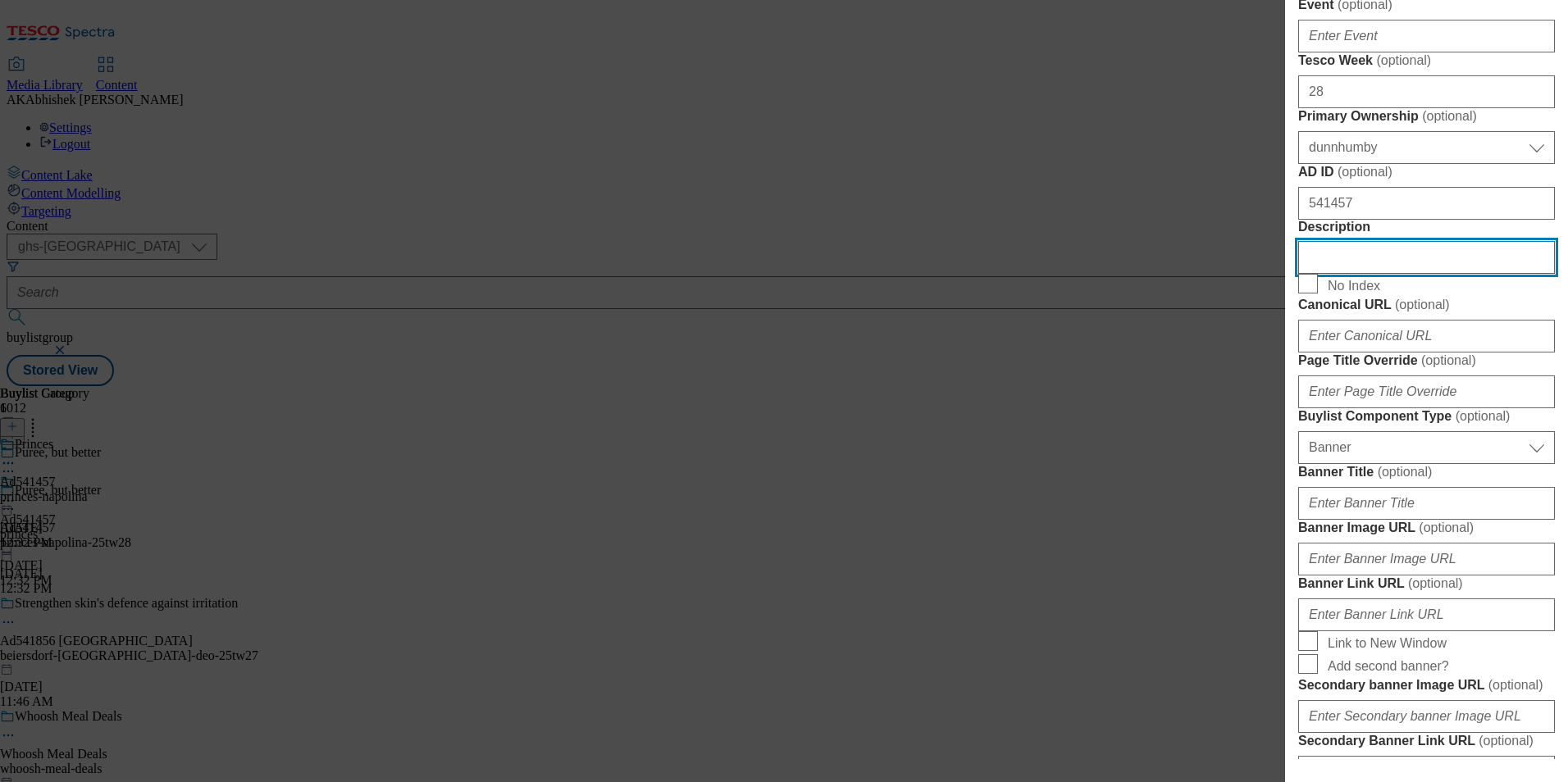
click at [1390, 274] on input "Description" at bounding box center [1427, 258] width 257 height 33
paste input "Napolina Red Wine Tomato Booster 130G"
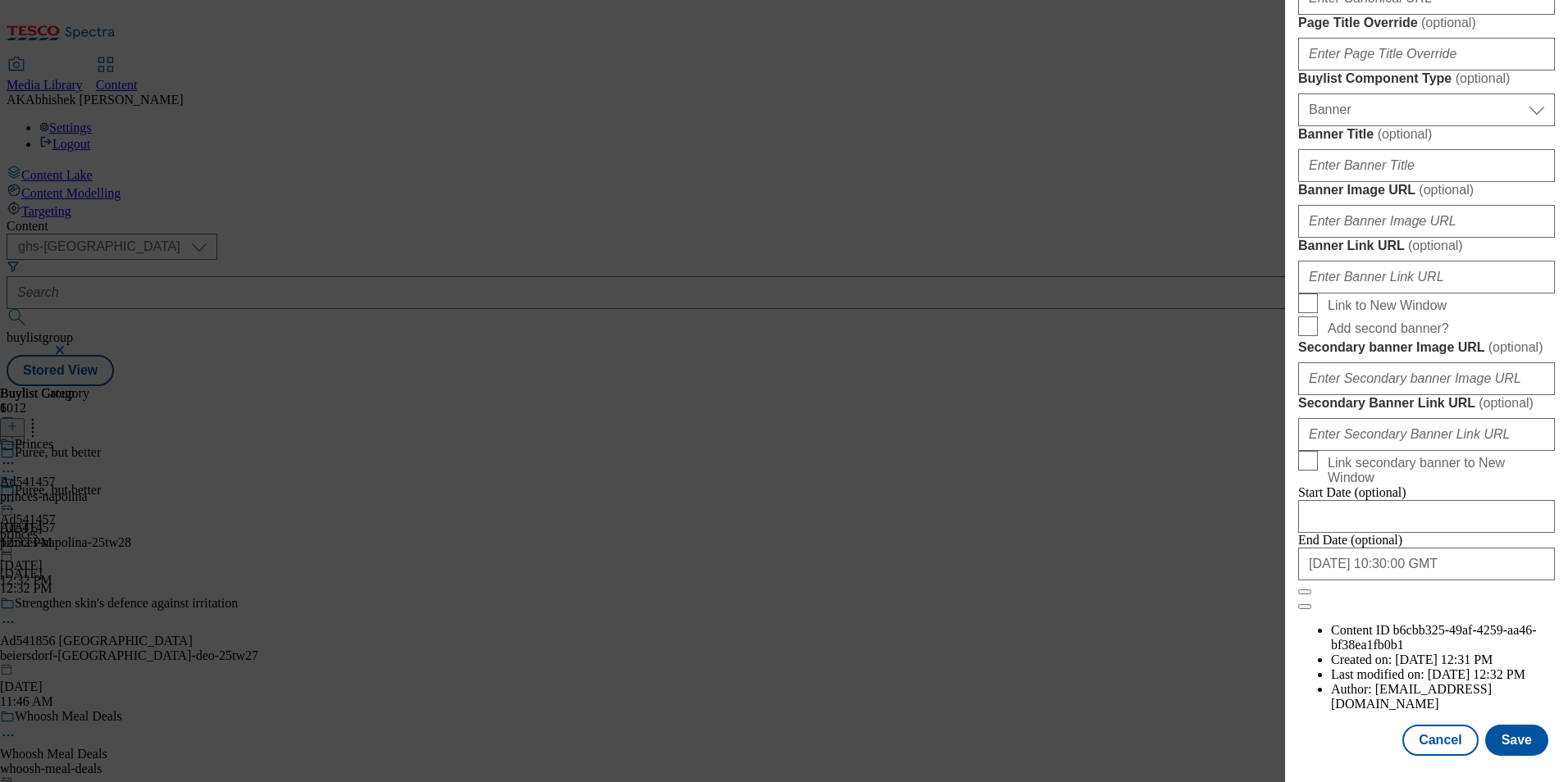
scroll to position [1603, 0]
type input "Napolina Red Wine Tomato Booster 130G"
click at [1486, 745] on button "Save" at bounding box center [1517, 740] width 63 height 31
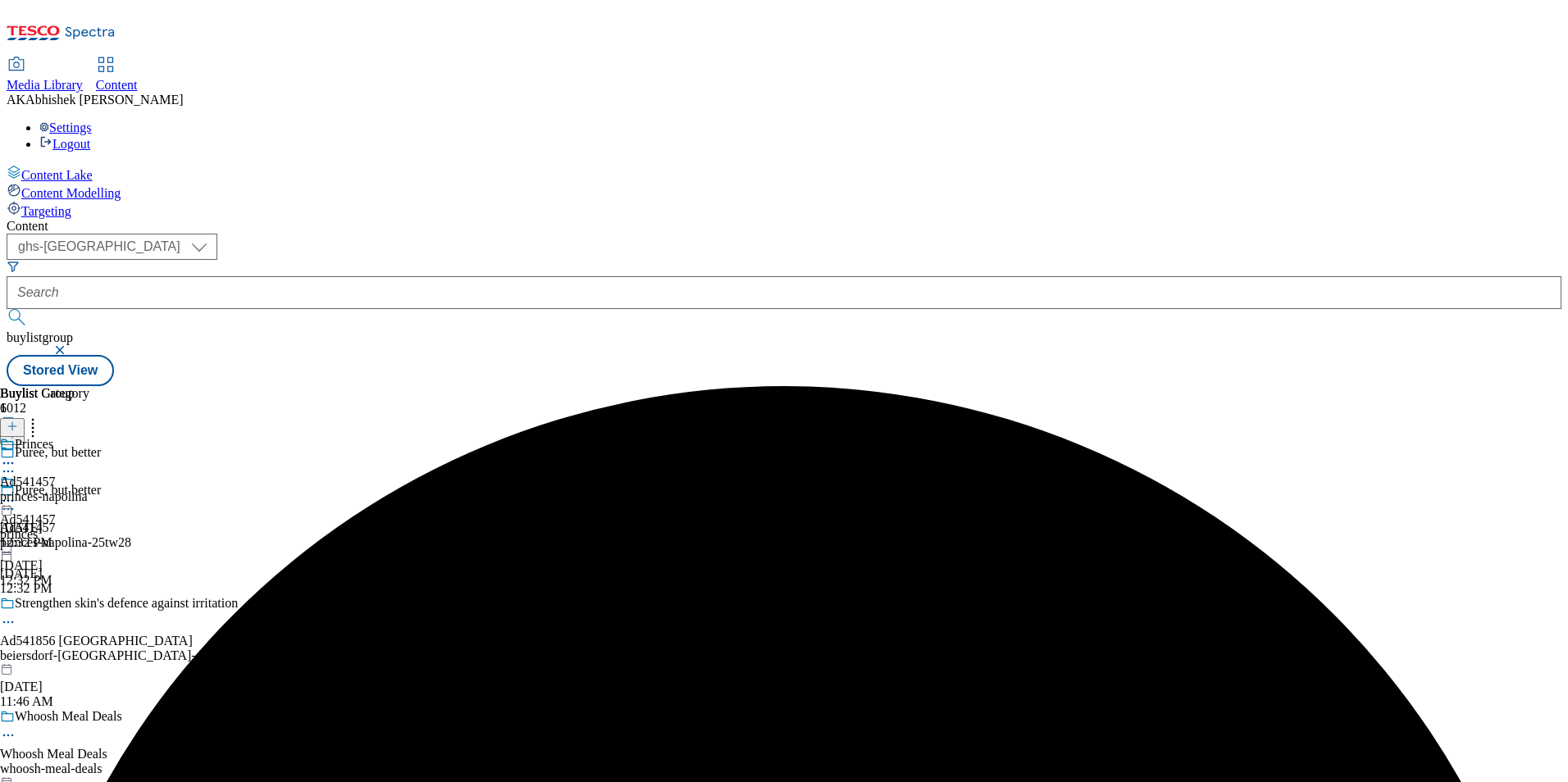
click at [16, 455] on icon at bounding box center [8, 463] width 16 height 16
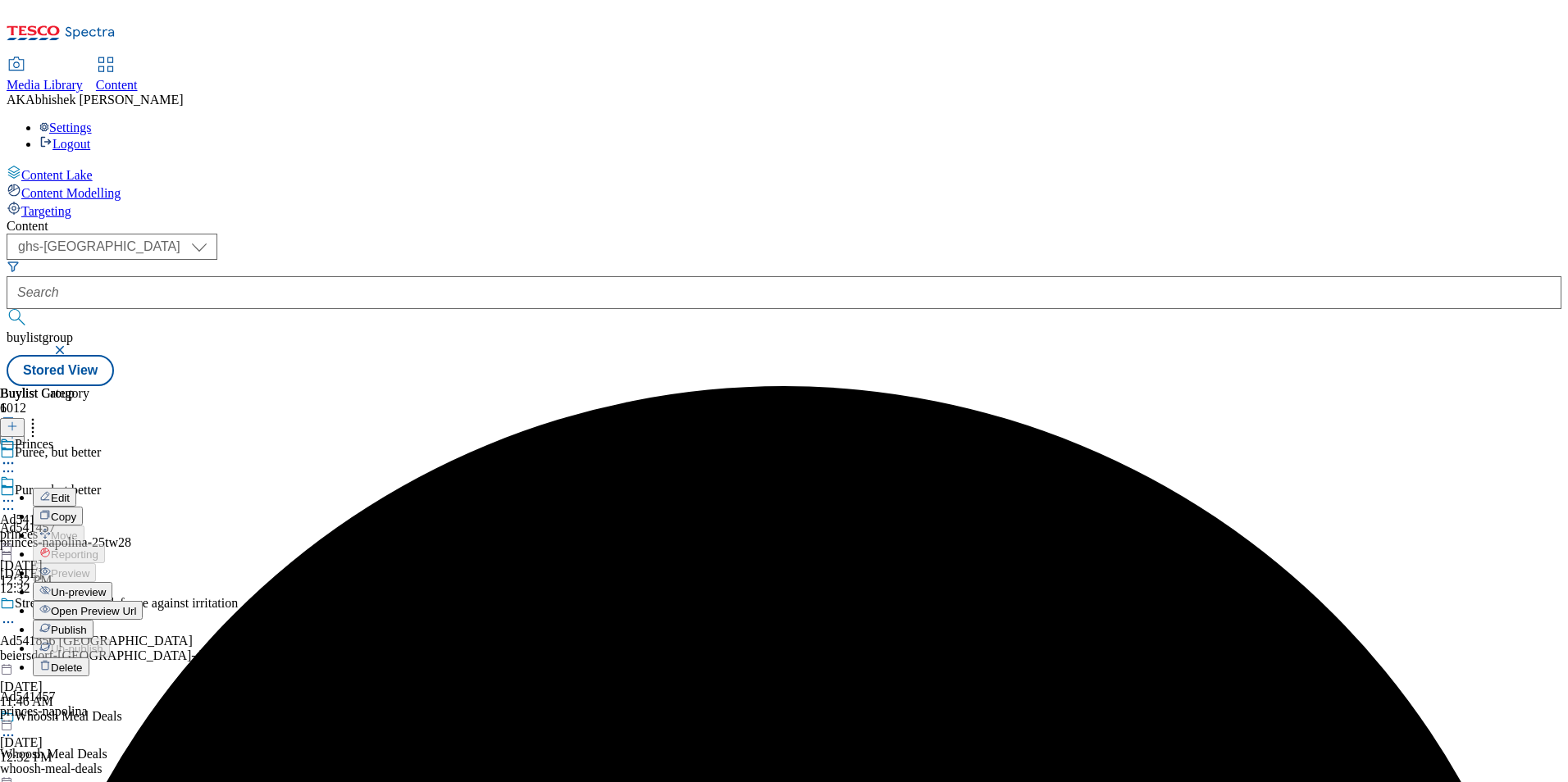
click at [77, 488] on button "Edit" at bounding box center [54, 497] width 44 height 19
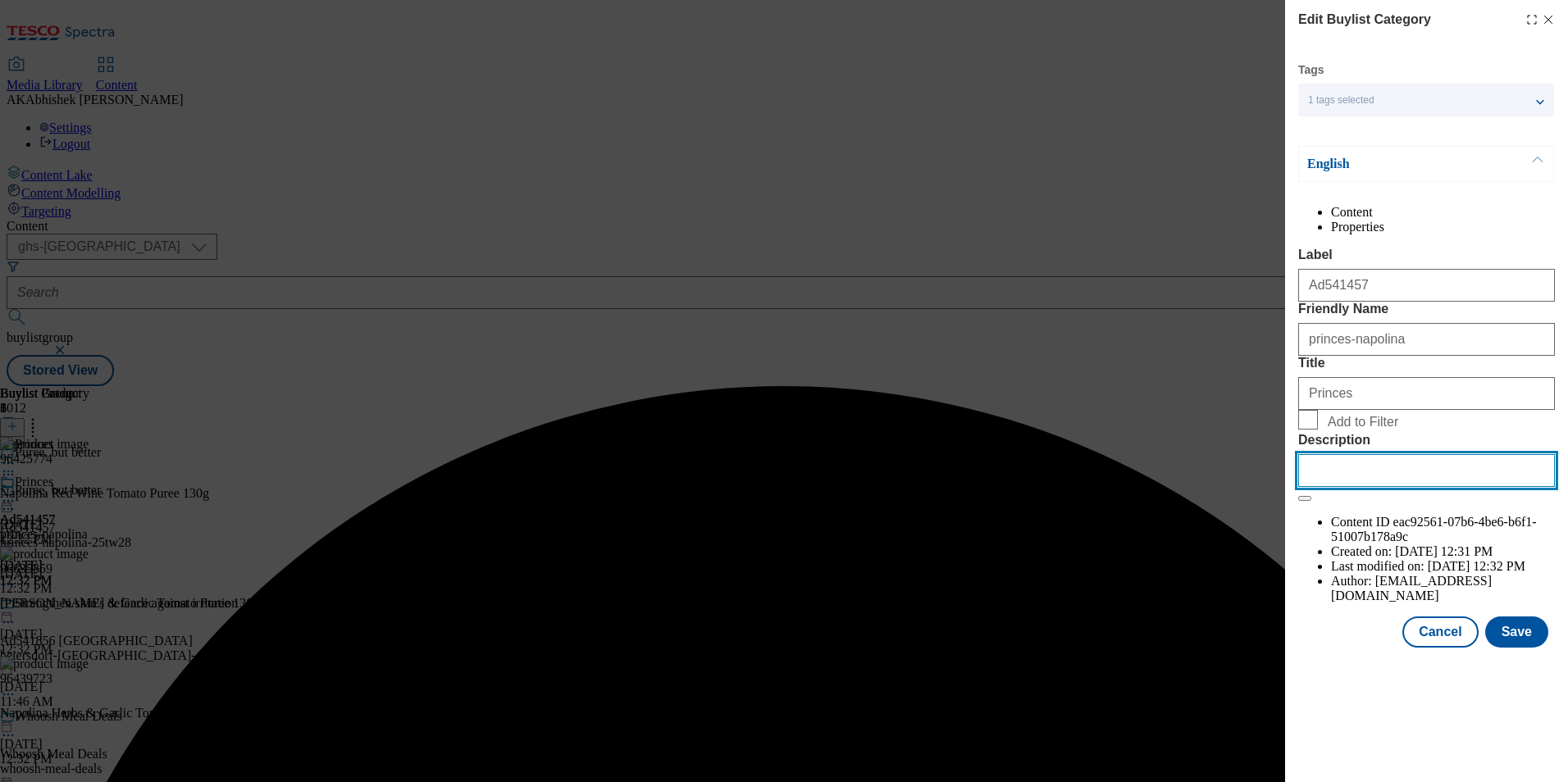
click at [1372, 487] on input "Description" at bounding box center [1427, 471] width 257 height 33
paste input "Napolina Red Wine Tomato Booster 130G"
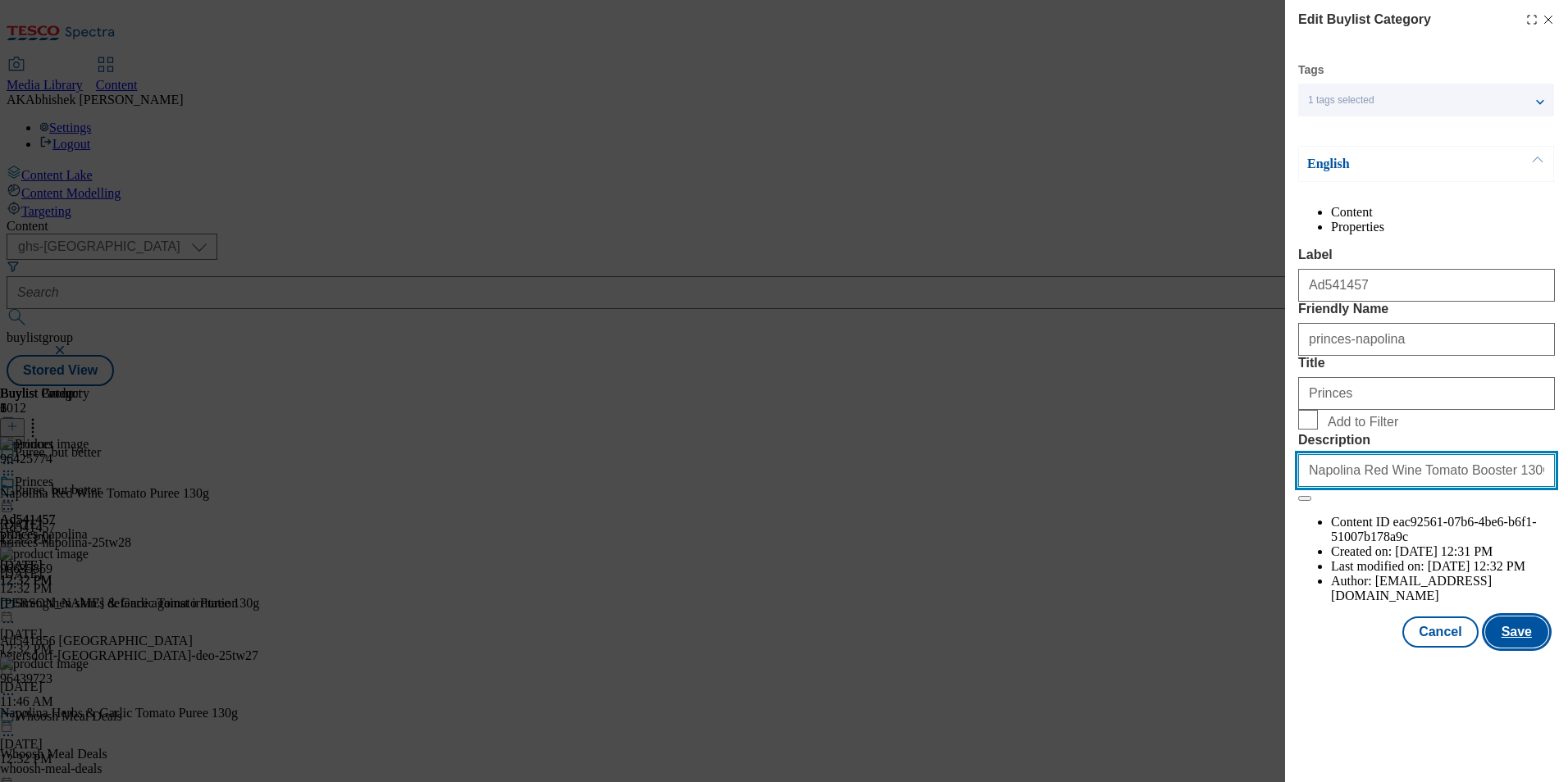
type input "Napolina Red Wine Tomato Booster 130G"
click at [1528, 648] on button "Save" at bounding box center [1517, 632] width 63 height 31
